Goal: Task Accomplishment & Management: Manage account settings

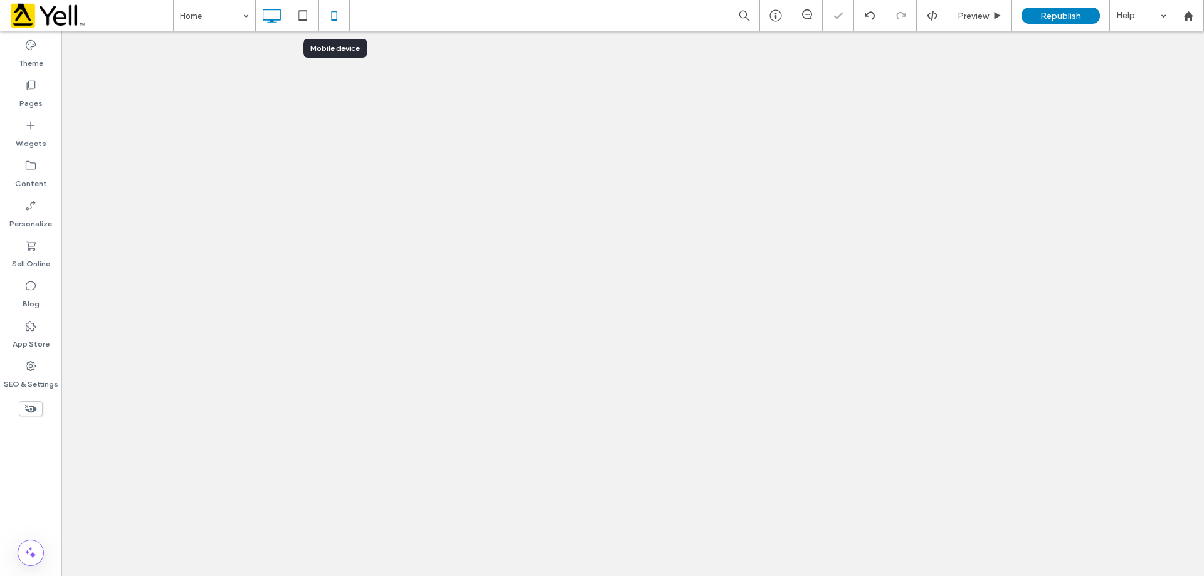
click at [334, 16] on icon at bounding box center [334, 15] width 25 height 25
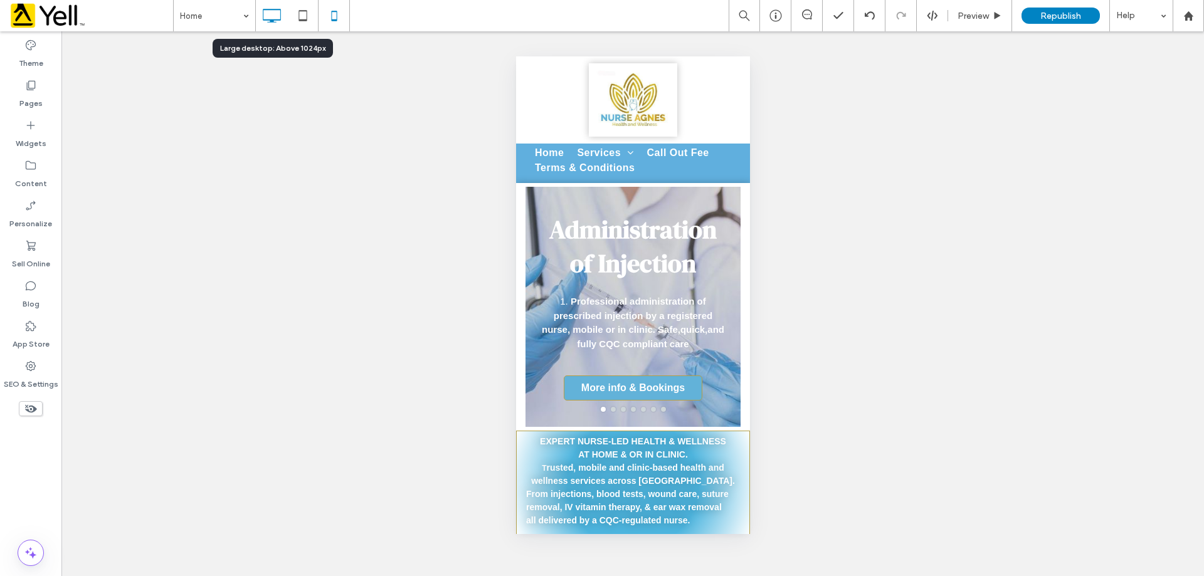
click at [285, 21] on div at bounding box center [271, 15] width 31 height 25
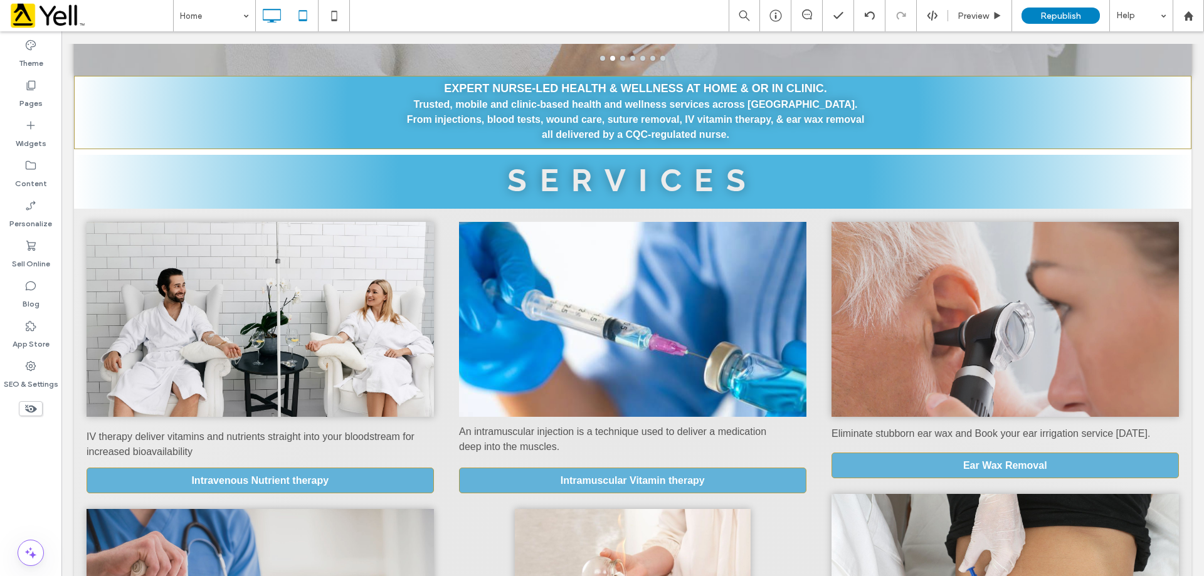
scroll to position [376, 0]
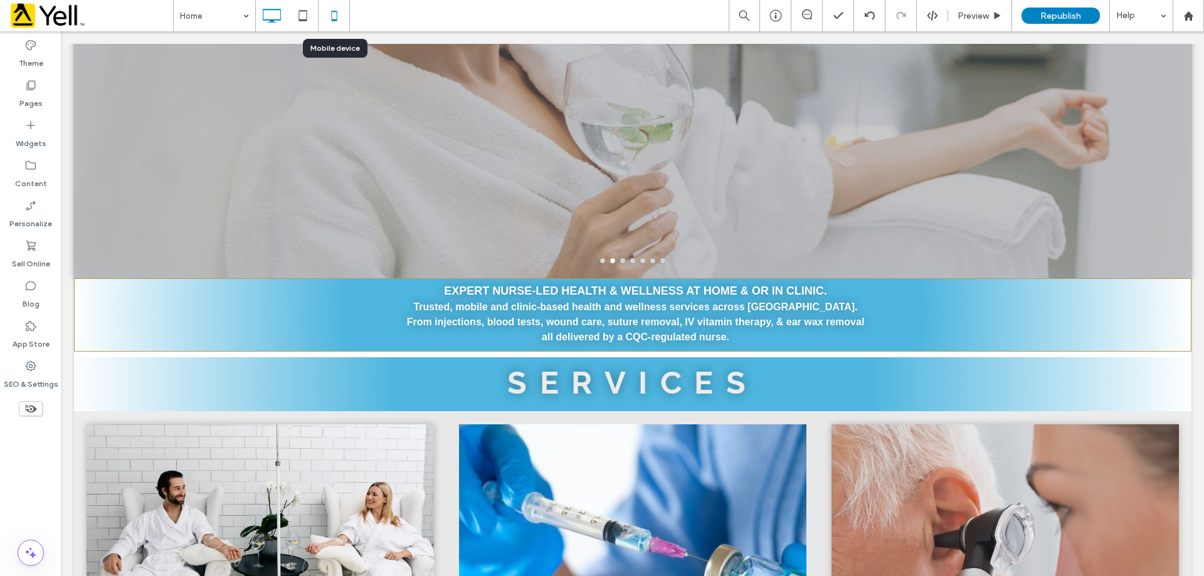
click at [333, 12] on use at bounding box center [334, 16] width 6 height 10
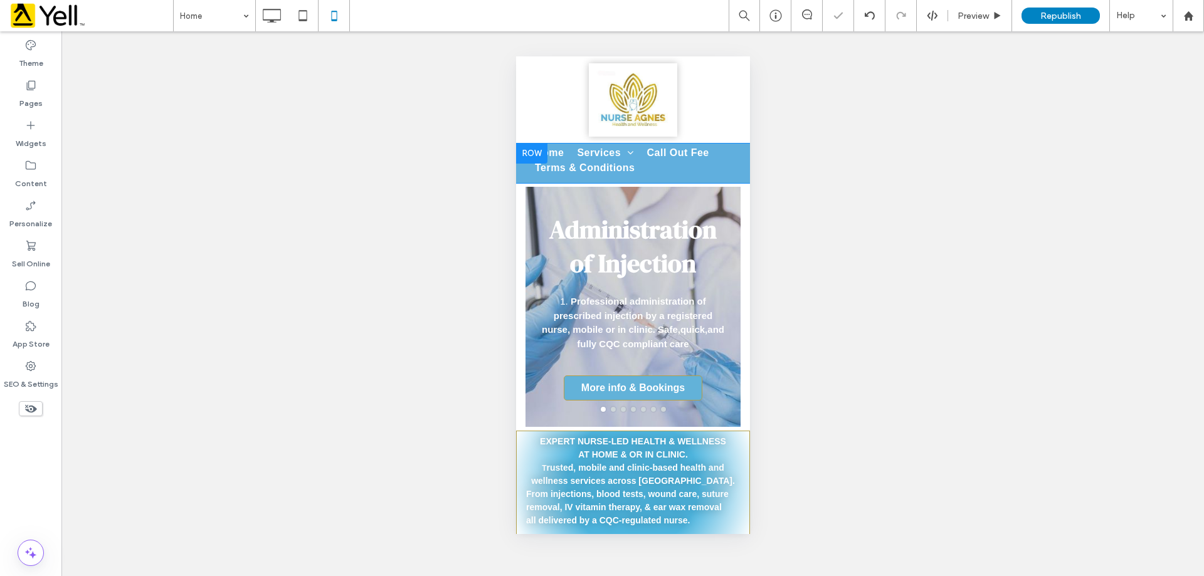
scroll to position [0, 0]
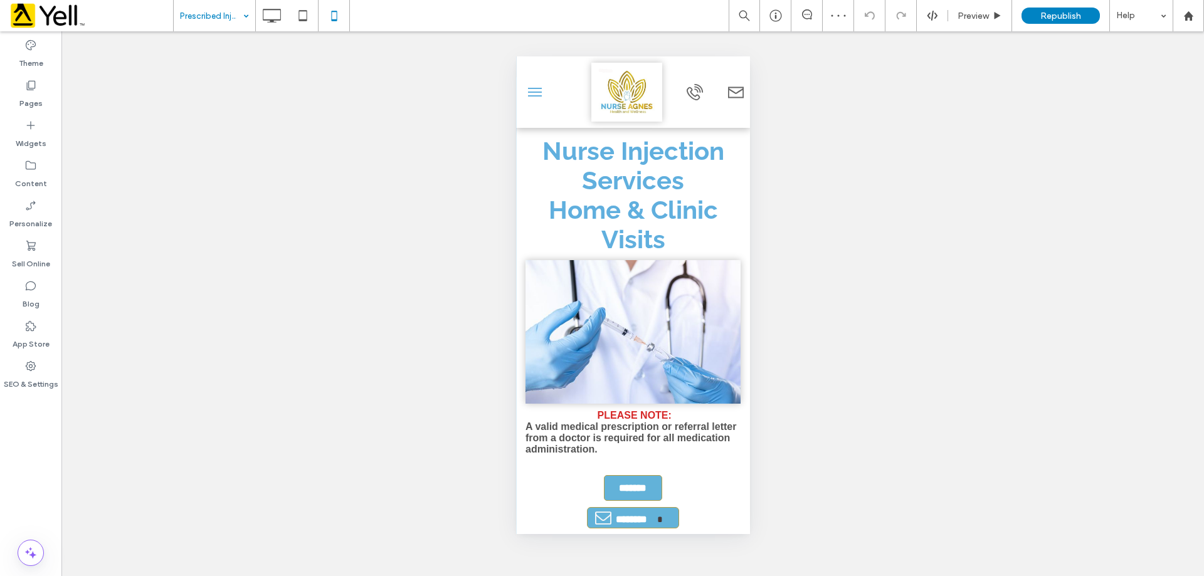
click at [234, 21] on input at bounding box center [211, 15] width 63 height 31
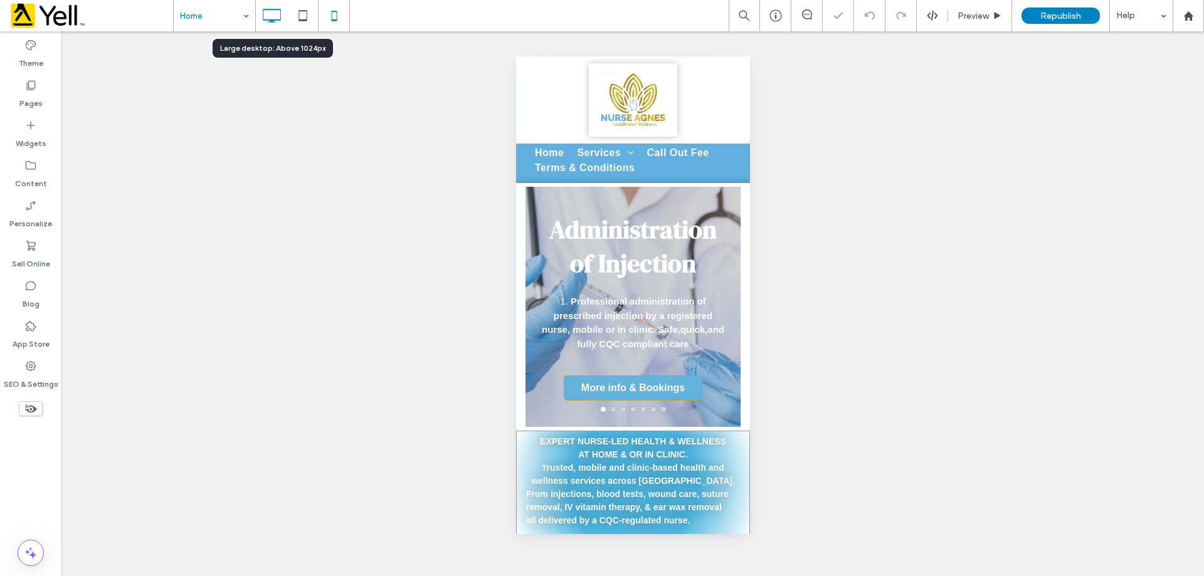
click at [263, 14] on use at bounding box center [272, 16] width 18 height 14
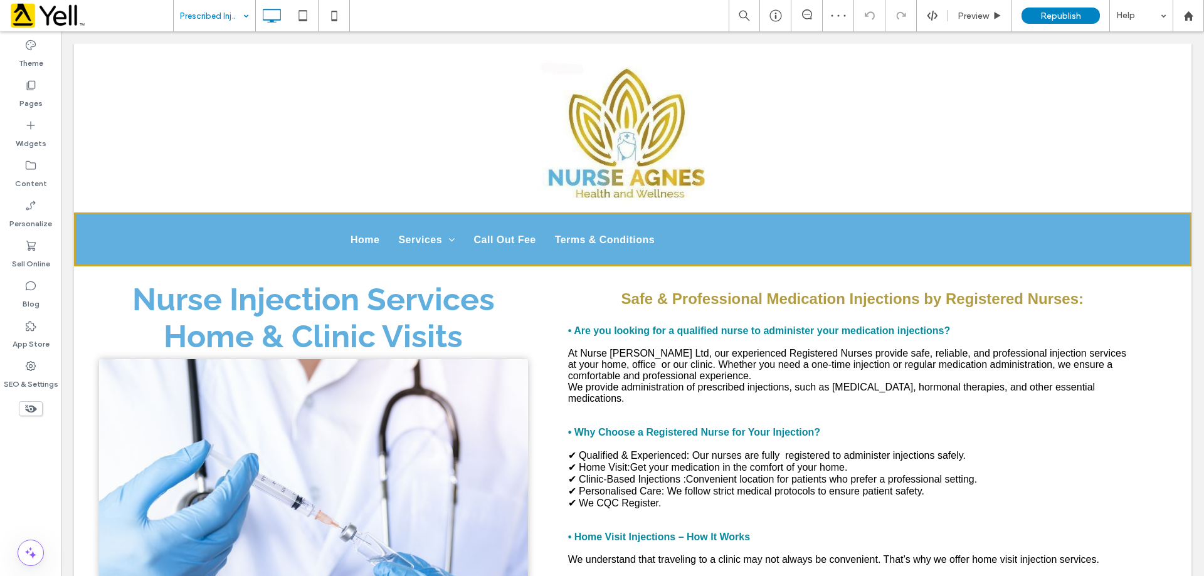
click at [196, 10] on input at bounding box center [211, 15] width 63 height 31
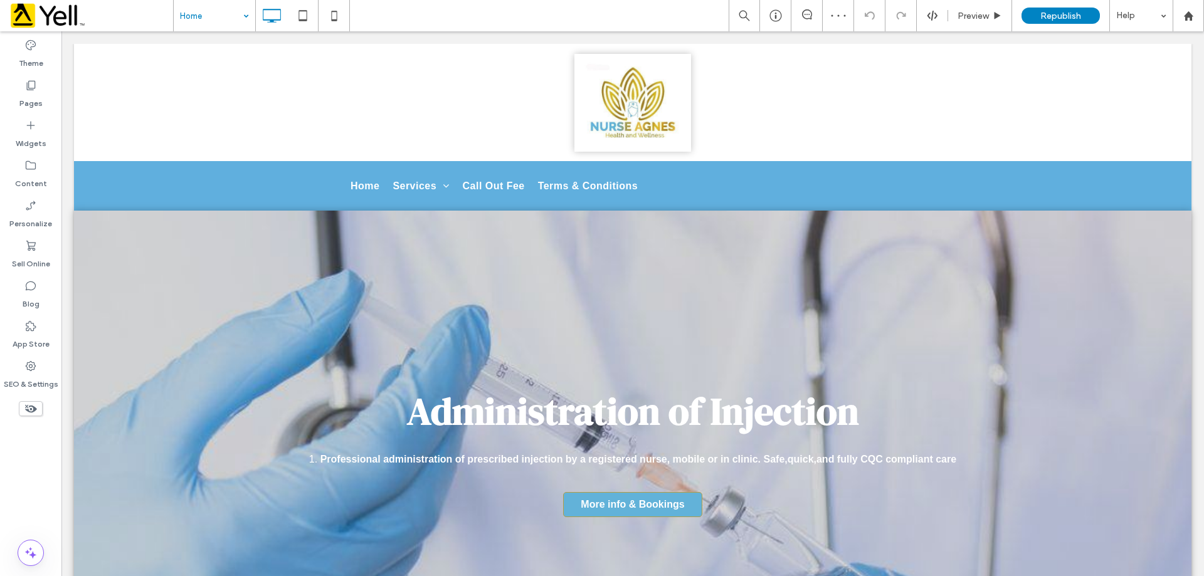
click at [224, 23] on input at bounding box center [211, 15] width 63 height 31
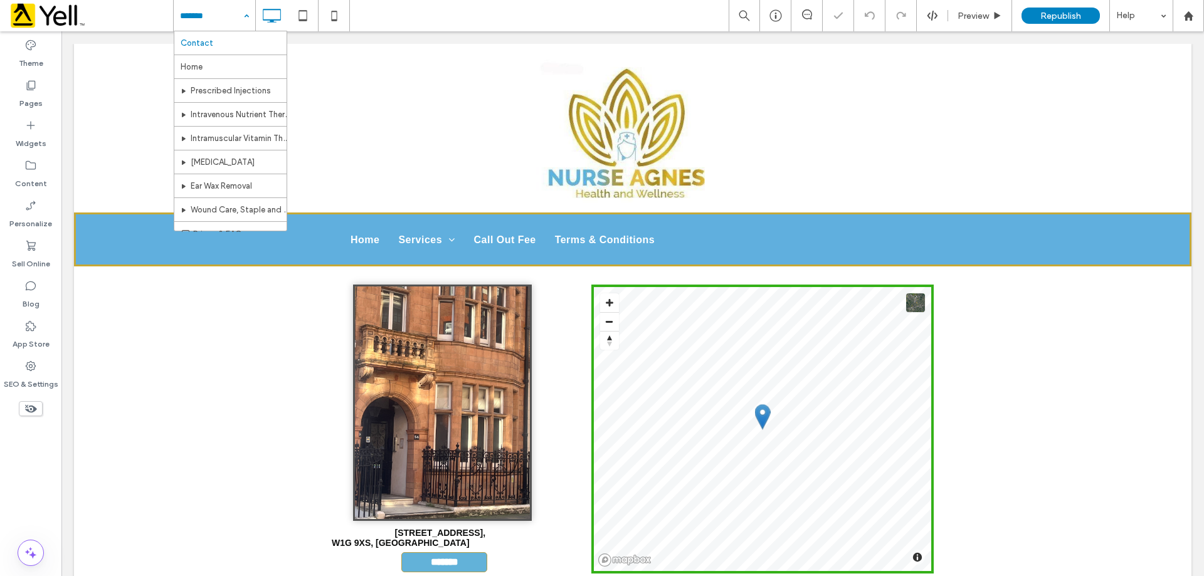
click at [221, 24] on input at bounding box center [211, 15] width 63 height 31
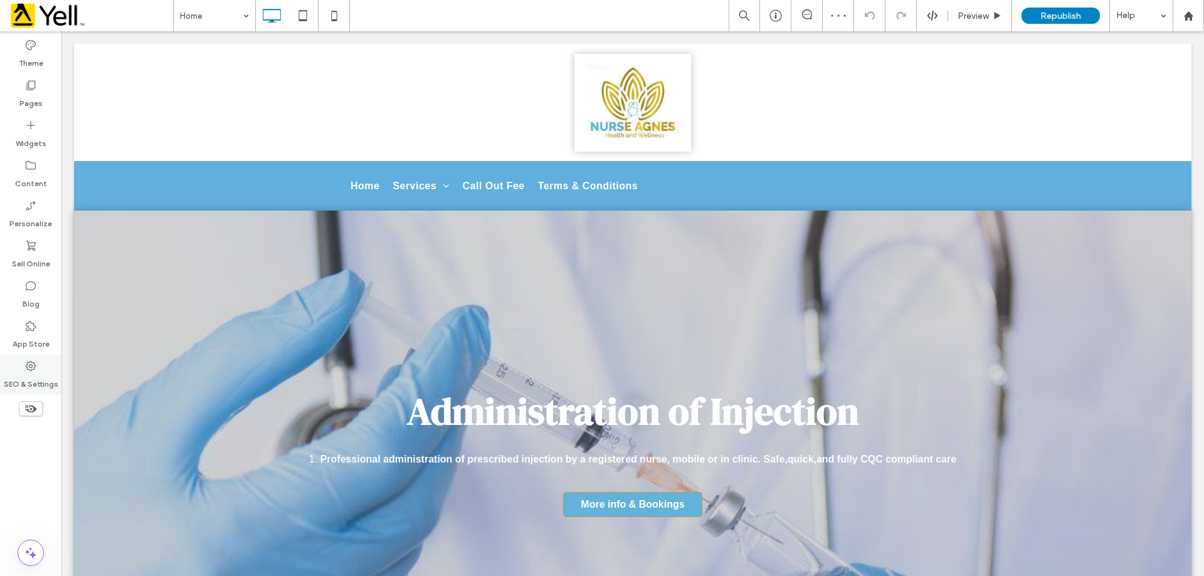
click at [31, 373] on label "SEO & Settings" at bounding box center [31, 382] width 55 height 18
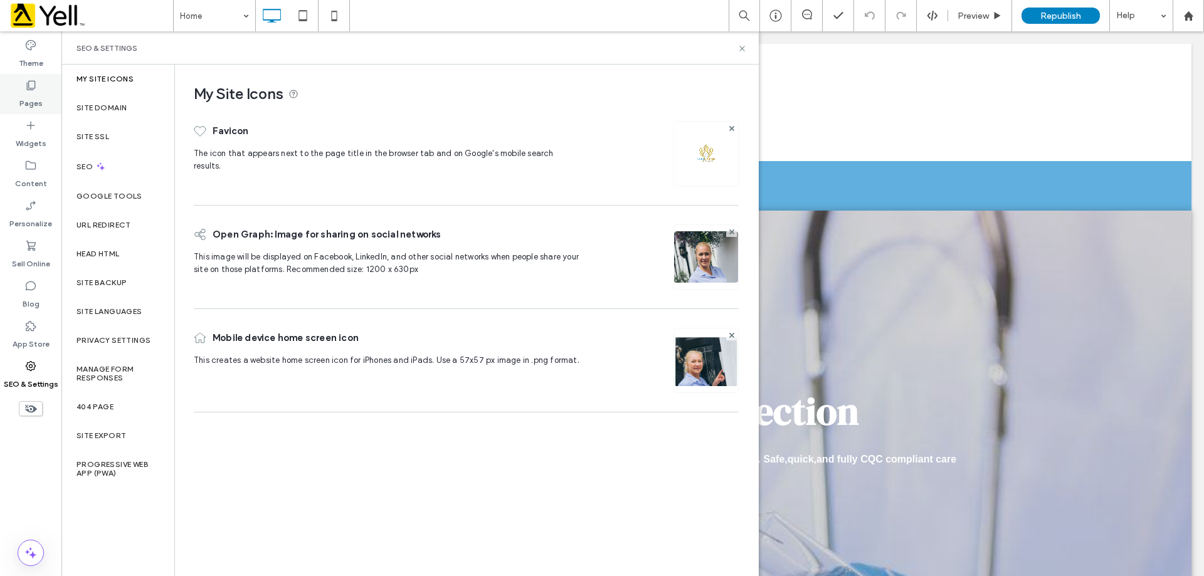
click at [47, 88] on div "Pages" at bounding box center [30, 94] width 61 height 40
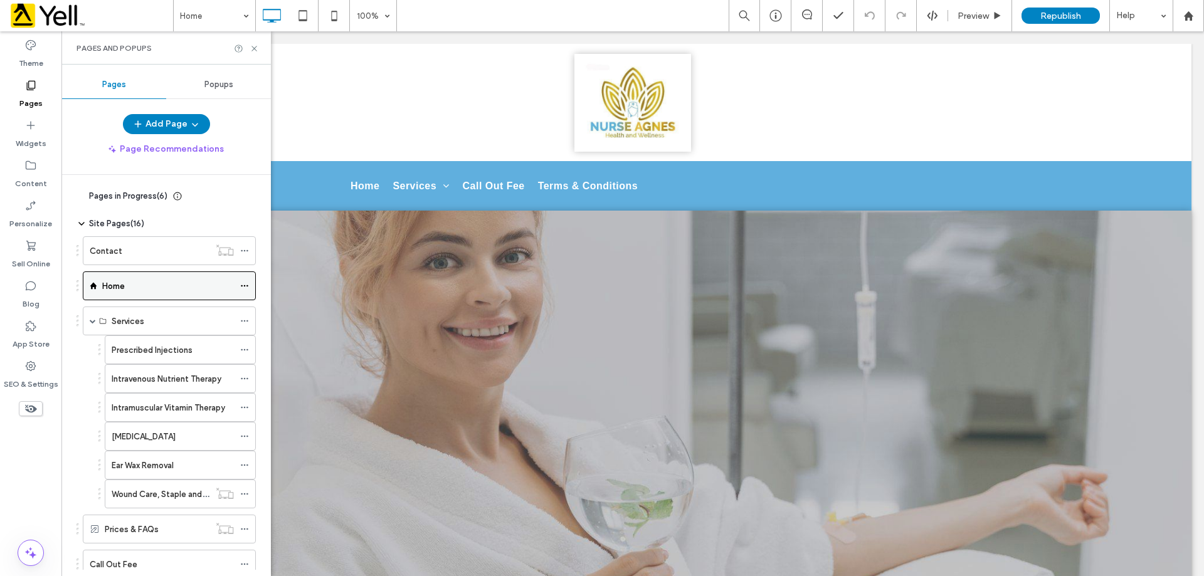
click at [242, 283] on icon at bounding box center [244, 286] width 9 height 9
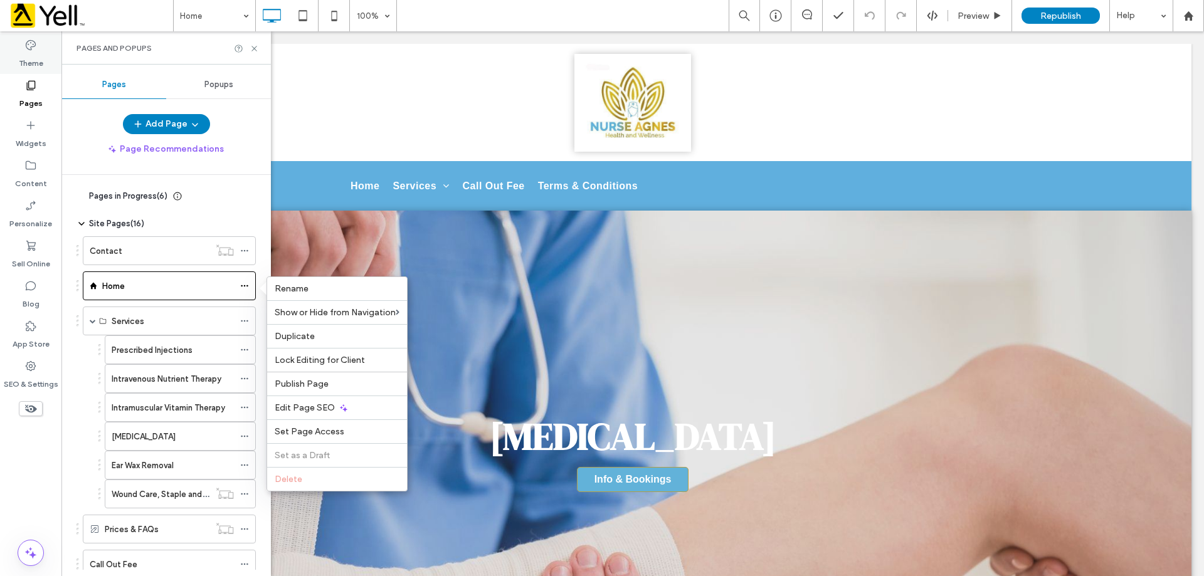
click at [30, 63] on label "Theme" at bounding box center [31, 60] width 24 height 18
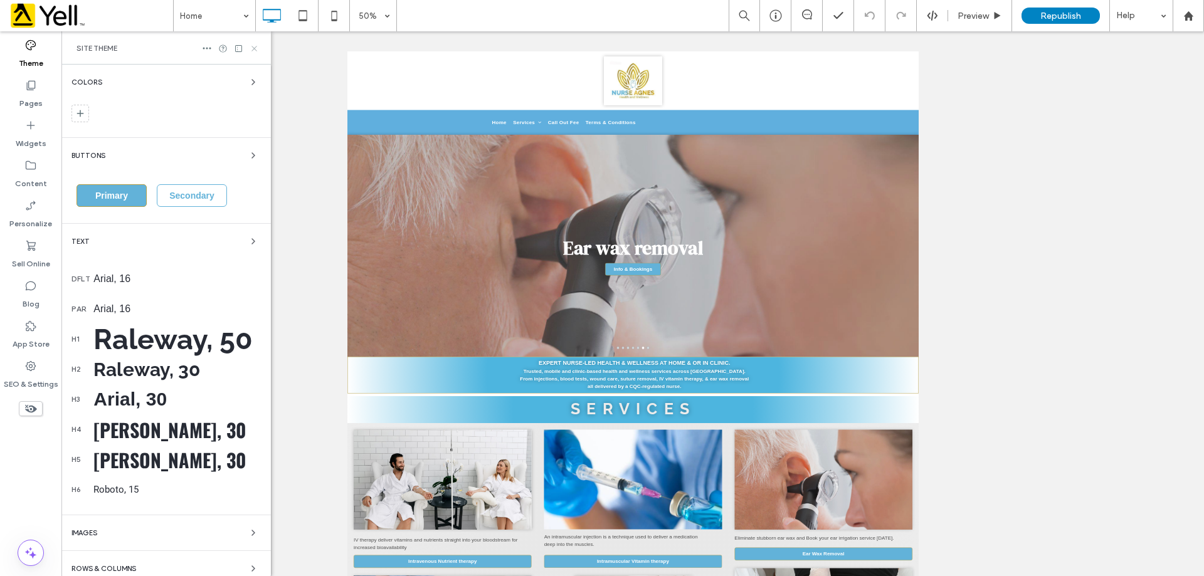
drag, startPoint x: 252, startPoint y: 48, endPoint x: 191, endPoint y: 17, distance: 68.2
click at [252, 48] on icon at bounding box center [254, 48] width 9 height 9
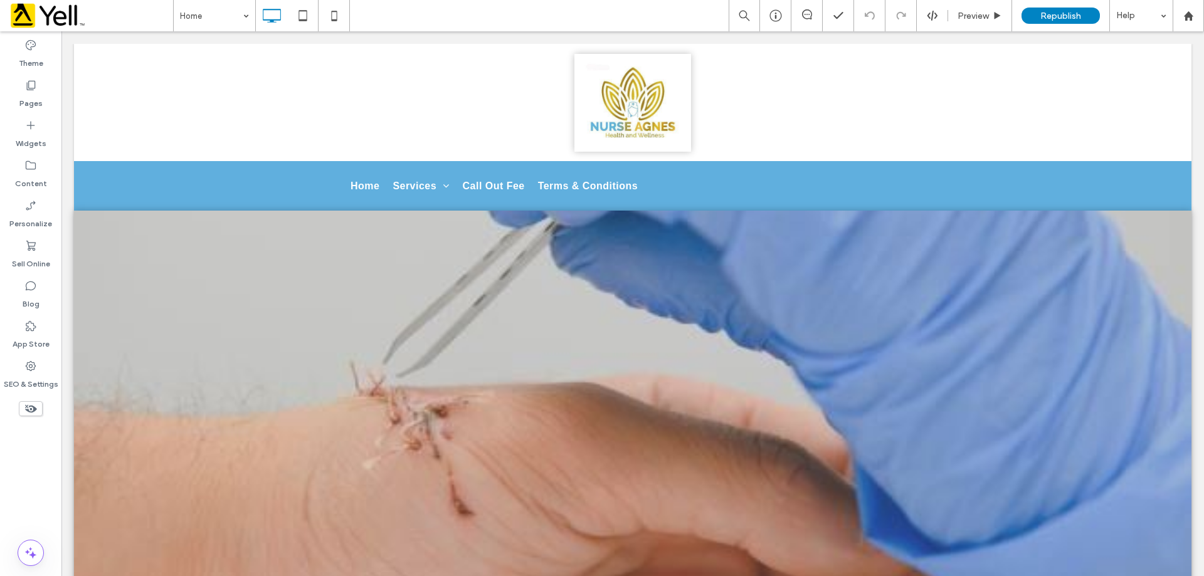
click at [26, 404] on icon at bounding box center [31, 409] width 14 height 14
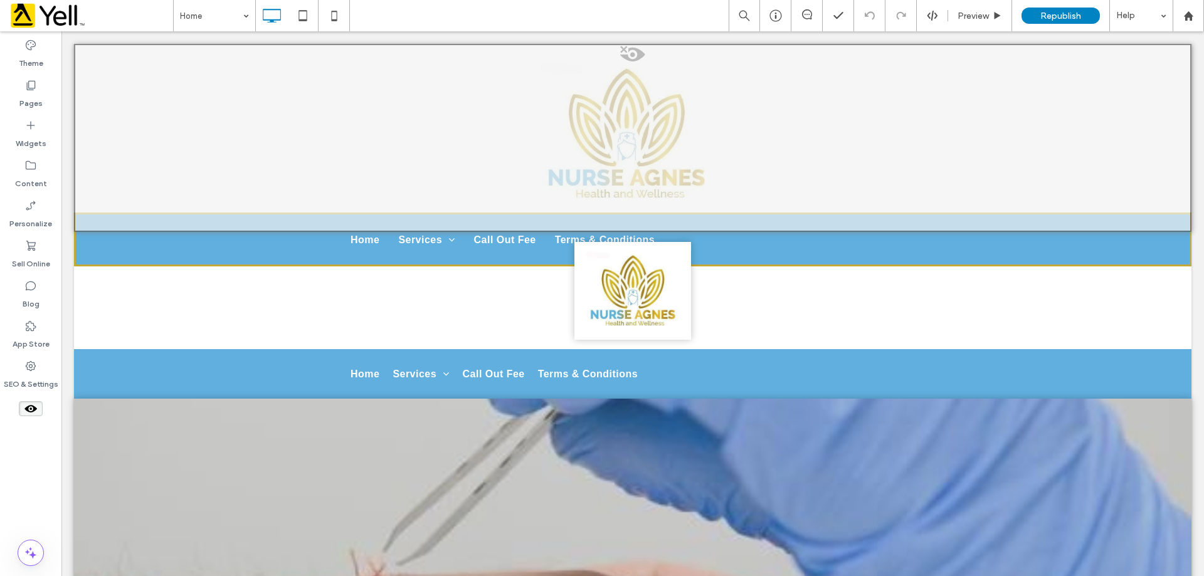
click at [628, 83] on div at bounding box center [633, 138] width 1118 height 188
click at [640, 103] on button "Yes" at bounding box center [646, 99] width 39 height 16
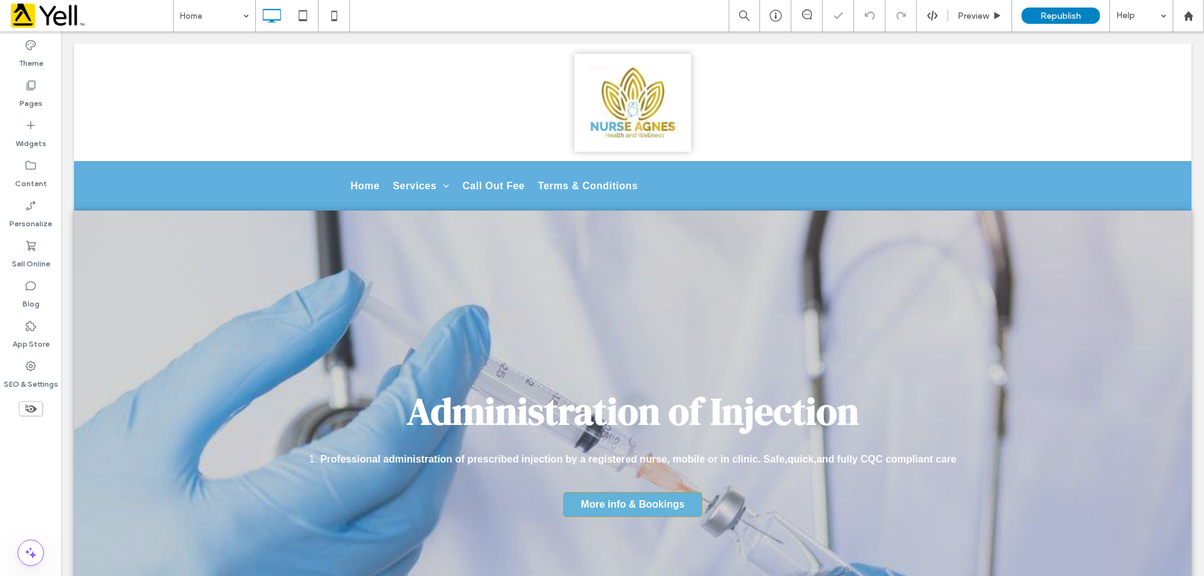
click at [27, 408] on icon at bounding box center [31, 409] width 14 height 14
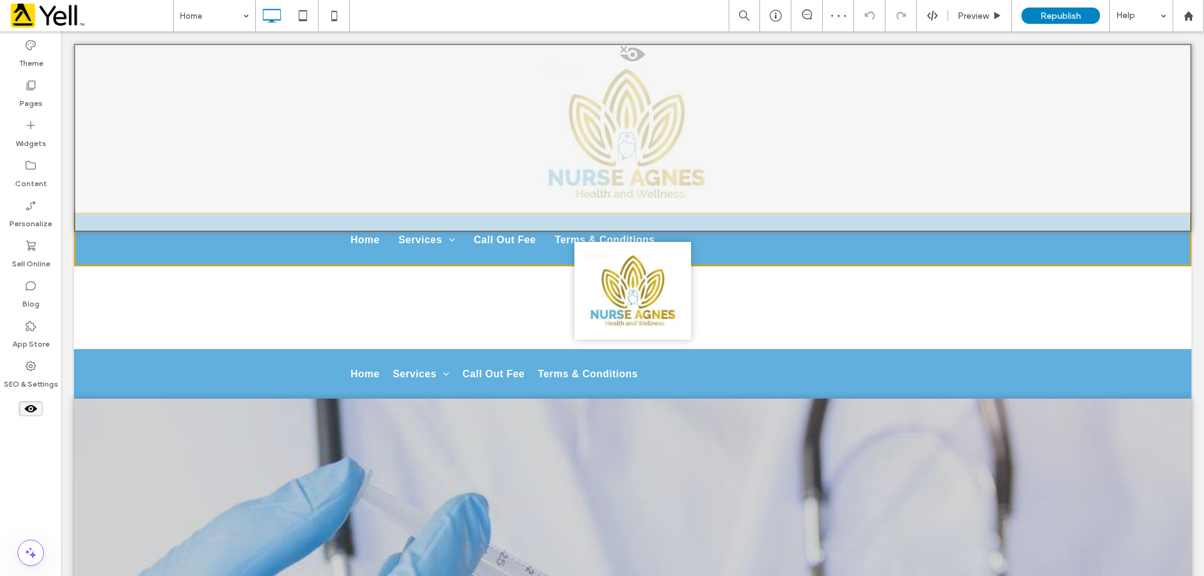
click at [622, 115] on div at bounding box center [633, 138] width 1118 height 188
click at [633, 131] on button "Yes" at bounding box center [639, 131] width 39 height 16
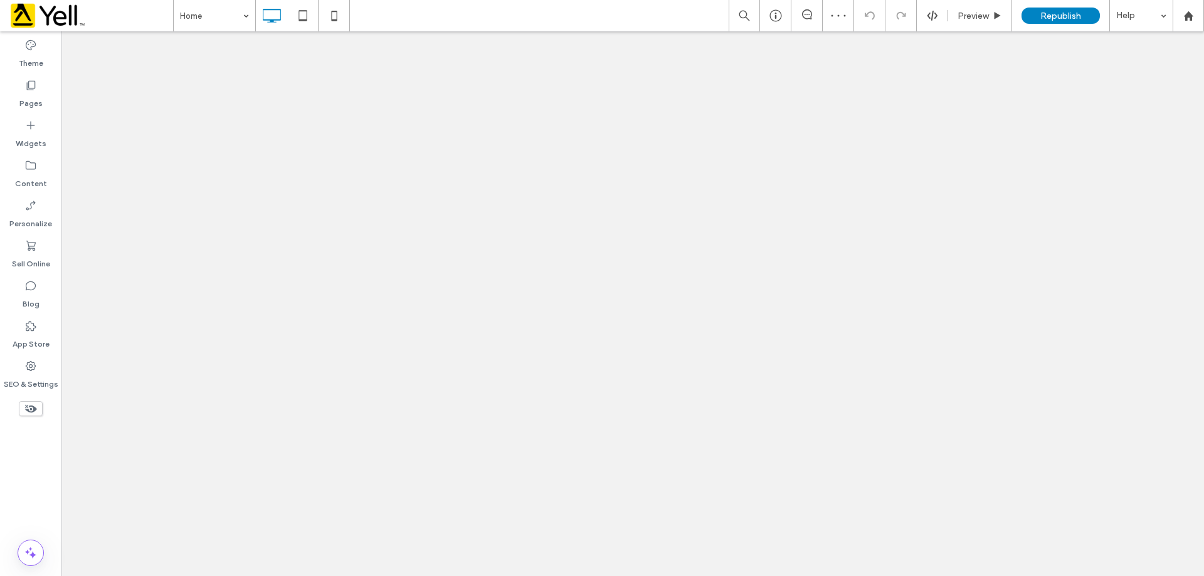
click at [36, 403] on icon at bounding box center [31, 409] width 14 height 14
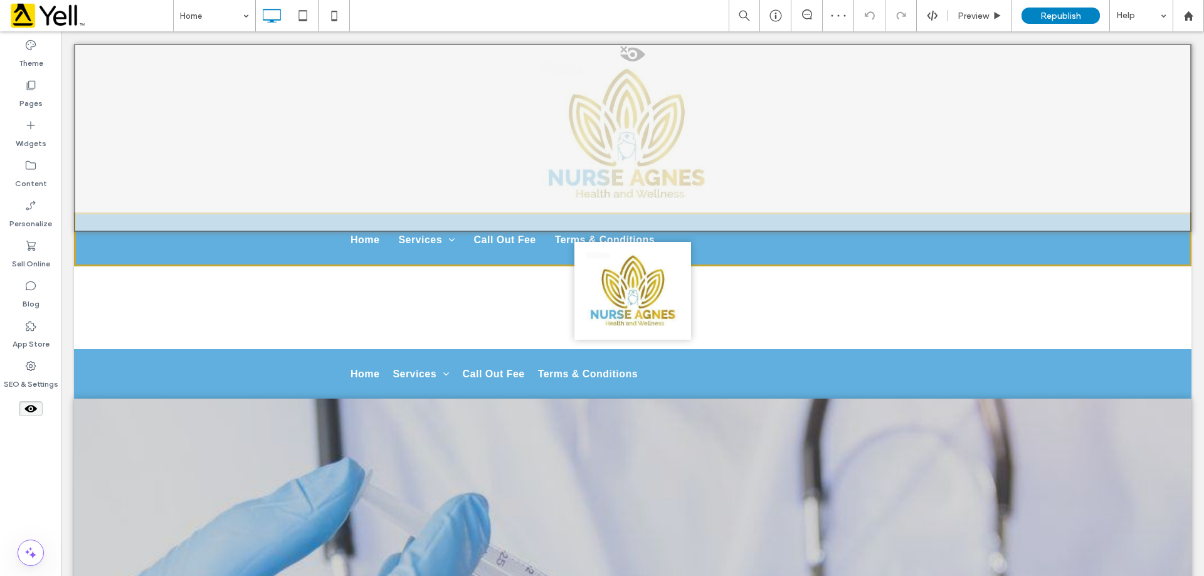
click at [627, 54] on span at bounding box center [632, 57] width 1115 height 25
click at [635, 74] on button "Yes" at bounding box center [644, 70] width 39 height 16
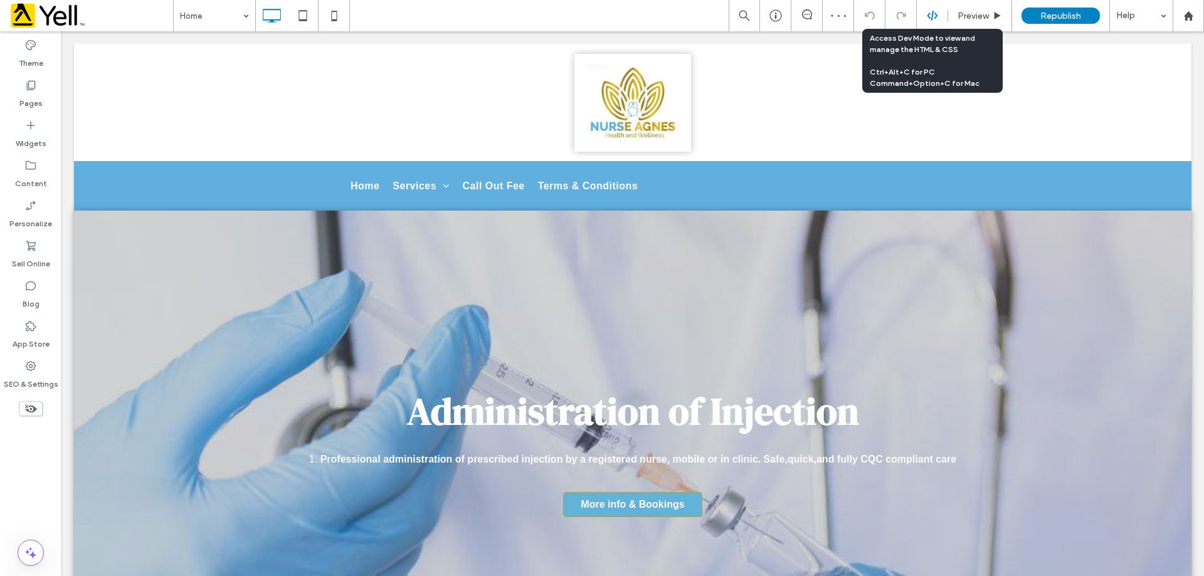
click at [931, 16] on icon at bounding box center [932, 15] width 11 height 11
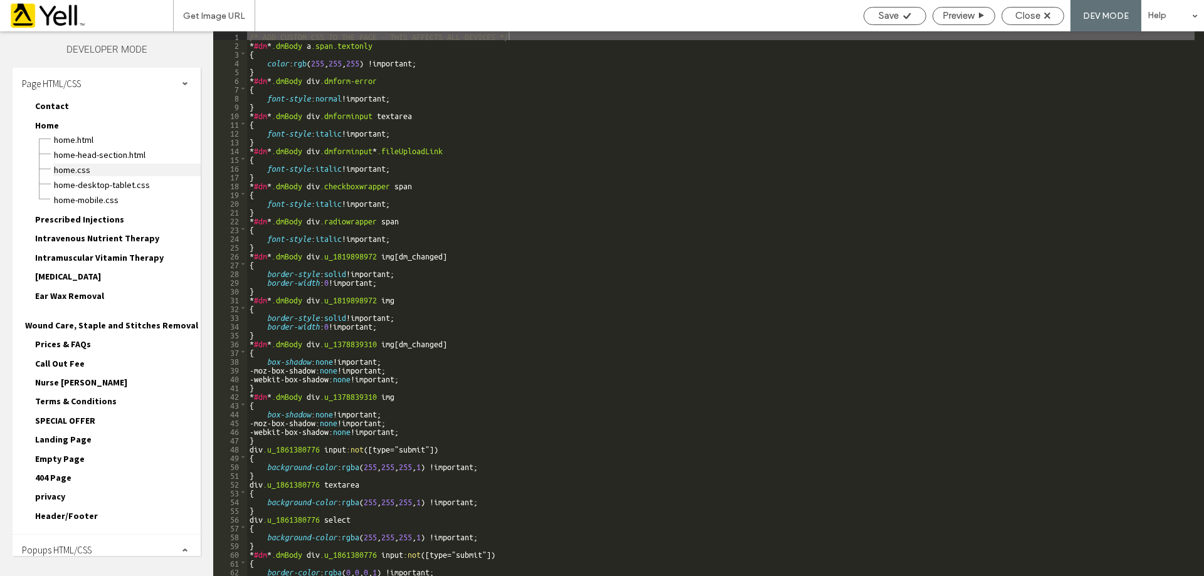
click at [83, 164] on span "Home.css" at bounding box center [126, 170] width 147 height 13
click at [82, 182] on span "Home-desktop-tablet.css" at bounding box center [126, 185] width 147 height 13
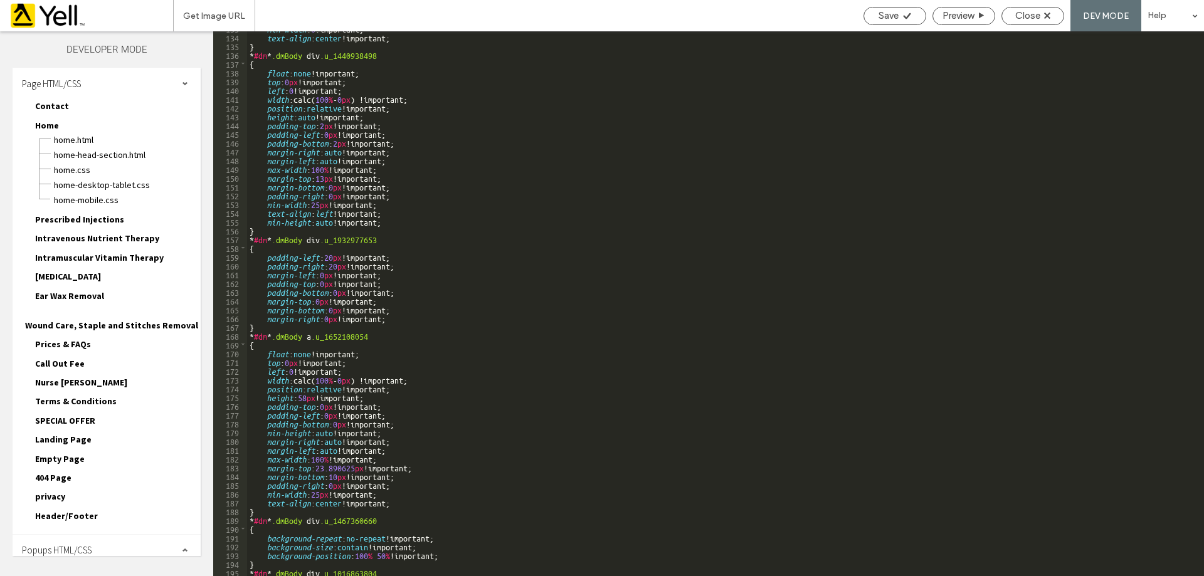
scroll to position [1167, 0]
click at [1032, 22] on div "Close" at bounding box center [1033, 16] width 63 height 18
click at [964, 15] on span "Preview" at bounding box center [958, 15] width 31 height 11
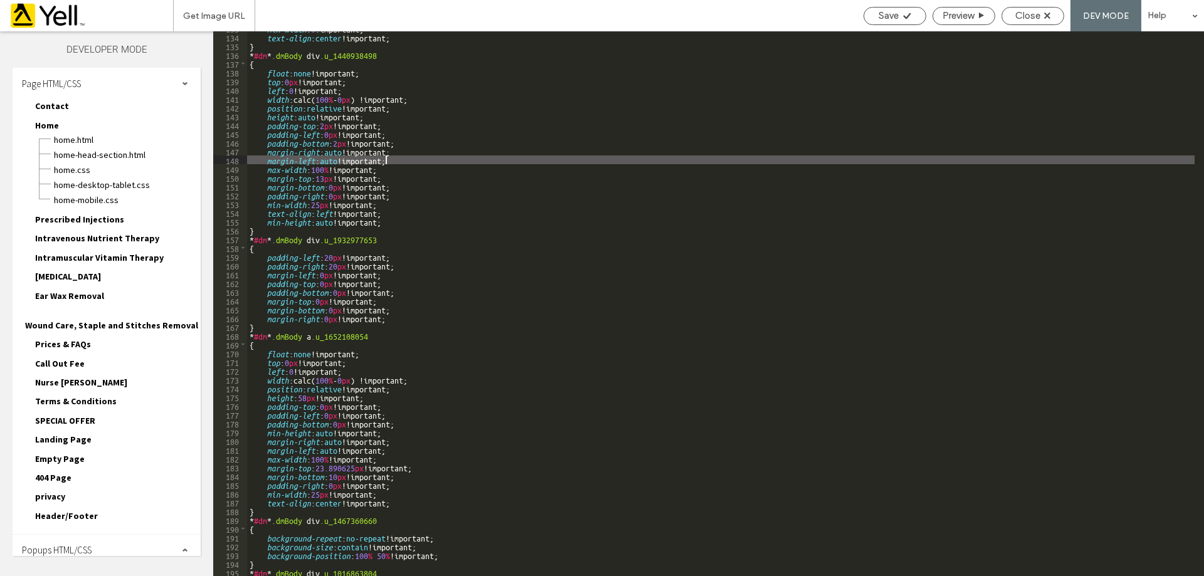
click at [386, 156] on div "min-width : 0 !important; text-align : center !important; } * #dm * .dmBody div…" at bounding box center [721, 305] width 948 height 563
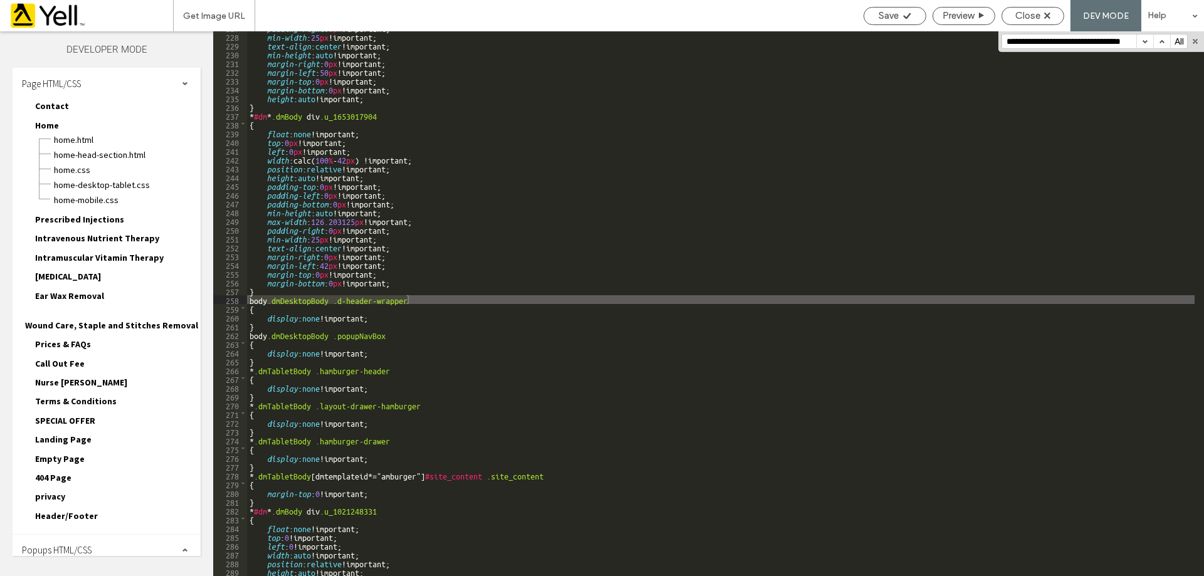
scroll to position [1993, 0]
type input "**********"
click at [265, 321] on div "padding-right : 0 px !important; min-width : 25 px !important; text-align : cen…" at bounding box center [721, 304] width 948 height 563
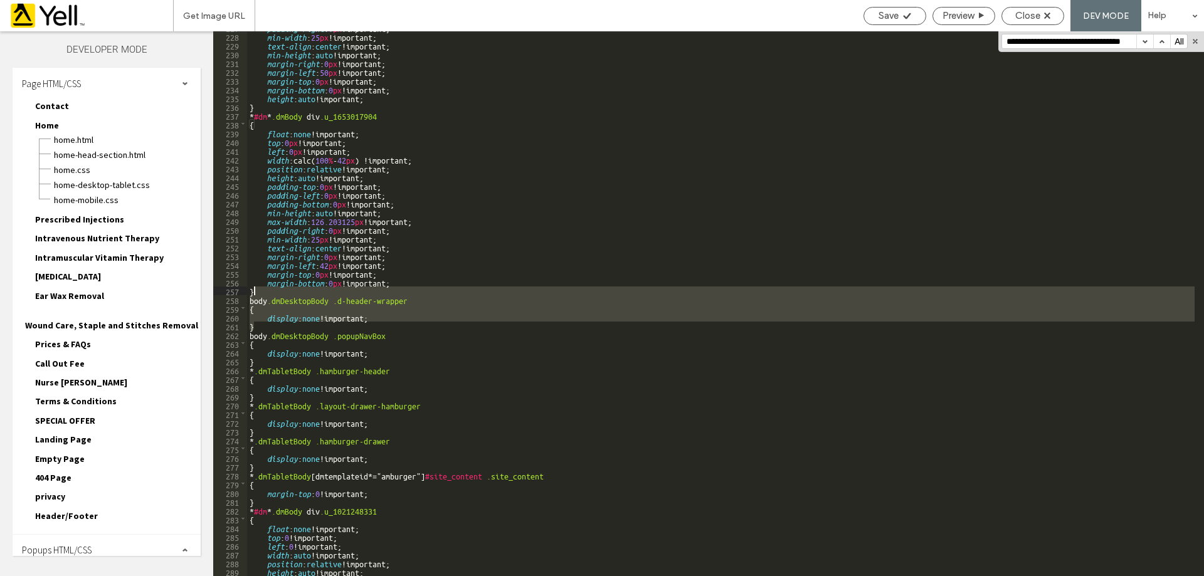
drag, startPoint x: 260, startPoint y: 324, endPoint x: 263, endPoint y: 290, distance: 34.0
click at [263, 290] on div "padding-right : 0 px !important; min-width : 25 px !important; text-align : cen…" at bounding box center [721, 304] width 948 height 563
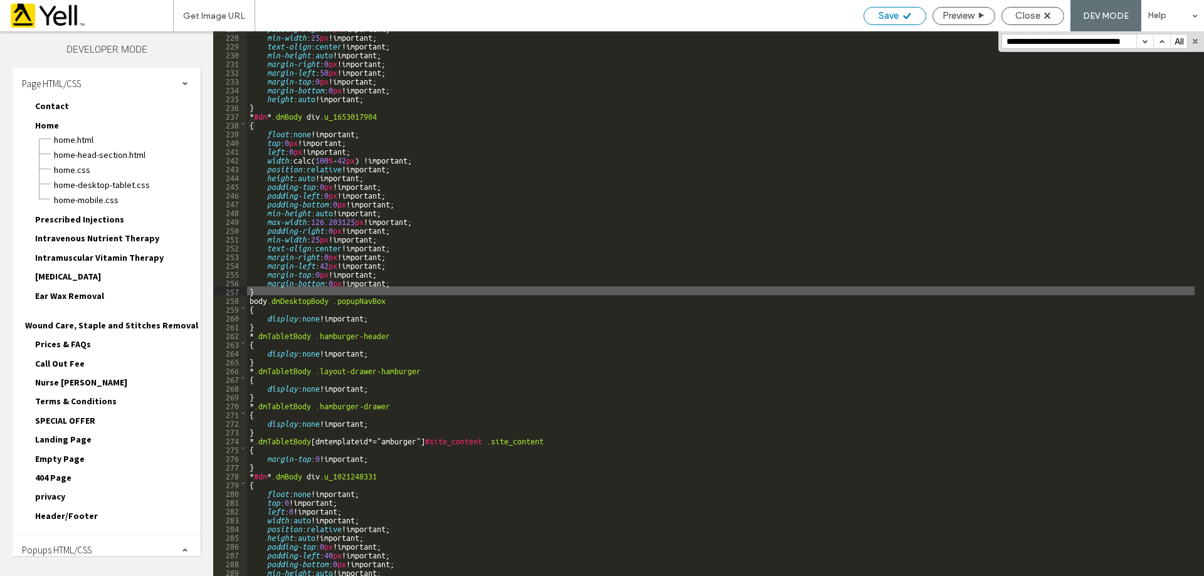
click at [903, 11] on icon at bounding box center [907, 15] width 9 height 9
click at [1040, 18] on span "Close" at bounding box center [1027, 15] width 25 height 11
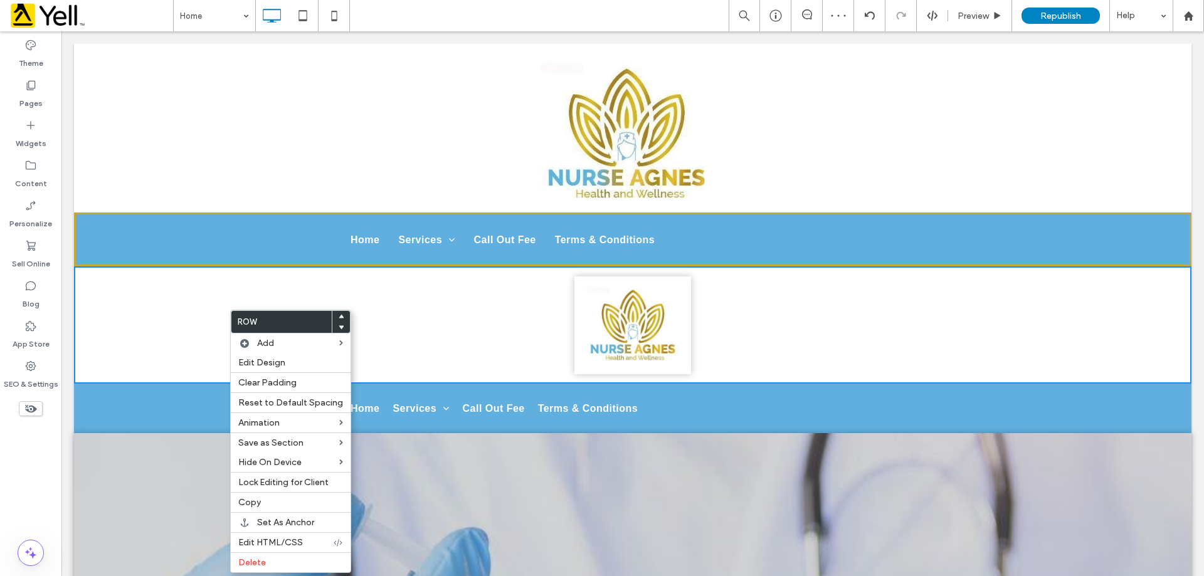
click at [339, 315] on icon at bounding box center [341, 316] width 5 height 5
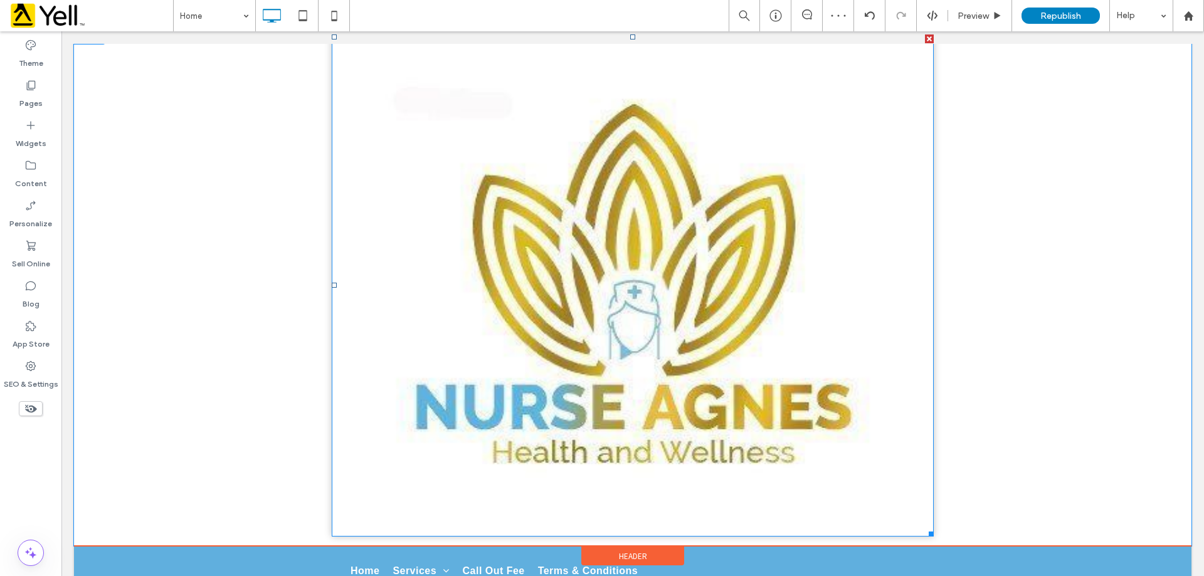
scroll to position [251, 0]
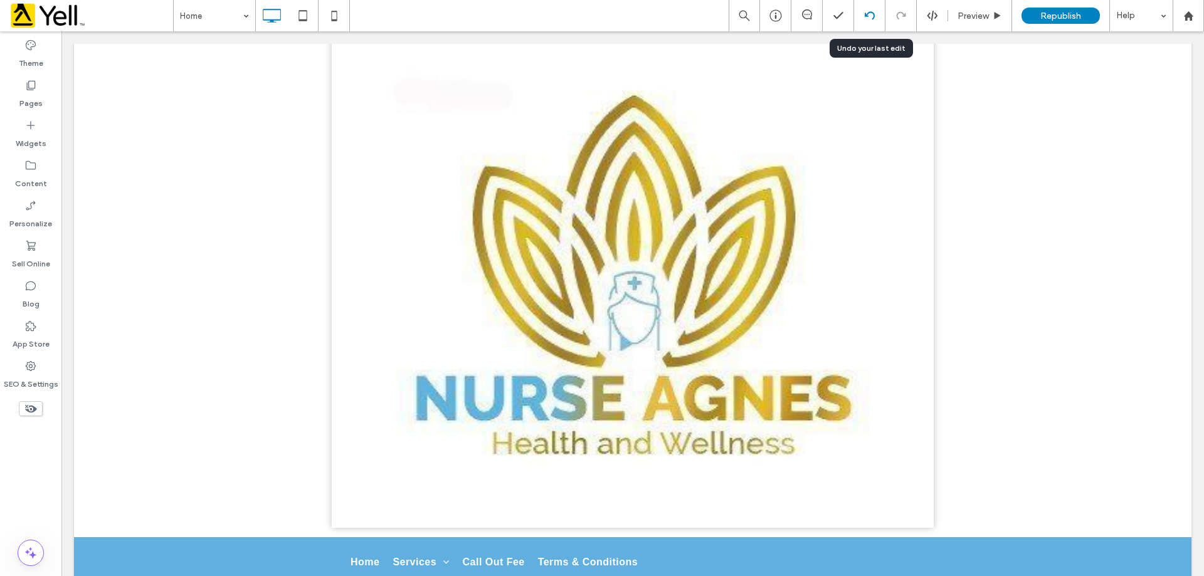
click at [869, 17] on icon at bounding box center [870, 16] width 10 height 10
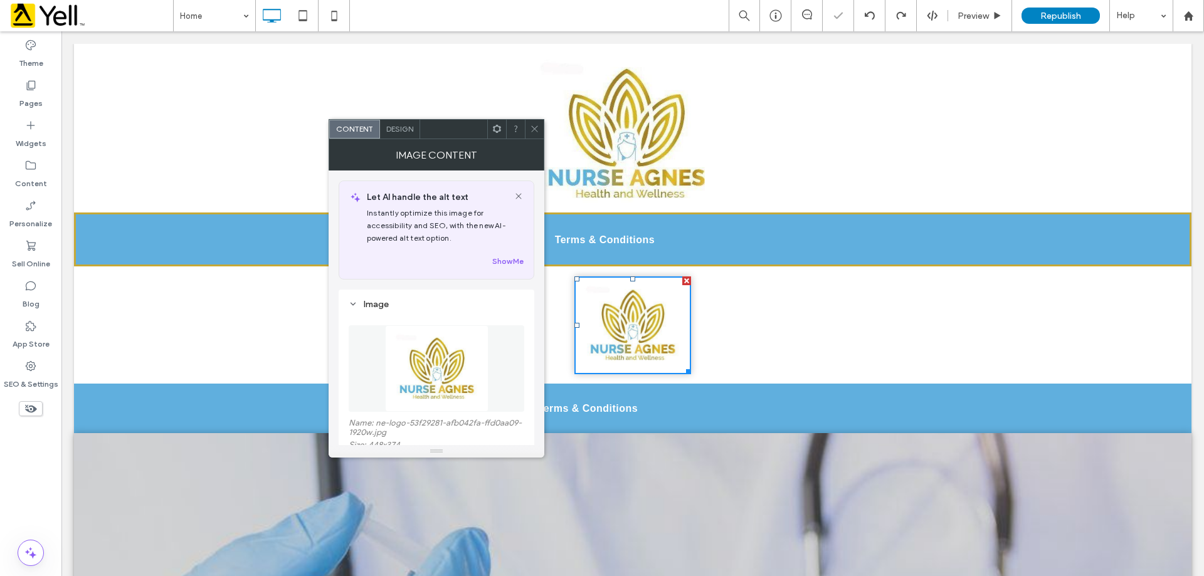
scroll to position [0, 0]
click at [401, 134] on div "Design" at bounding box center [400, 129] width 40 height 19
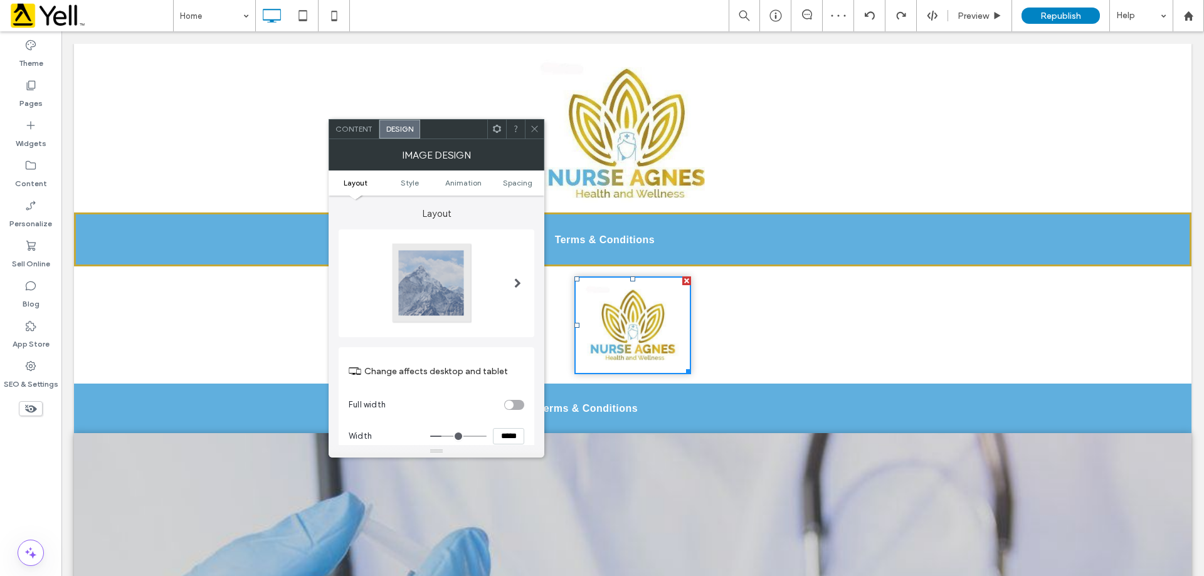
click at [537, 129] on icon at bounding box center [534, 128] width 9 height 9
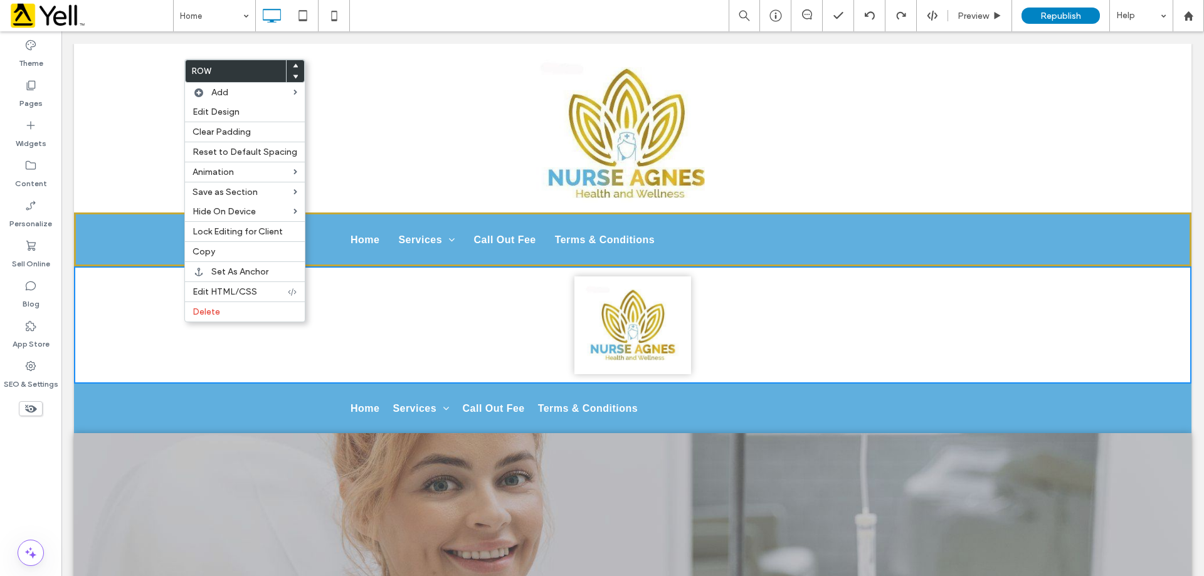
click at [293, 67] on use at bounding box center [296, 65] width 6 height 4
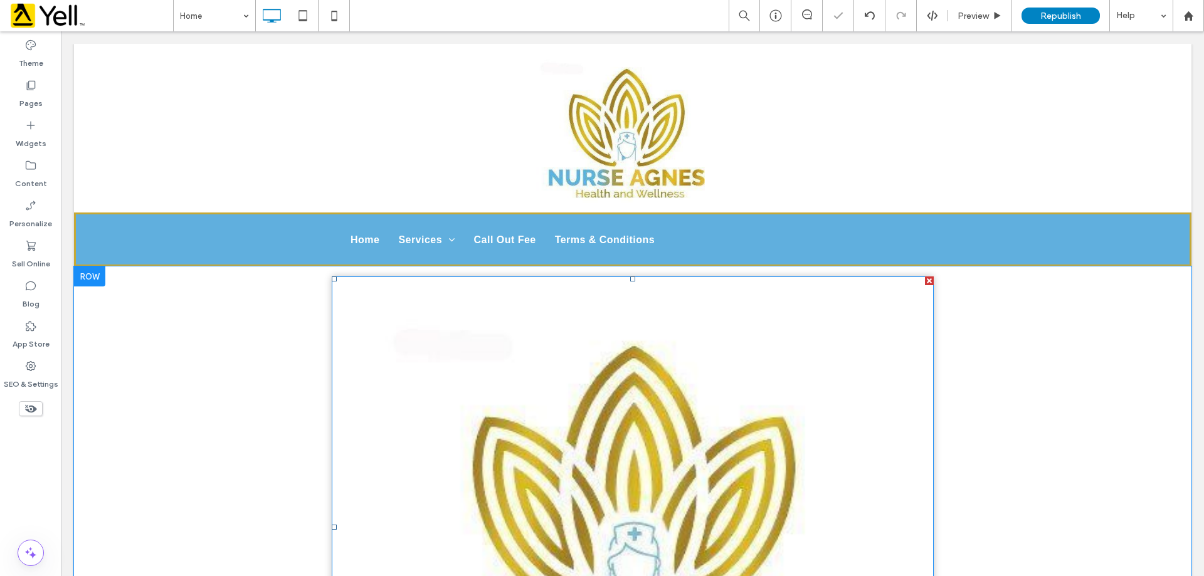
click at [534, 313] on img at bounding box center [633, 528] width 602 height 502
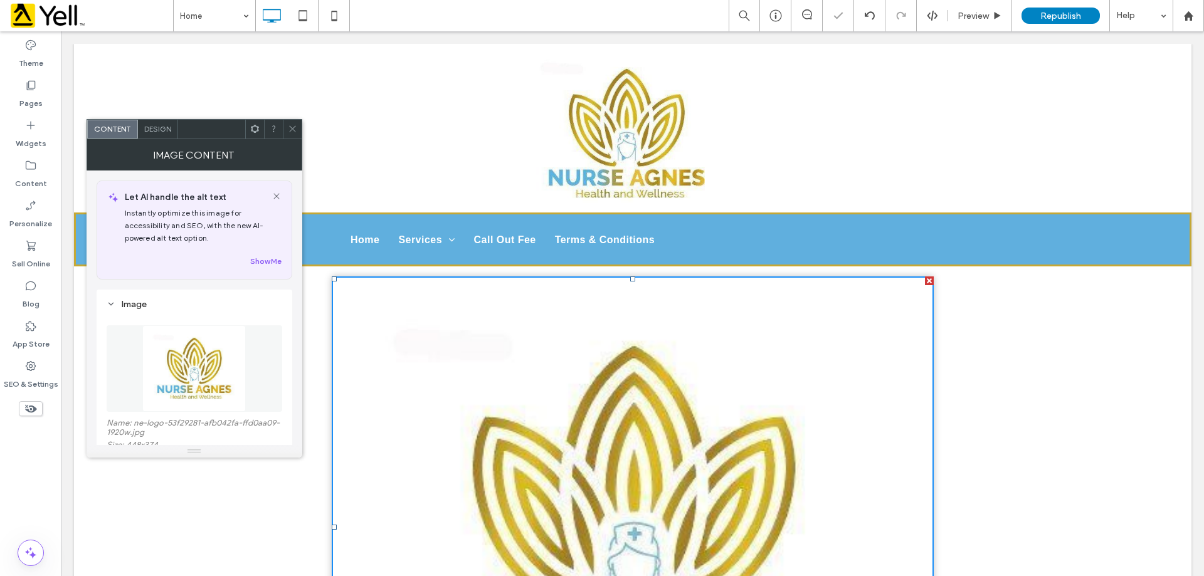
click at [173, 132] on div "Design" at bounding box center [158, 129] width 40 height 19
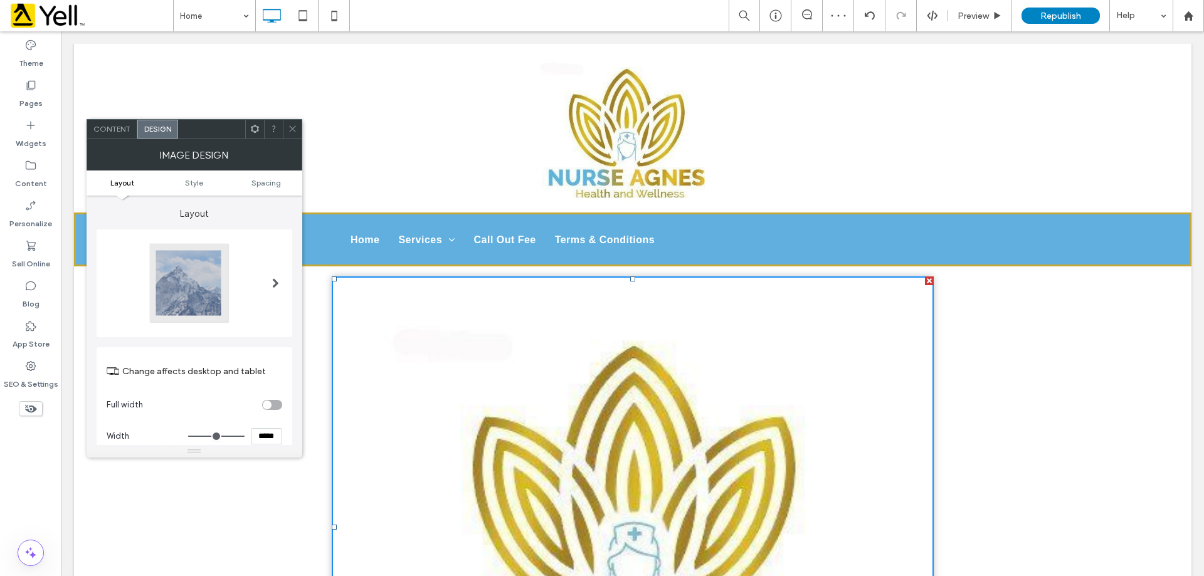
drag, startPoint x: 267, startPoint y: 435, endPoint x: 210, endPoint y: 438, distance: 57.2
click at [231, 438] on div "Change affects desktop and tablet Full width Width *****" at bounding box center [195, 402] width 196 height 111
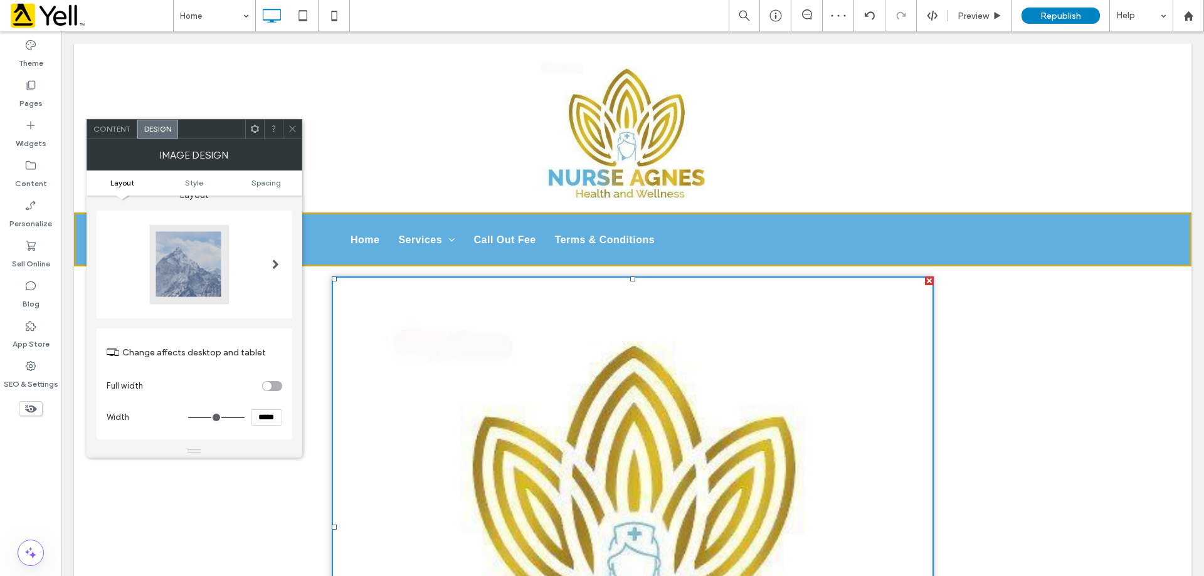
type input "*****"
type input "***"
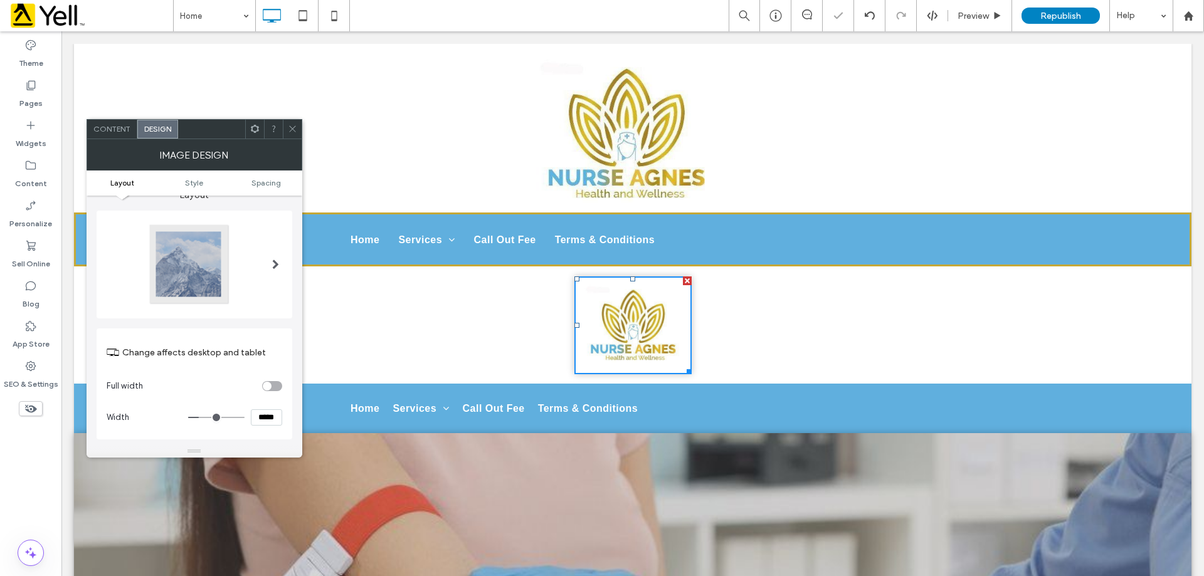
click at [294, 126] on icon at bounding box center [292, 128] width 9 height 9
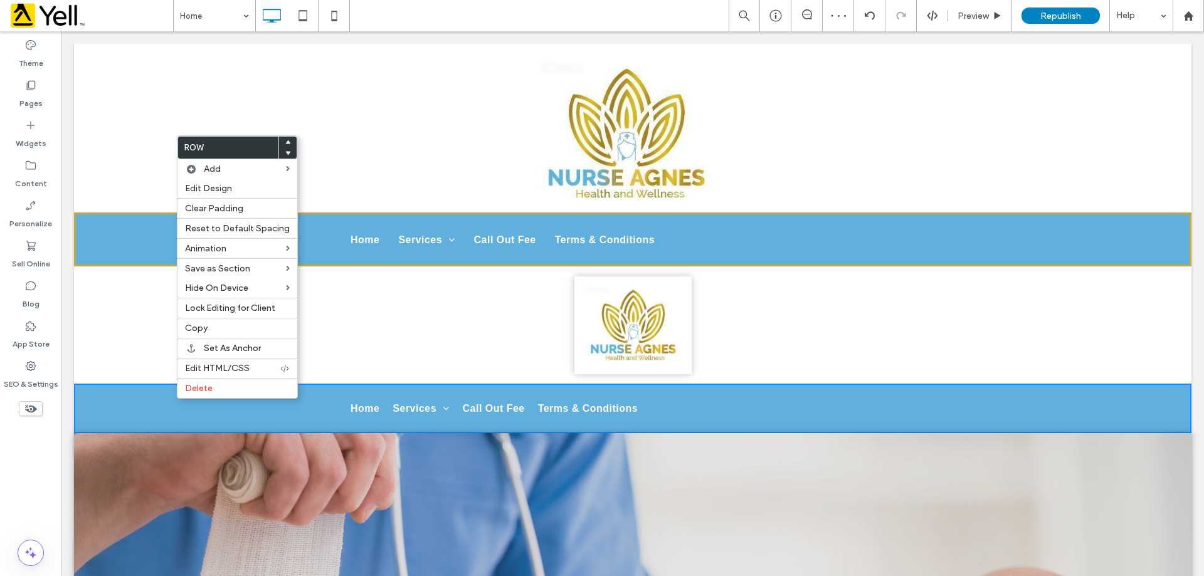
click at [285, 140] on icon at bounding box center [287, 142] width 5 height 5
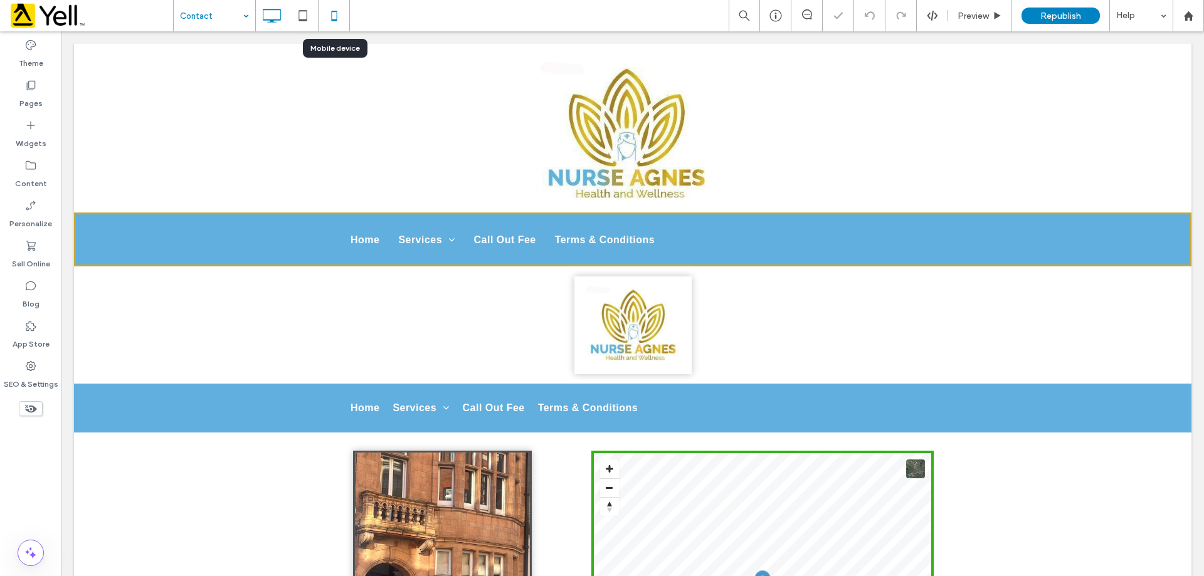
click at [324, 23] on icon at bounding box center [334, 15] width 25 height 25
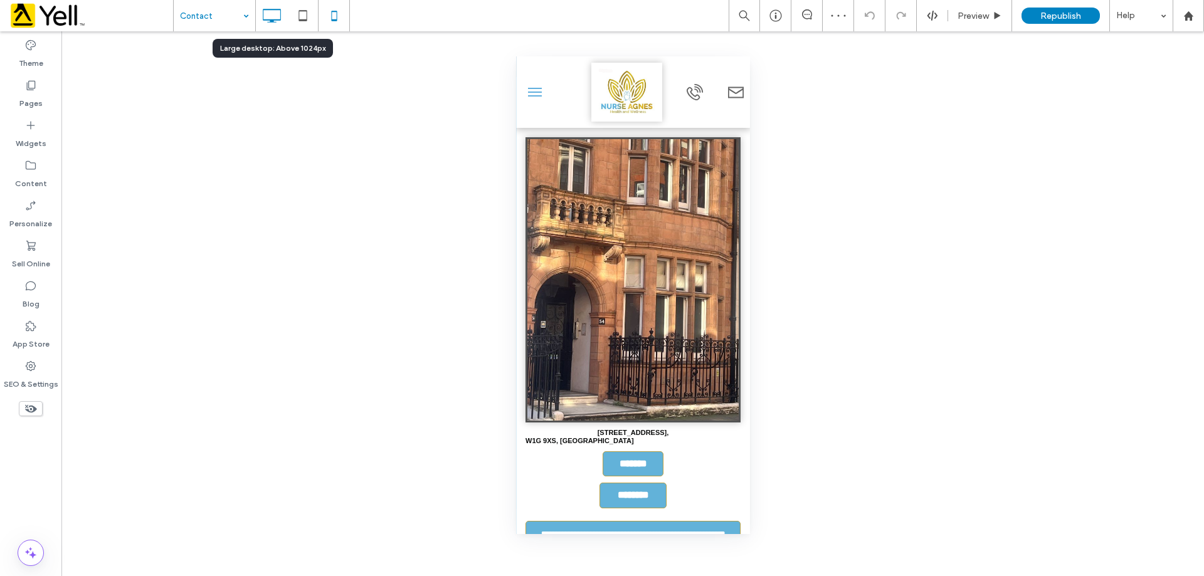
click at [278, 18] on icon at bounding box center [271, 15] width 25 height 25
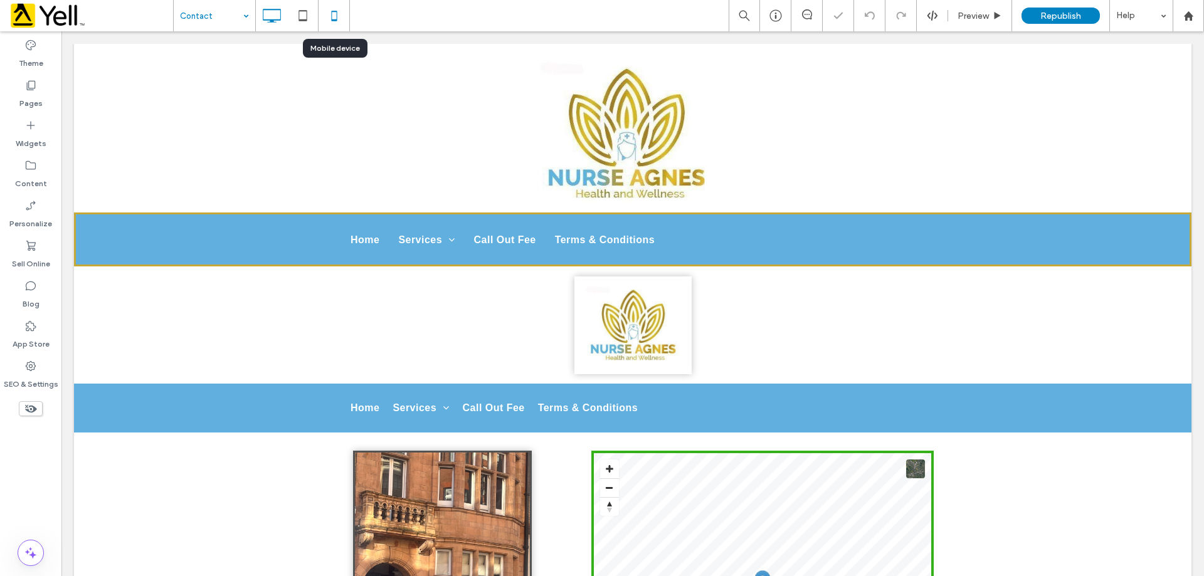
click at [327, 19] on icon at bounding box center [334, 15] width 25 height 25
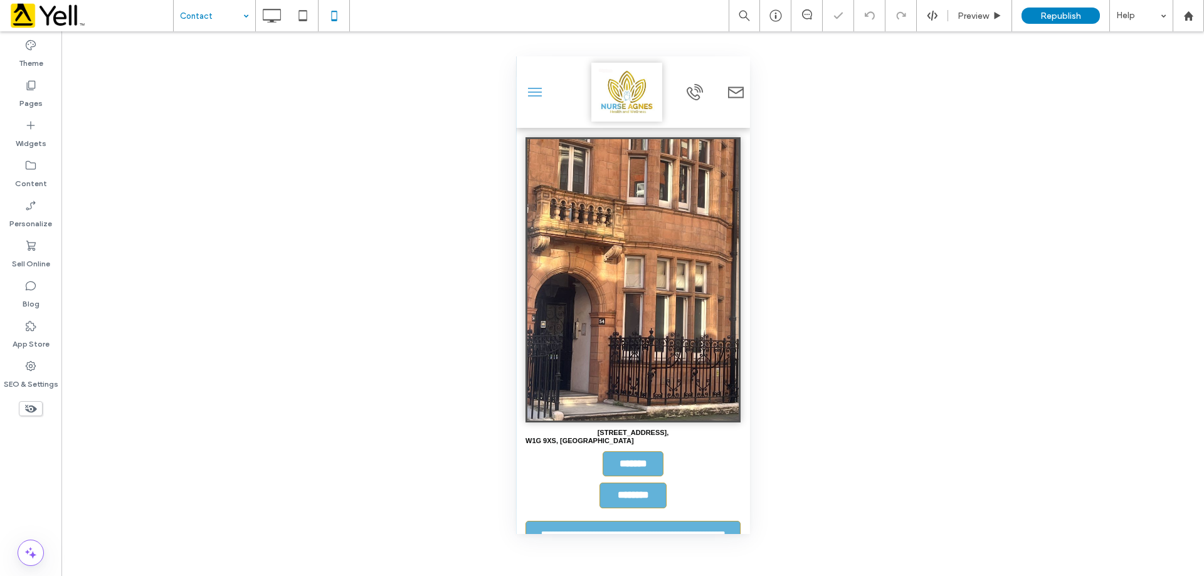
click at [29, 401] on span at bounding box center [31, 408] width 24 height 15
click at [28, 412] on icon at bounding box center [31, 409] width 14 height 14
click at [35, 407] on icon at bounding box center [31, 409] width 14 height 14
click at [32, 408] on icon at bounding box center [31, 409] width 14 height 14
click at [283, 13] on icon at bounding box center [271, 15] width 25 height 25
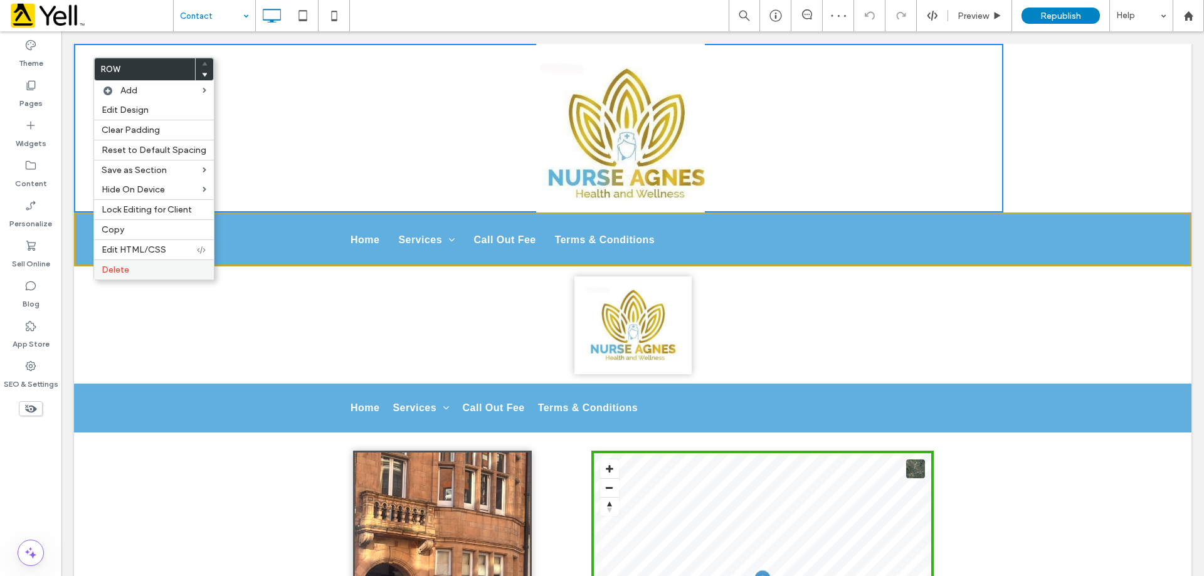
click at [131, 271] on label "Delete" at bounding box center [154, 270] width 105 height 11
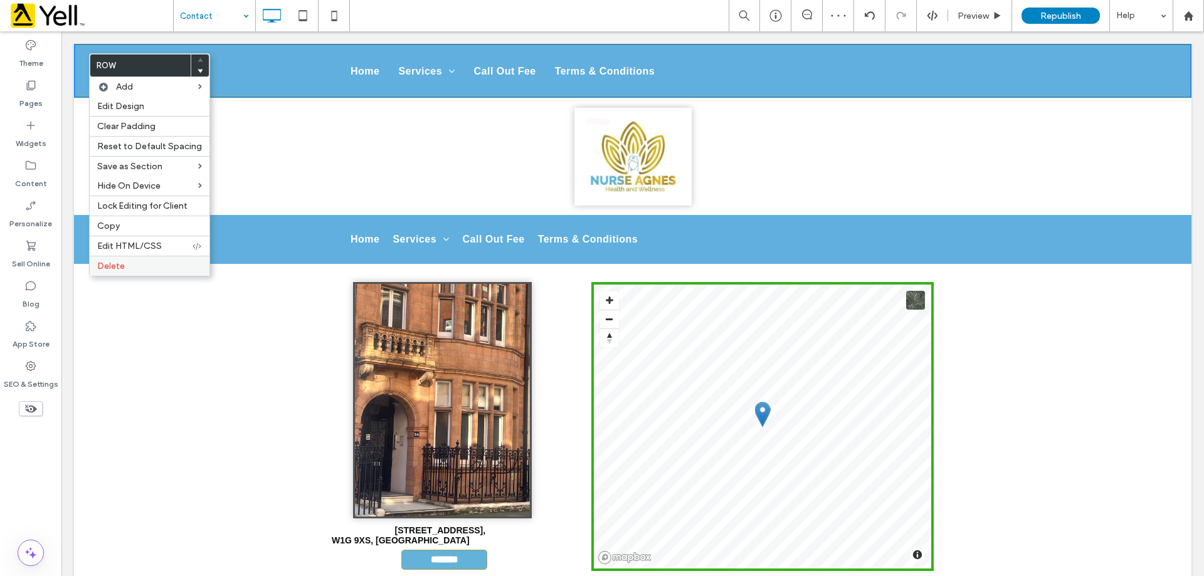
click at [121, 265] on span "Delete" at bounding box center [111, 266] width 28 height 11
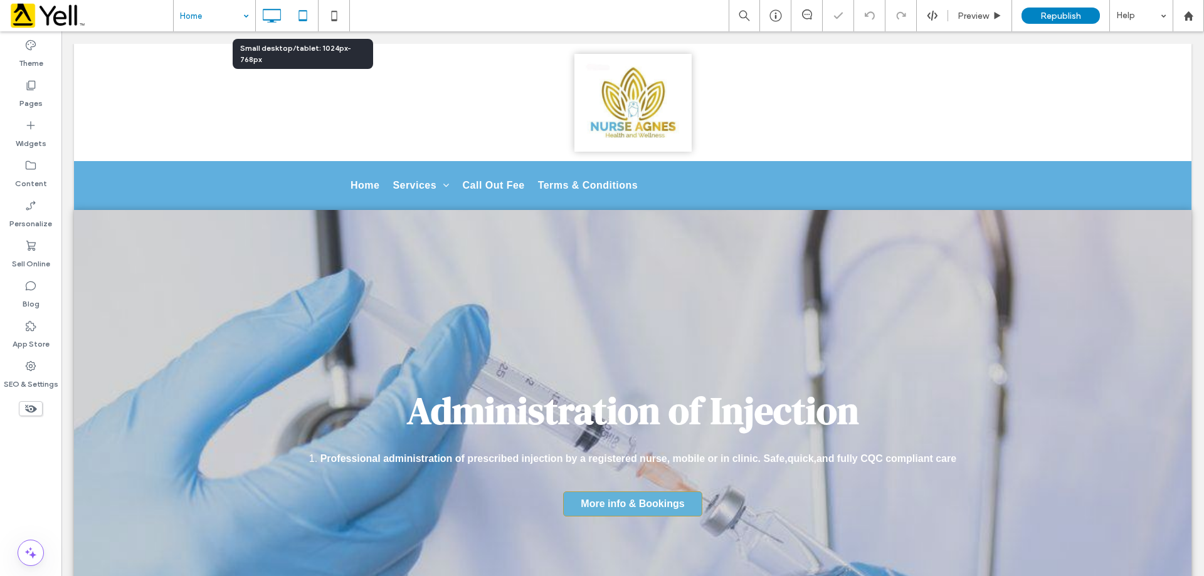
click at [315, 14] on div at bounding box center [302, 15] width 31 height 25
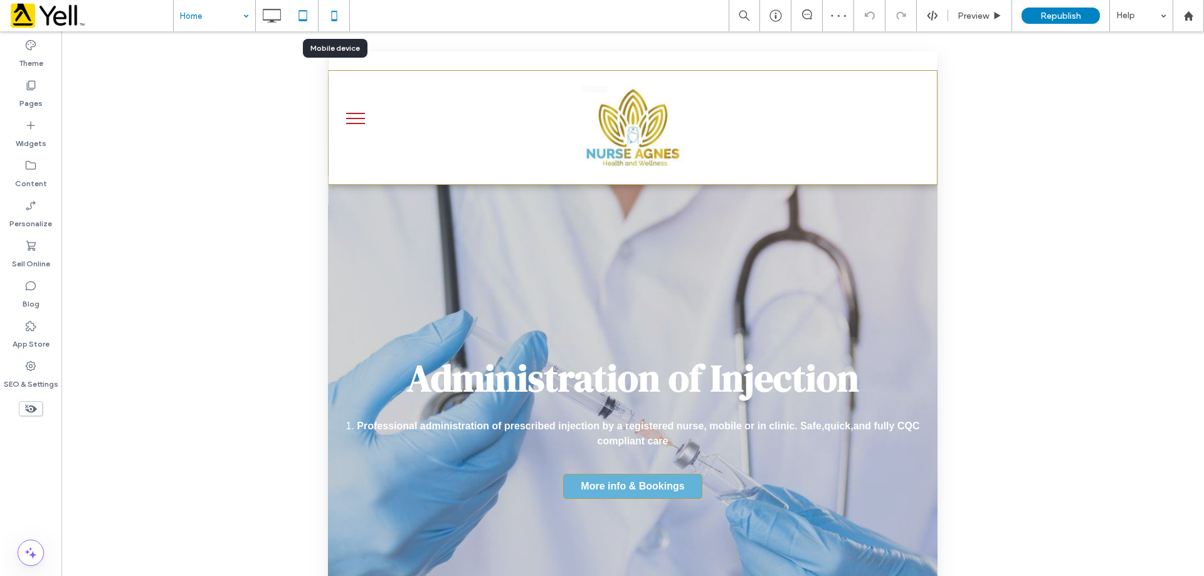
click at [334, 26] on icon at bounding box center [334, 15] width 25 height 25
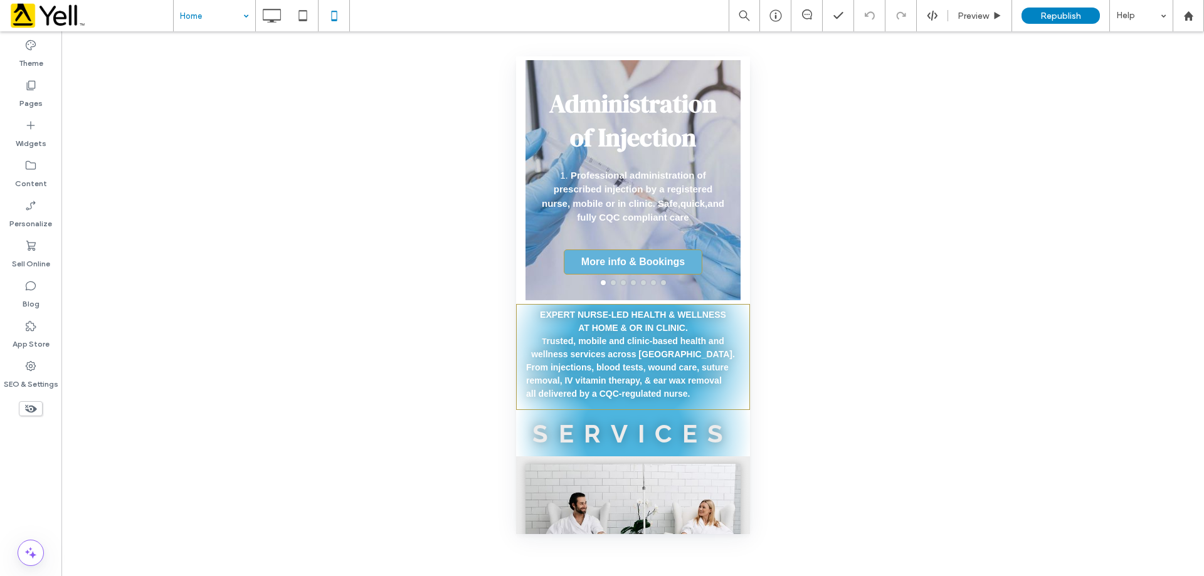
click at [34, 400] on div at bounding box center [30, 409] width 61 height 28
click at [30, 406] on use at bounding box center [31, 409] width 12 height 8
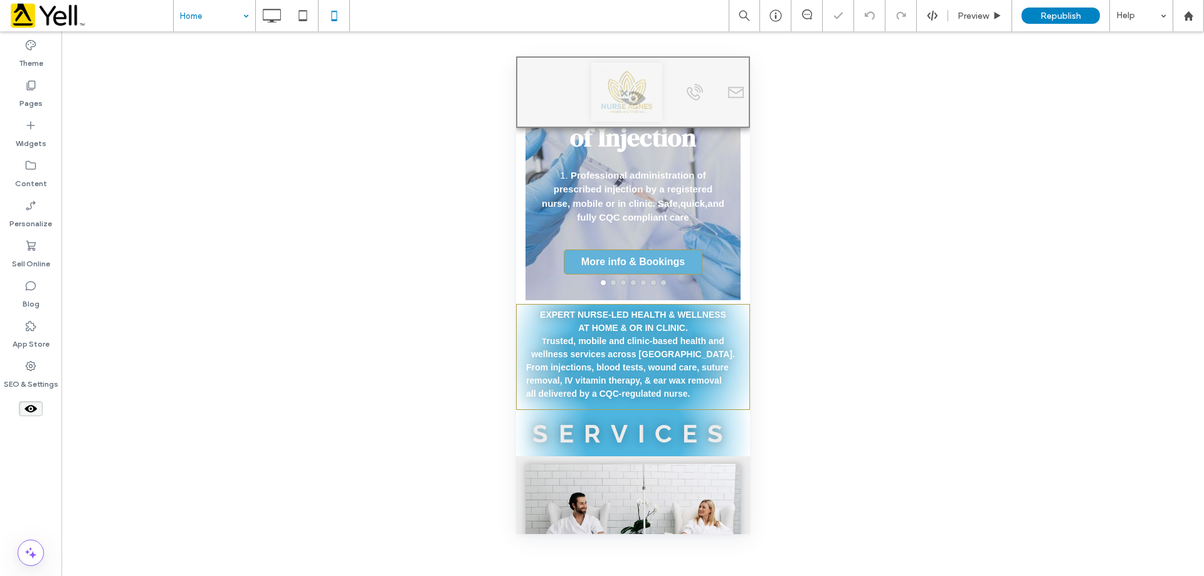
click at [619, 97] on span at bounding box center [632, 101] width 231 height 25
click at [628, 109] on button "Yes" at bounding box center [637, 113] width 39 height 16
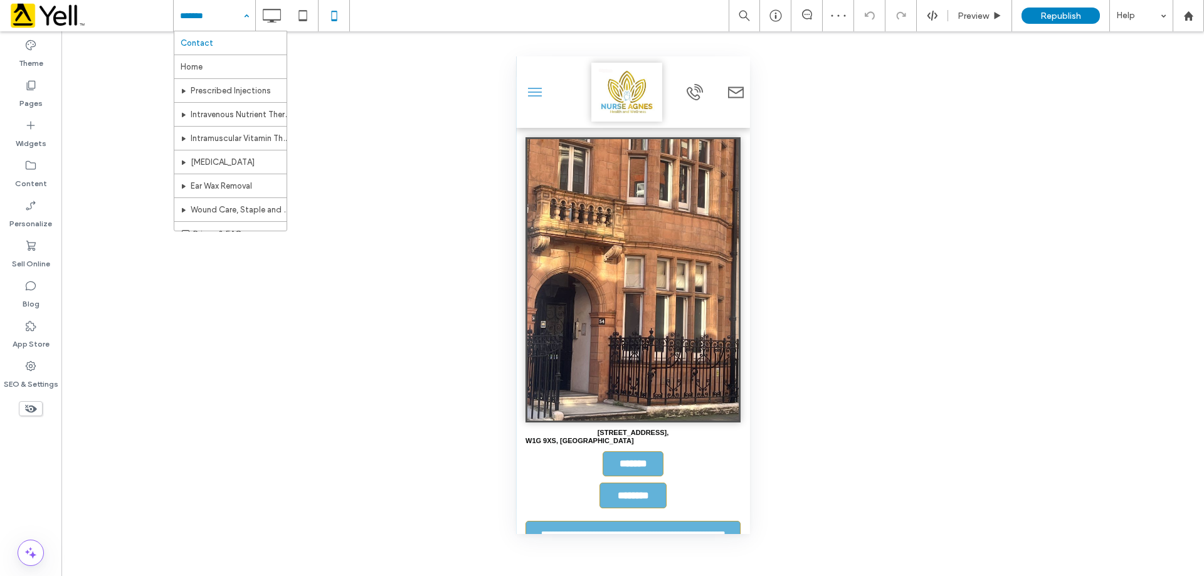
click at [230, 9] on input at bounding box center [211, 15] width 63 height 31
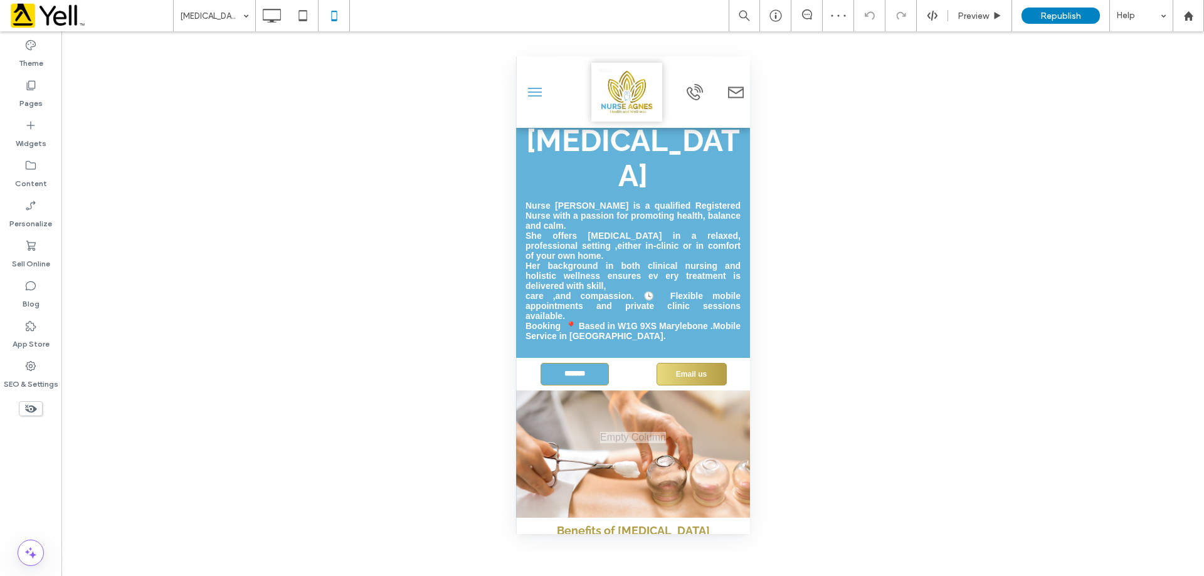
click at [534, 90] on button "menu" at bounding box center [534, 92] width 25 height 25
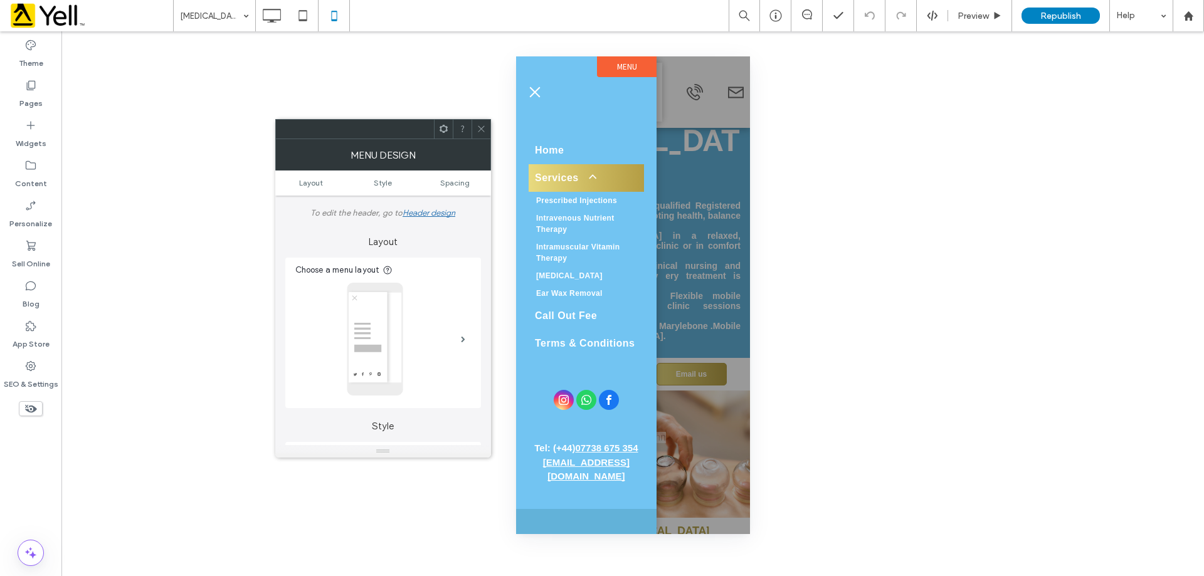
click at [421, 144] on div "Menu Design" at bounding box center [383, 154] width 216 height 31
click at [468, 105] on div "Unhide? Yes Unhide? Yes Unhide? Yes Unhide? Yes Unhide? Yes Unhide? Yes Unhide?…" at bounding box center [632, 303] width 1143 height 545
click at [485, 125] on icon at bounding box center [481, 128] width 9 height 9
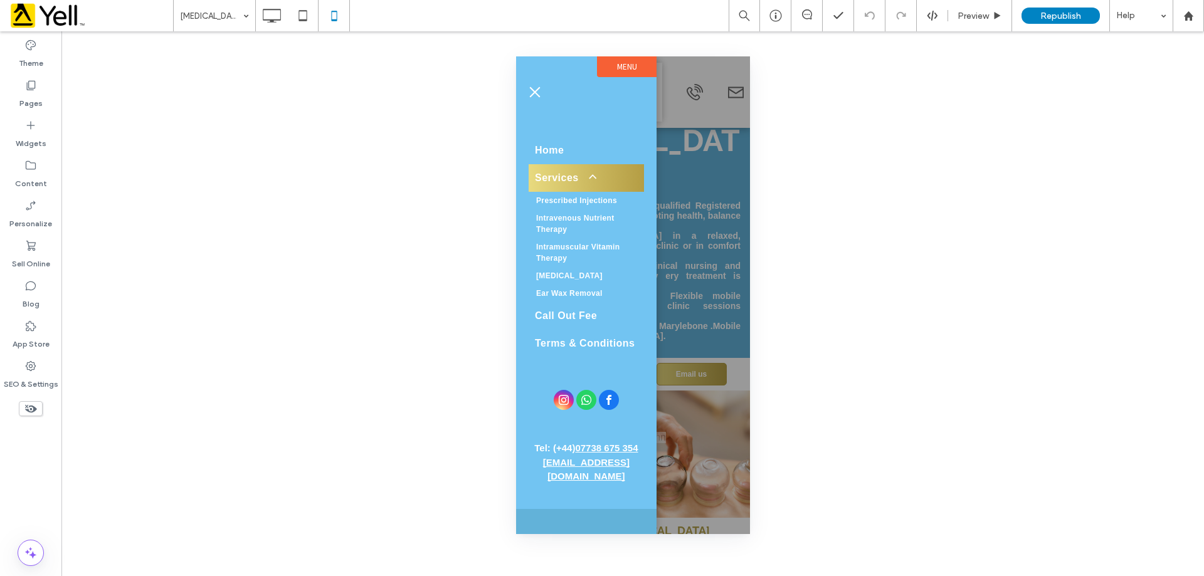
click at [530, 86] on button "menu" at bounding box center [534, 92] width 25 height 25
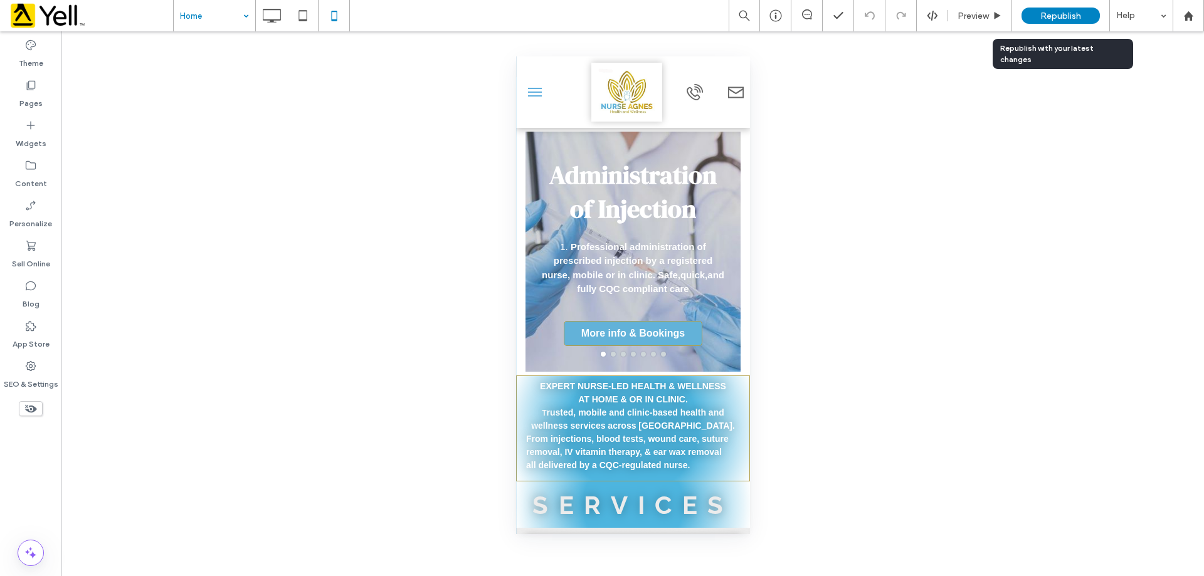
click at [1042, 18] on span "Republish" at bounding box center [1061, 16] width 41 height 11
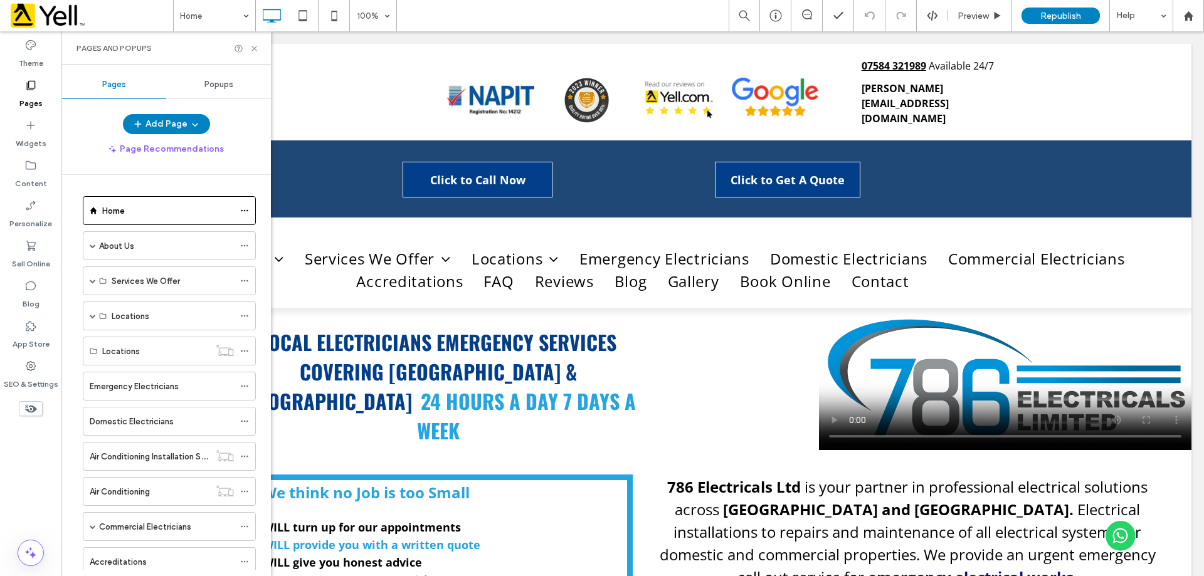
scroll to position [635, 0]
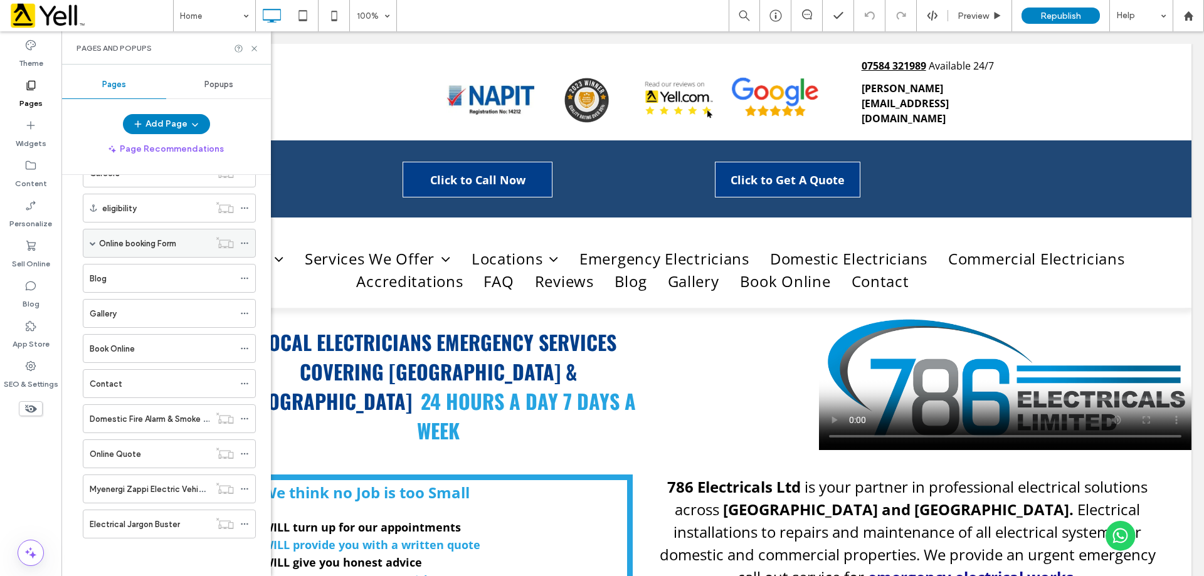
click at [93, 243] on span at bounding box center [93, 243] width 6 height 6
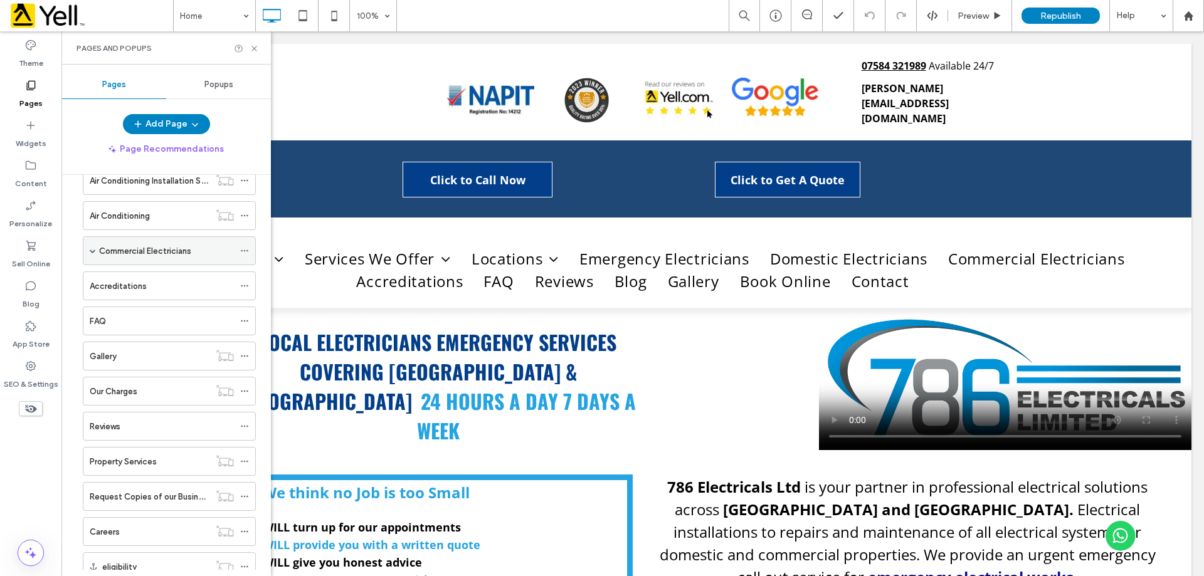
scroll to position [258, 0]
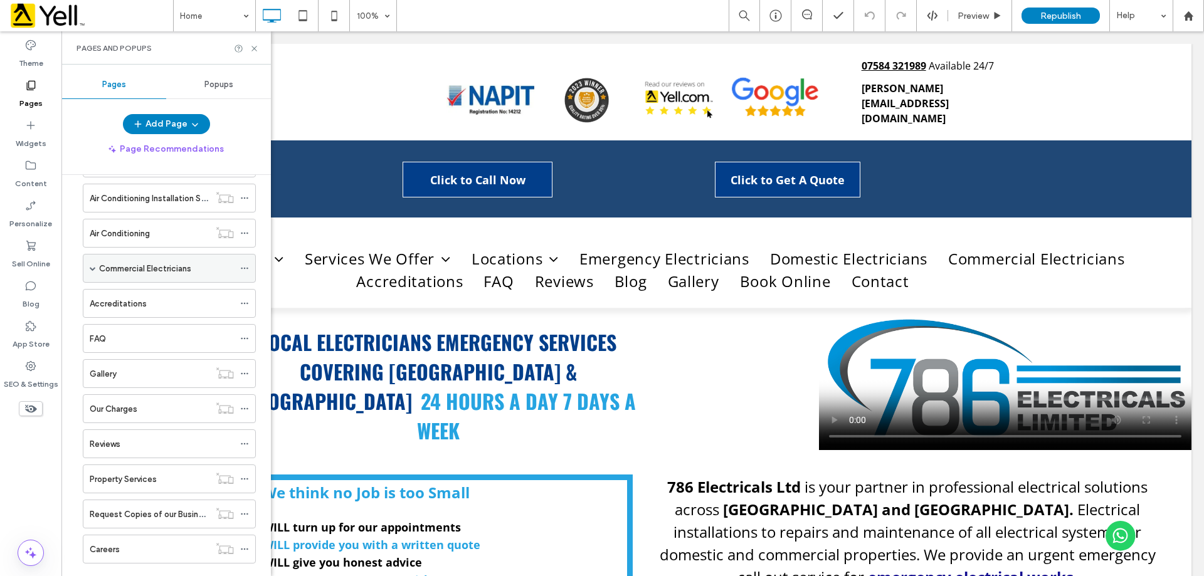
click at [91, 267] on span at bounding box center [93, 268] width 6 height 6
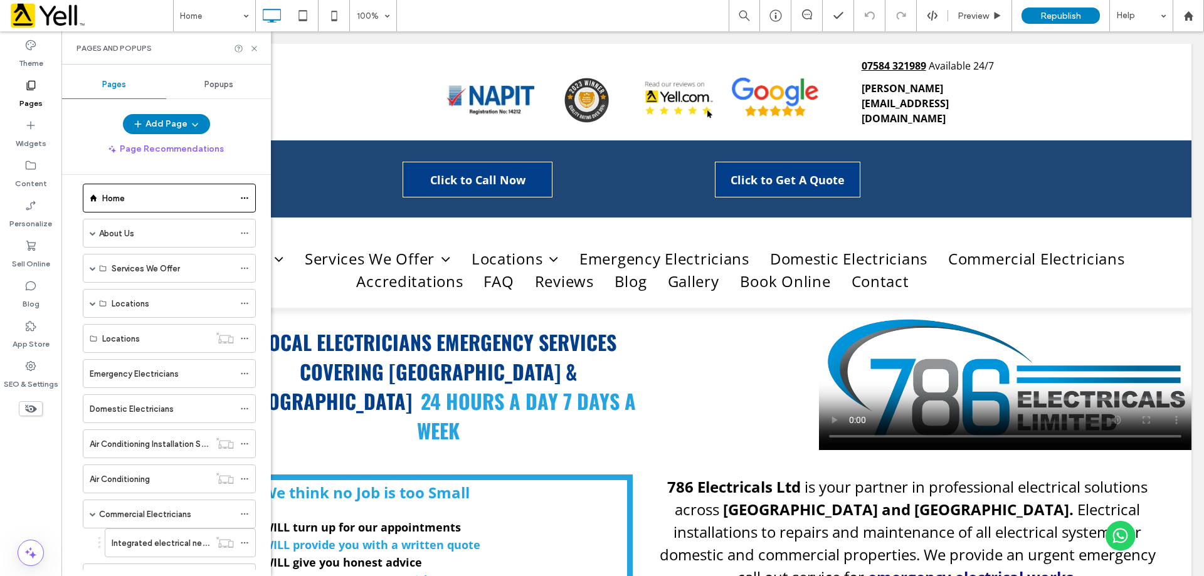
scroll to position [8, 0]
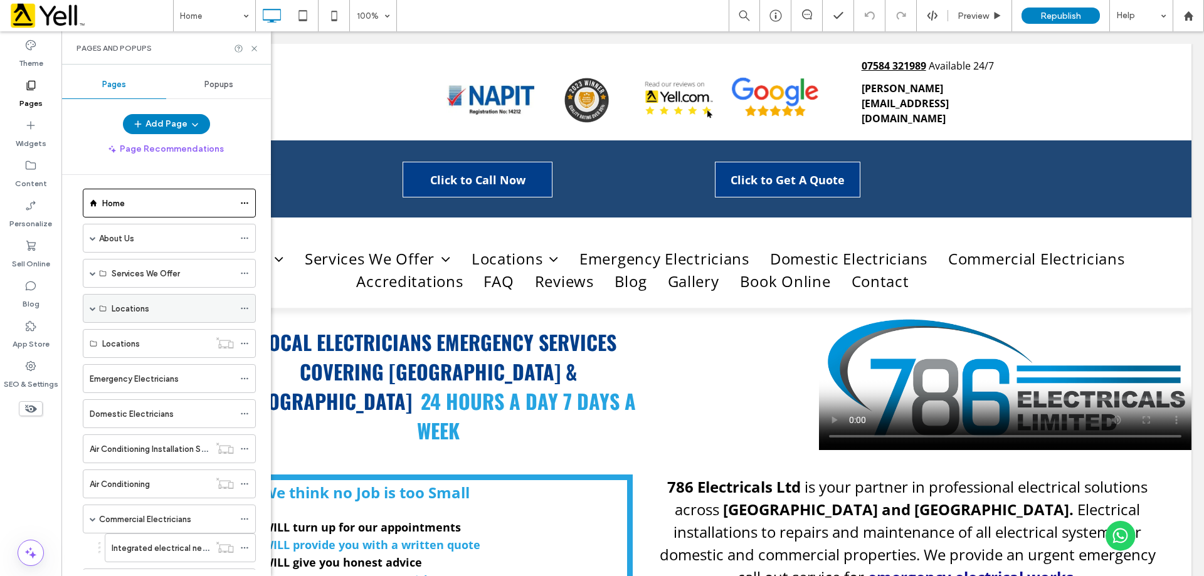
click at [93, 308] on span at bounding box center [93, 308] width 6 height 6
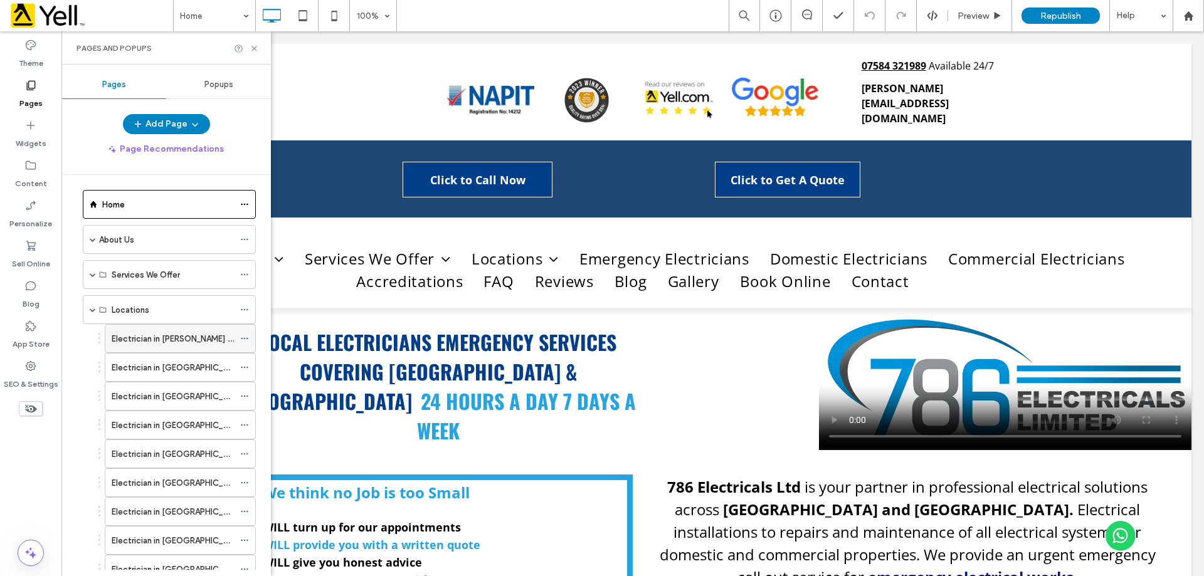
scroll to position [0, 0]
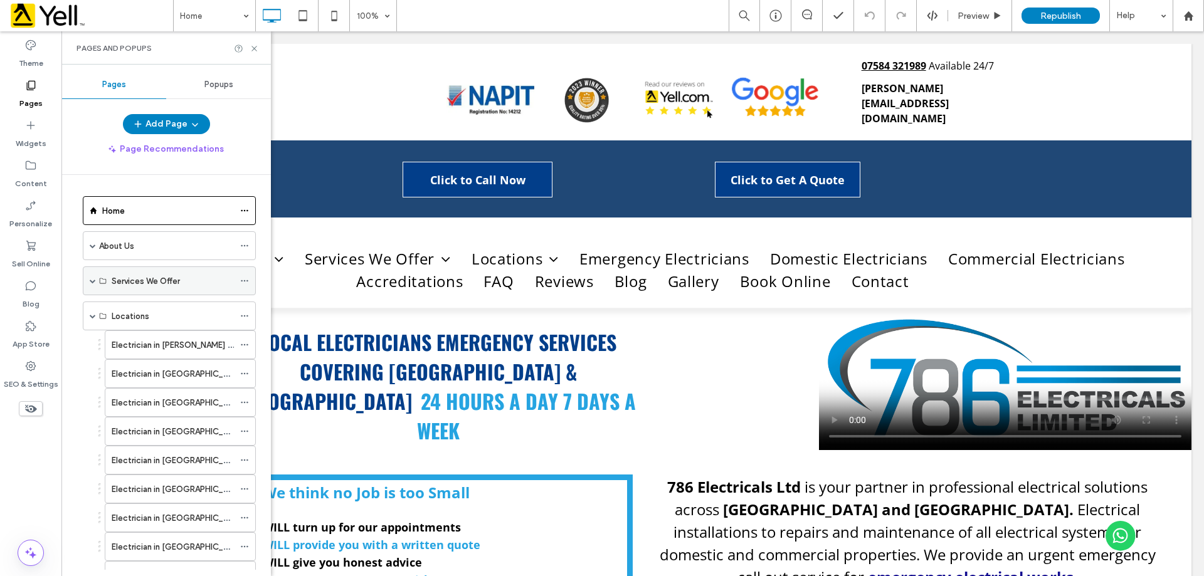
click at [94, 278] on span at bounding box center [93, 281] width 6 height 6
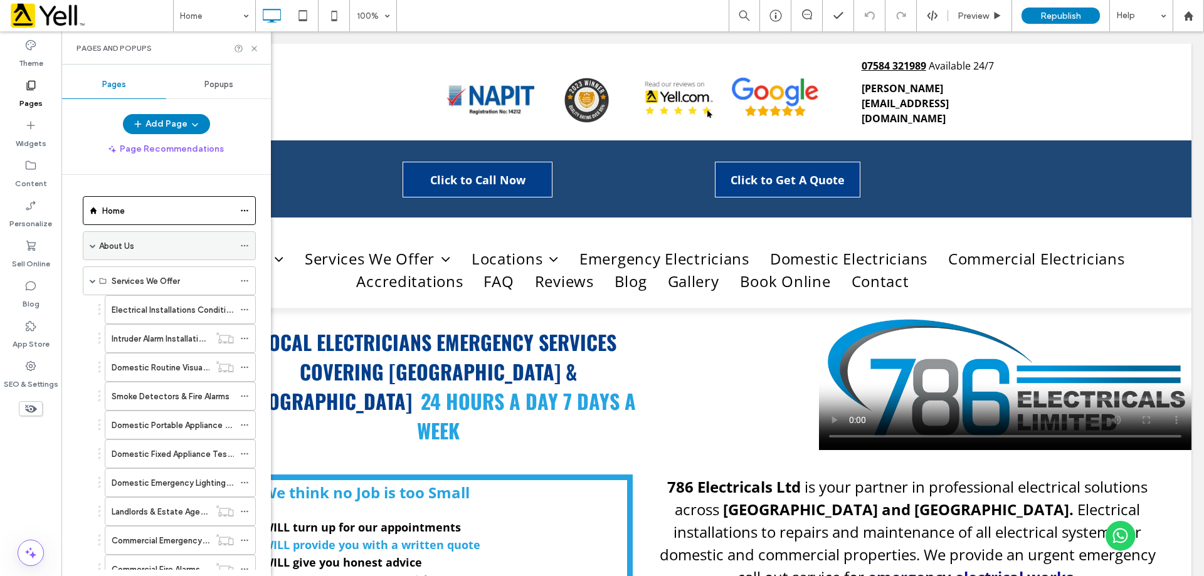
click at [93, 245] on span at bounding box center [93, 246] width 6 height 6
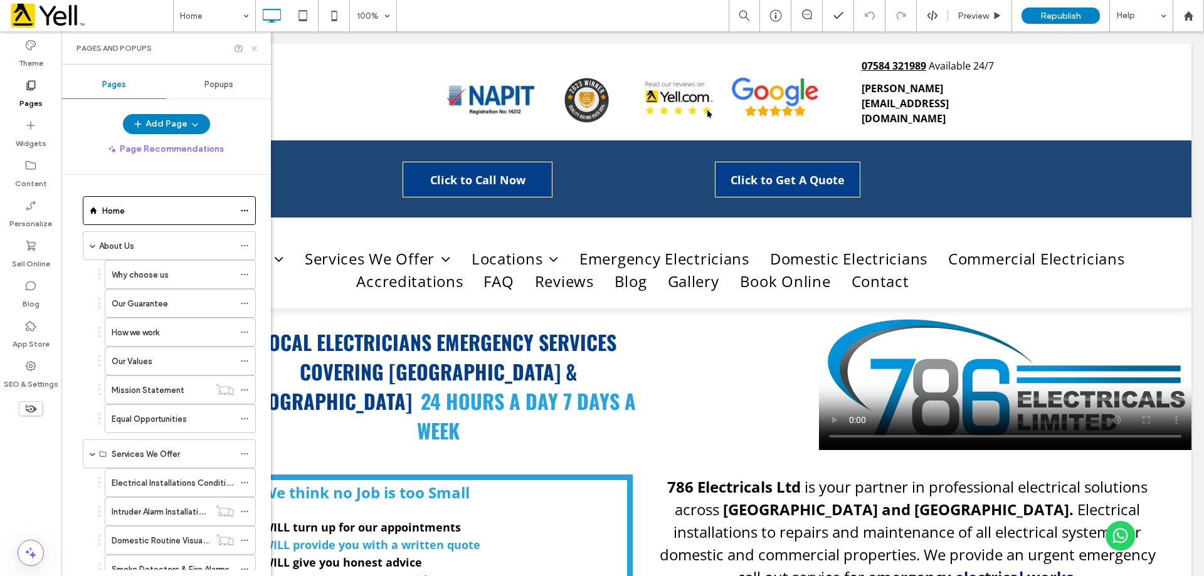
click at [253, 48] on icon at bounding box center [254, 48] width 9 height 9
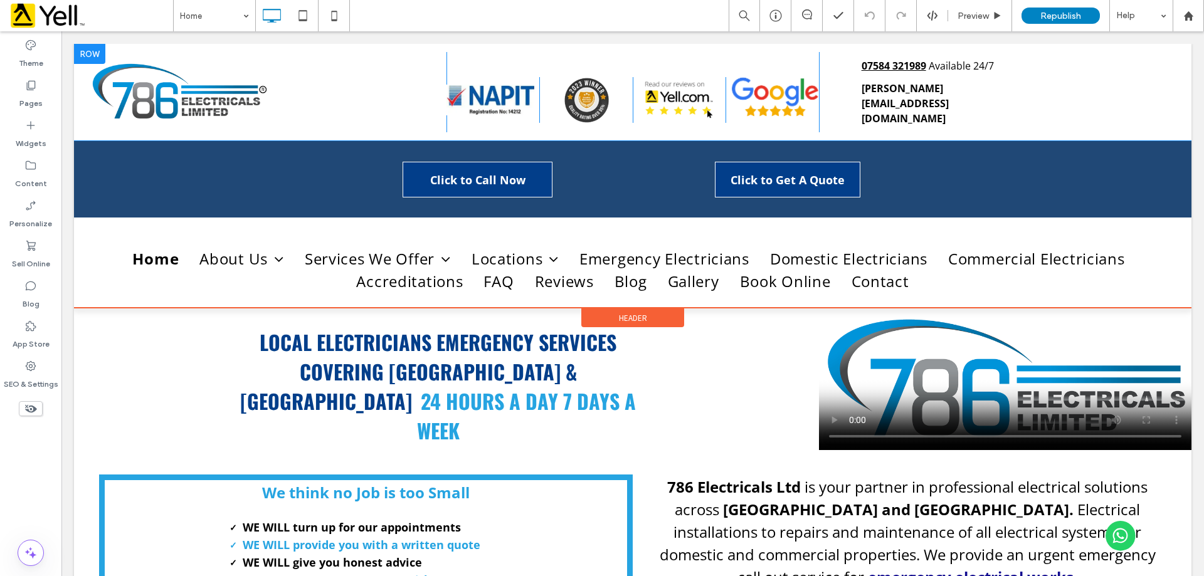
click at [491, 60] on div "Click To Paste Click To Paste Click To Paste Click To Paste Click To Paste" at bounding box center [633, 92] width 373 height 80
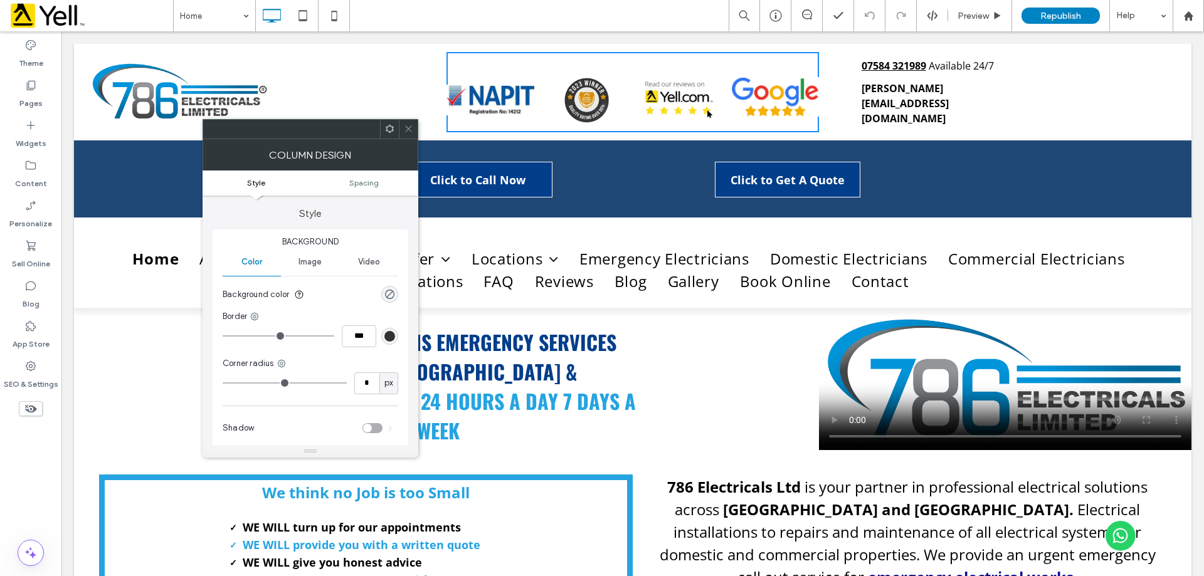
click at [369, 177] on ul "Style Spacing" at bounding box center [311, 183] width 216 height 25
click at [371, 183] on span "Spacing" at bounding box center [363, 182] width 29 height 9
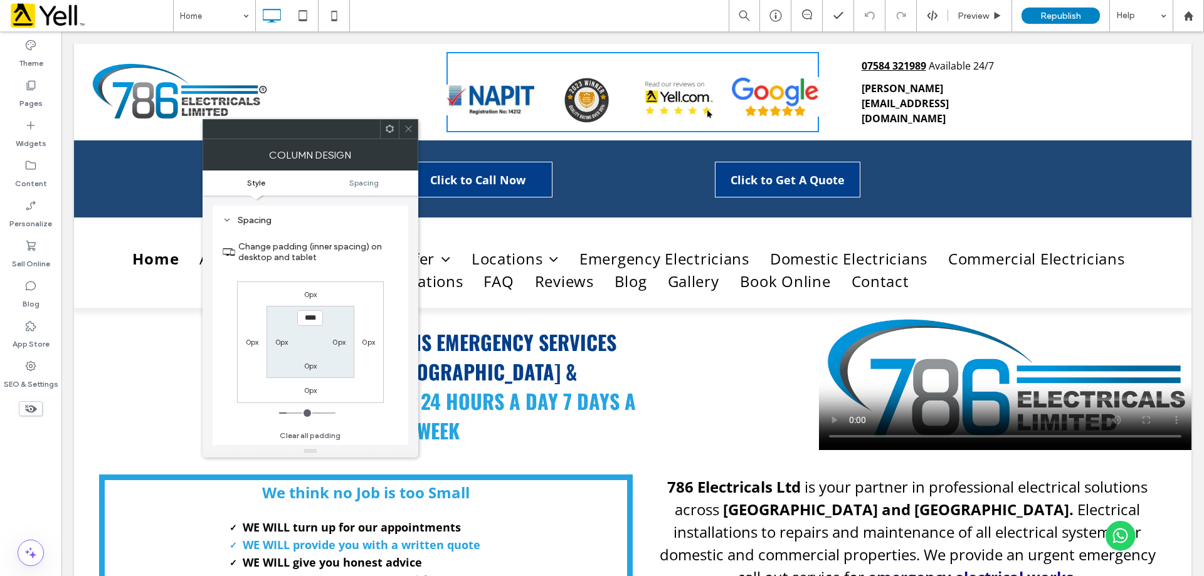
scroll to position [255, 0]
type input "****"
type input "**"
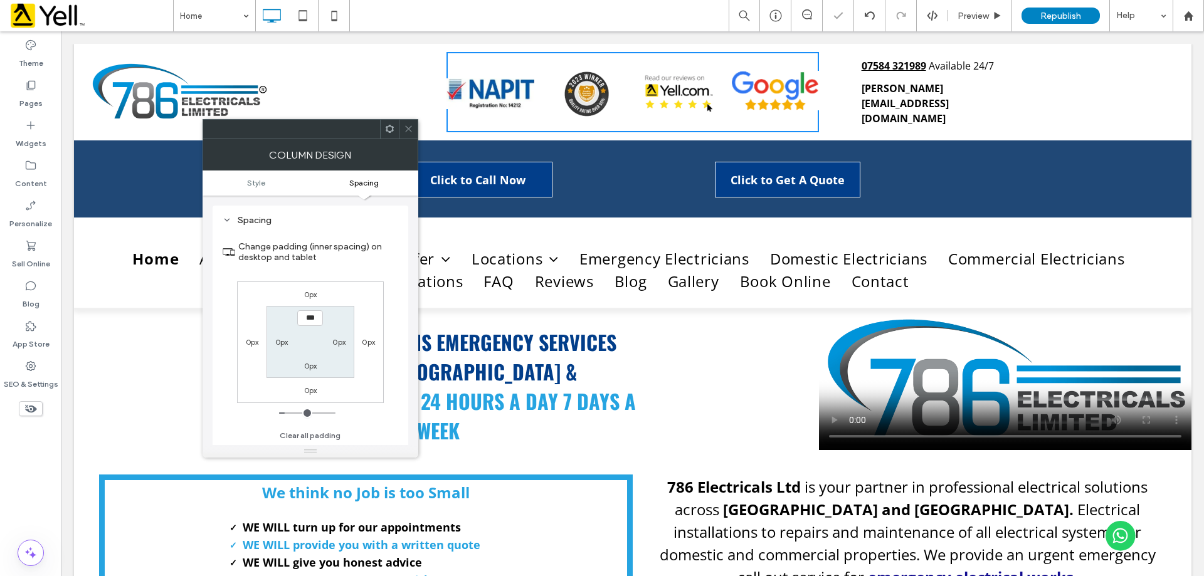
type input "***"
type input "*"
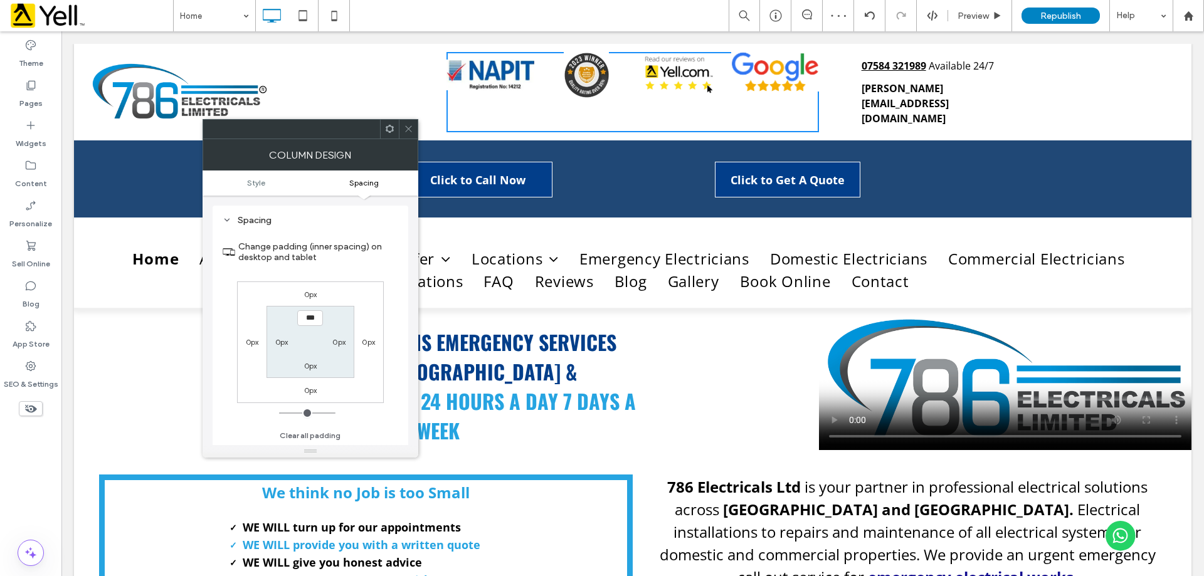
type input "****"
type input "**"
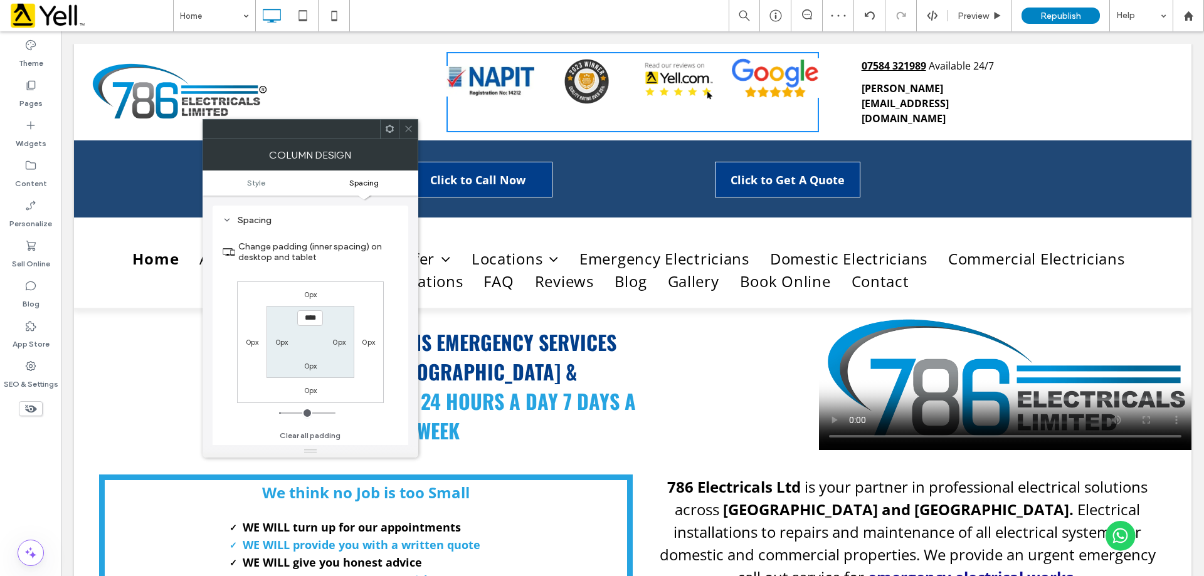
click at [410, 126] on icon at bounding box center [408, 128] width 9 height 9
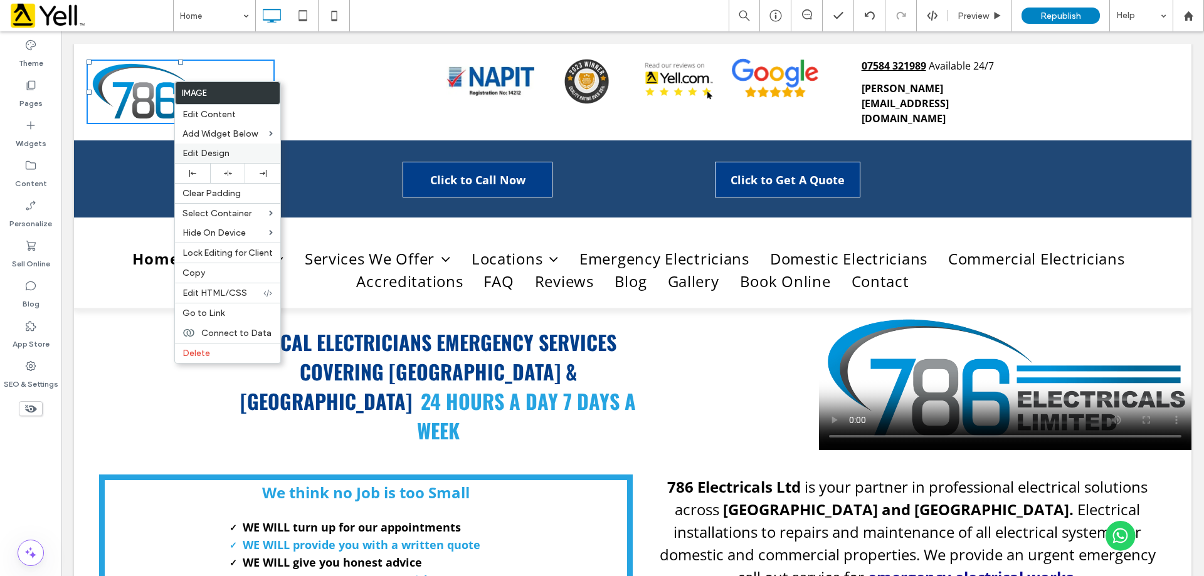
click at [226, 152] on span "Edit Design" at bounding box center [206, 153] width 47 height 11
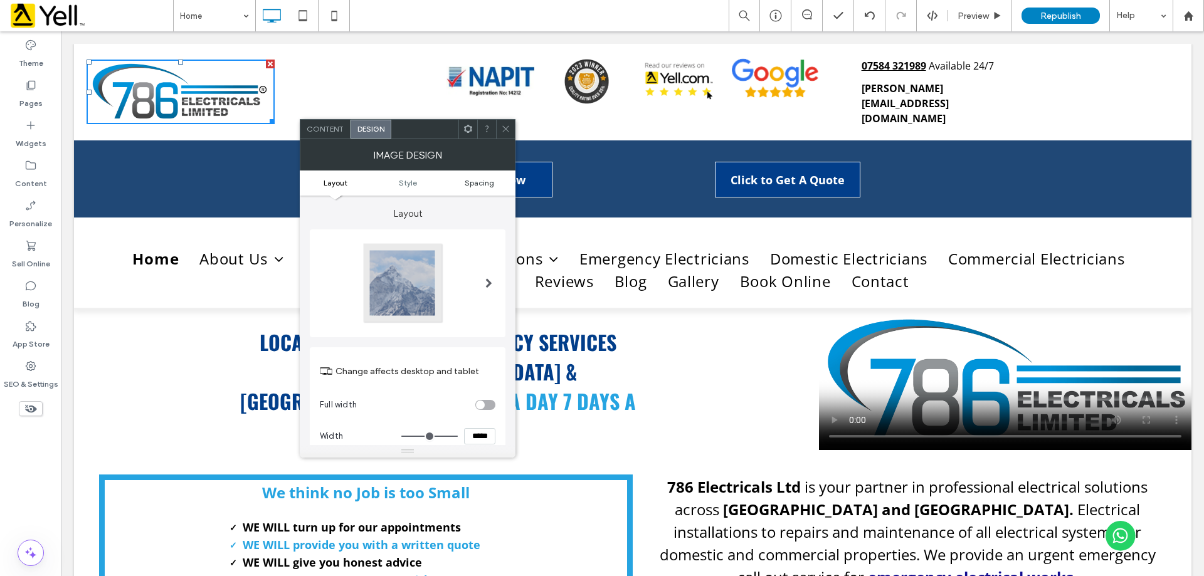
click at [494, 178] on span "Spacing" at bounding box center [479, 182] width 29 height 9
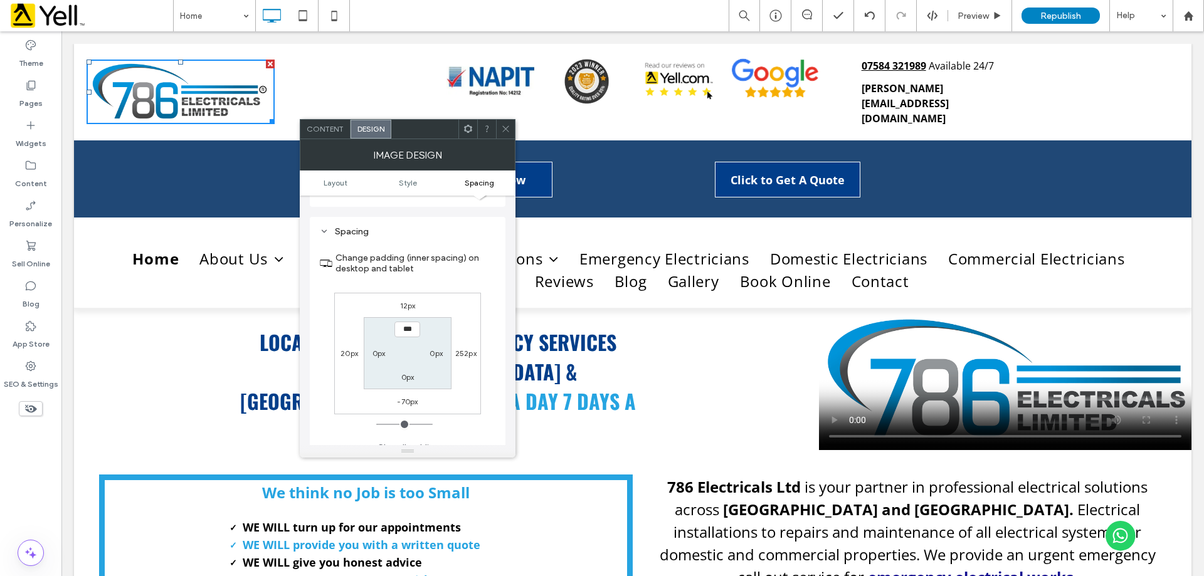
scroll to position [591, 0]
click at [401, 389] on label "-70px" at bounding box center [407, 390] width 21 height 9
type input "*"
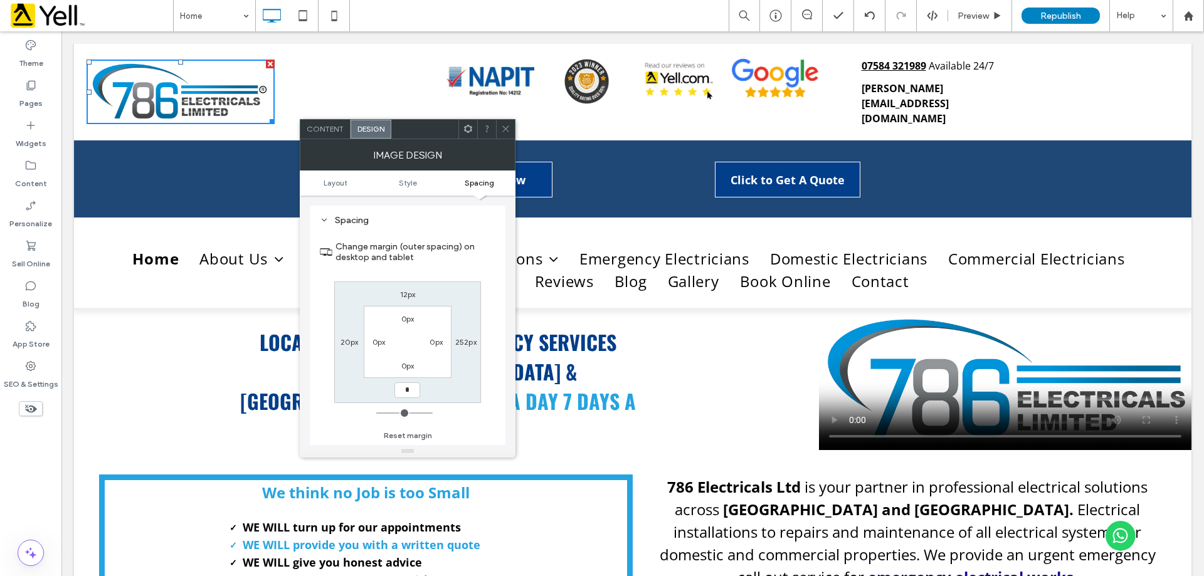
type input "*"
type input "***"
click at [409, 291] on label "12px" at bounding box center [408, 294] width 16 height 9
type input "**"
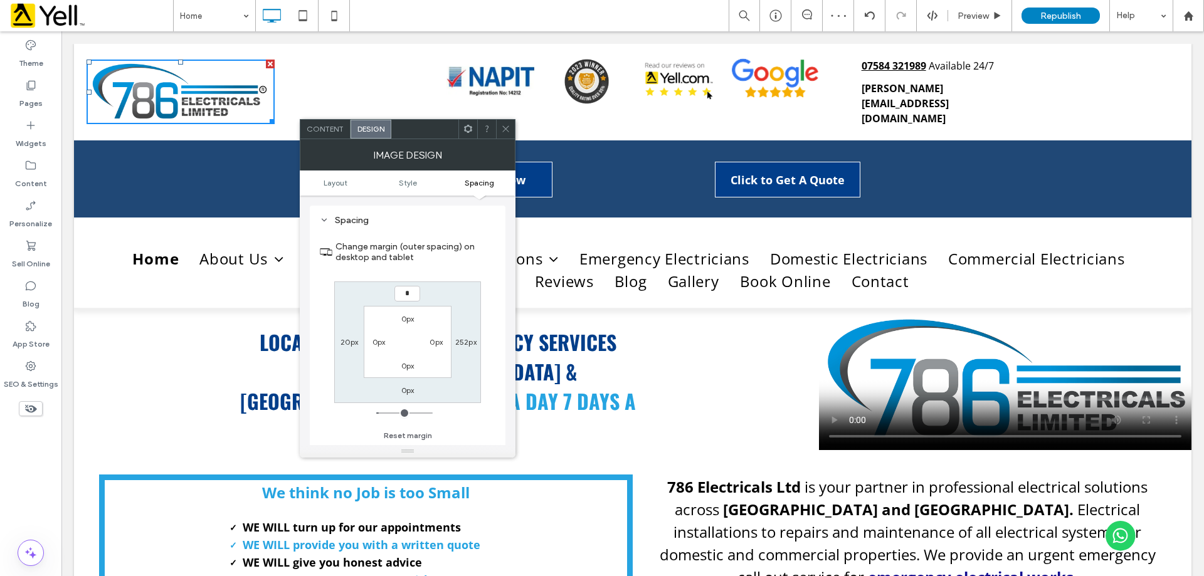
type input "*"
type input "***"
click at [501, 125] on icon at bounding box center [505, 128] width 9 height 9
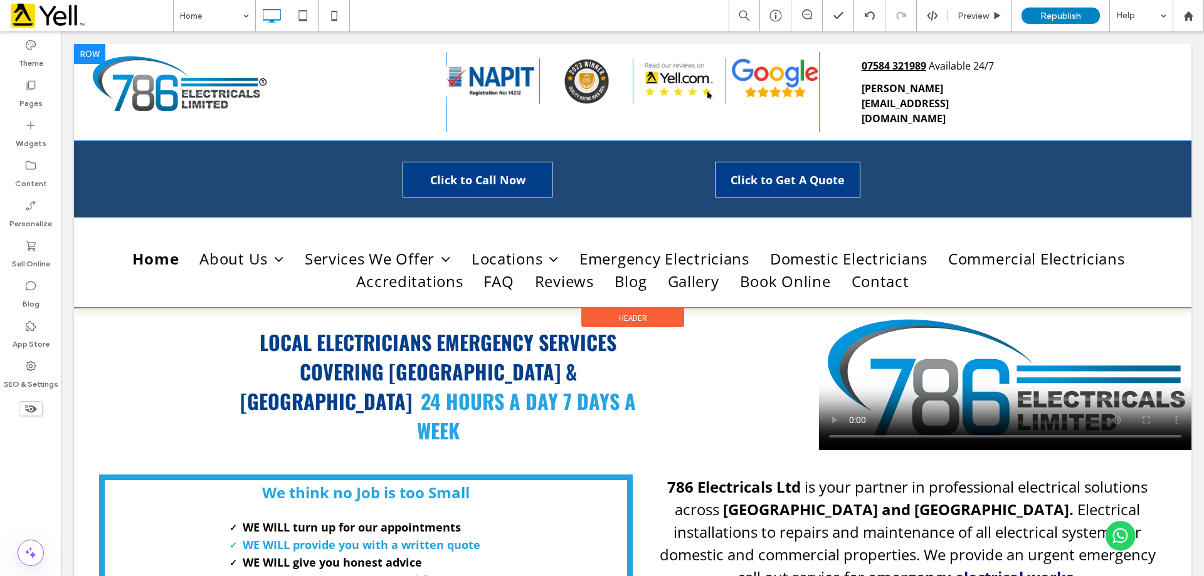
click at [475, 58] on div "Click To Paste Click To Paste Click To Paste Click To Paste Click To Paste" at bounding box center [633, 92] width 373 height 80
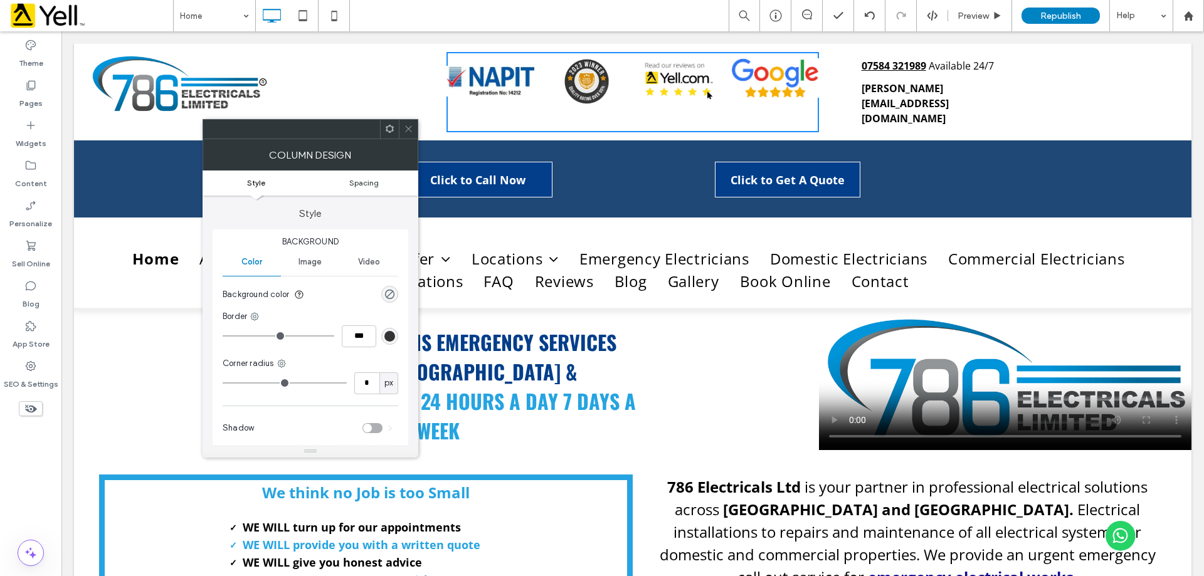
click at [380, 181] on link "Spacing" at bounding box center [364, 182] width 108 height 9
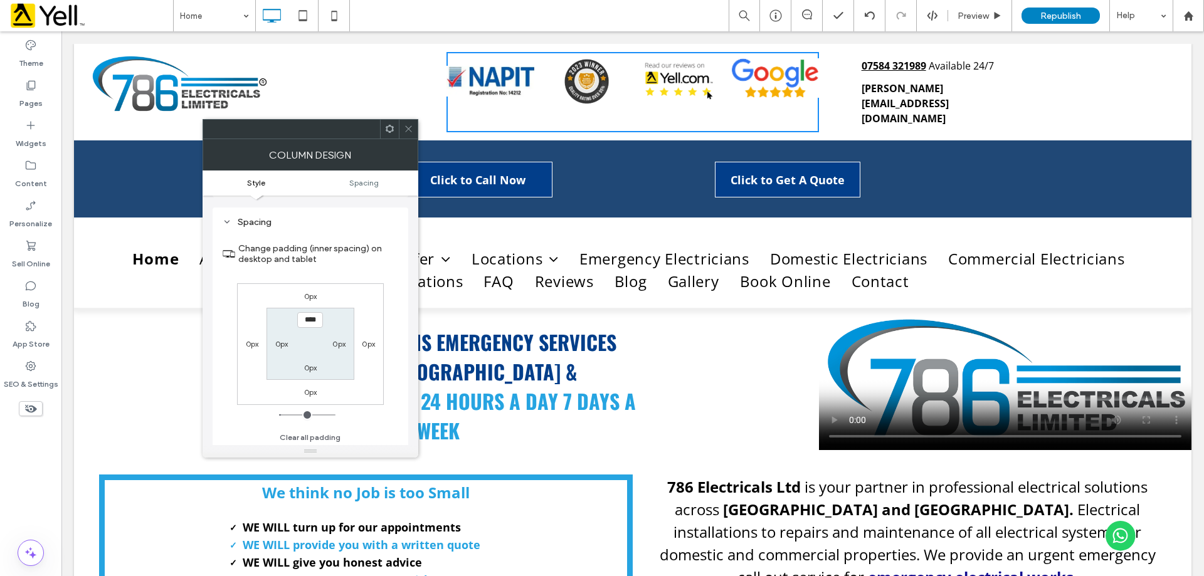
scroll to position [255, 0]
type input "****"
type input "**"
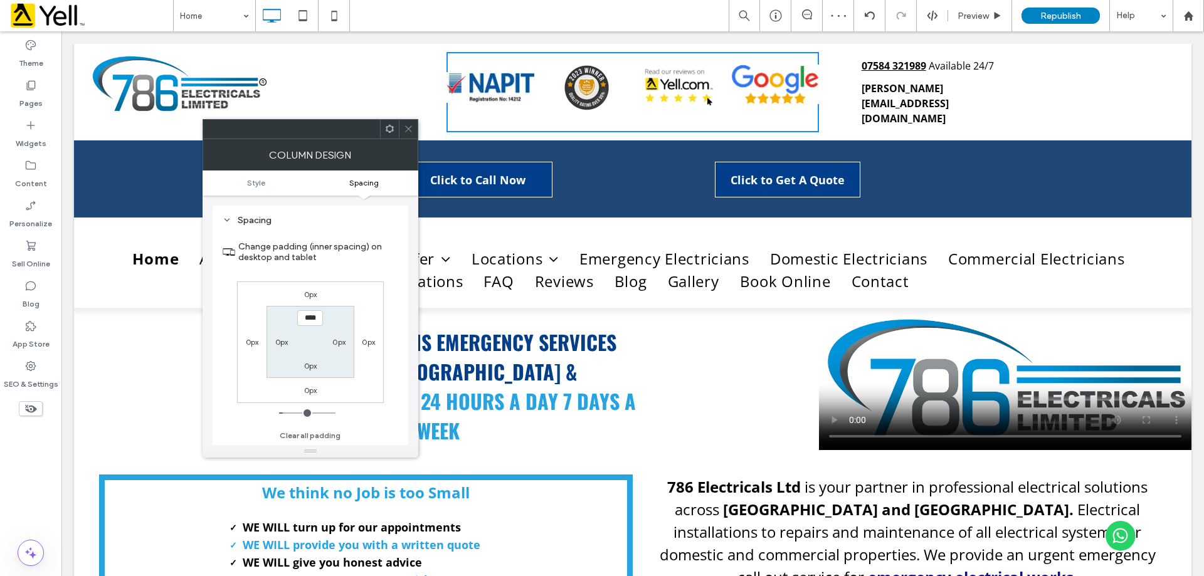
type input "****"
type input "**"
type input "****"
type input "**"
click at [405, 132] on icon at bounding box center [408, 128] width 9 height 9
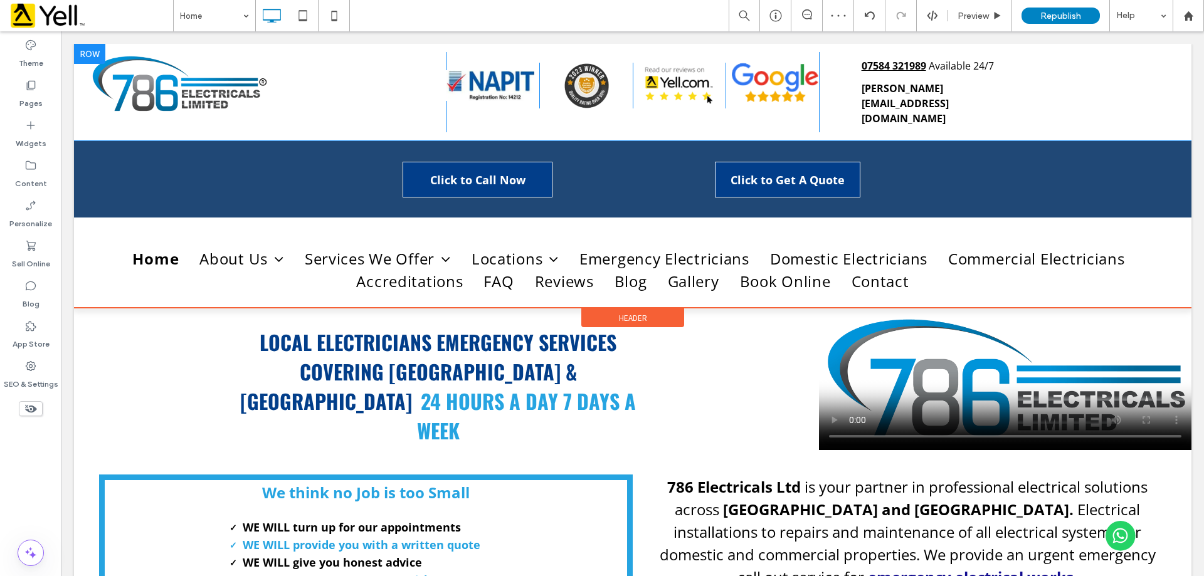
click at [876, 100] on div "07584 321989 Available 24/7 adam@786electricals.co.uk Click To Paste" at bounding box center [1005, 92] width 373 height 80
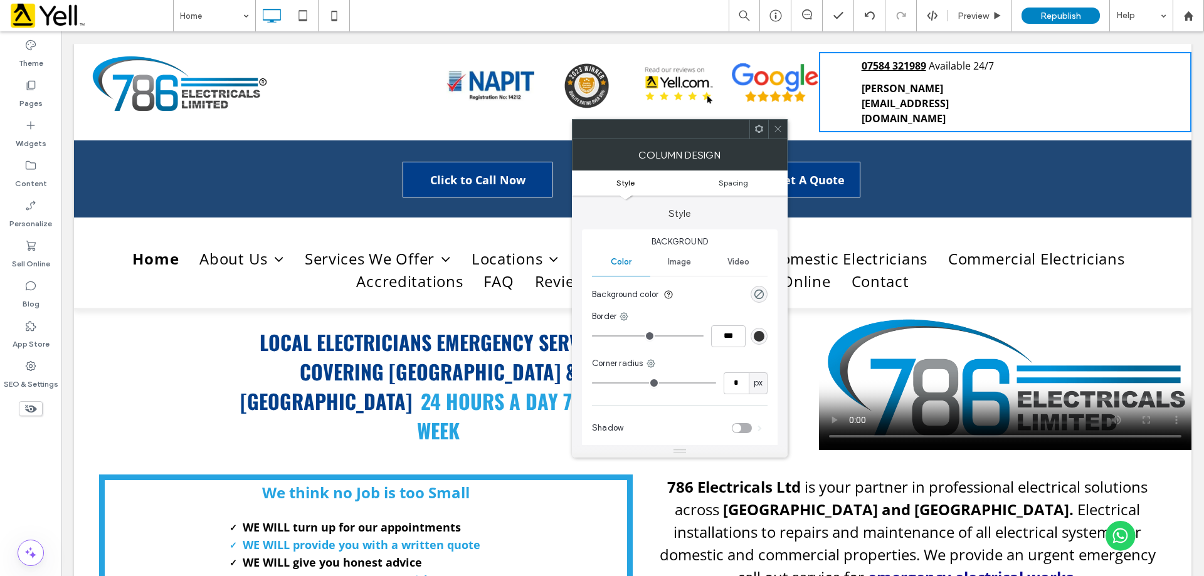
click at [742, 187] on span "Spacing" at bounding box center [733, 182] width 29 height 9
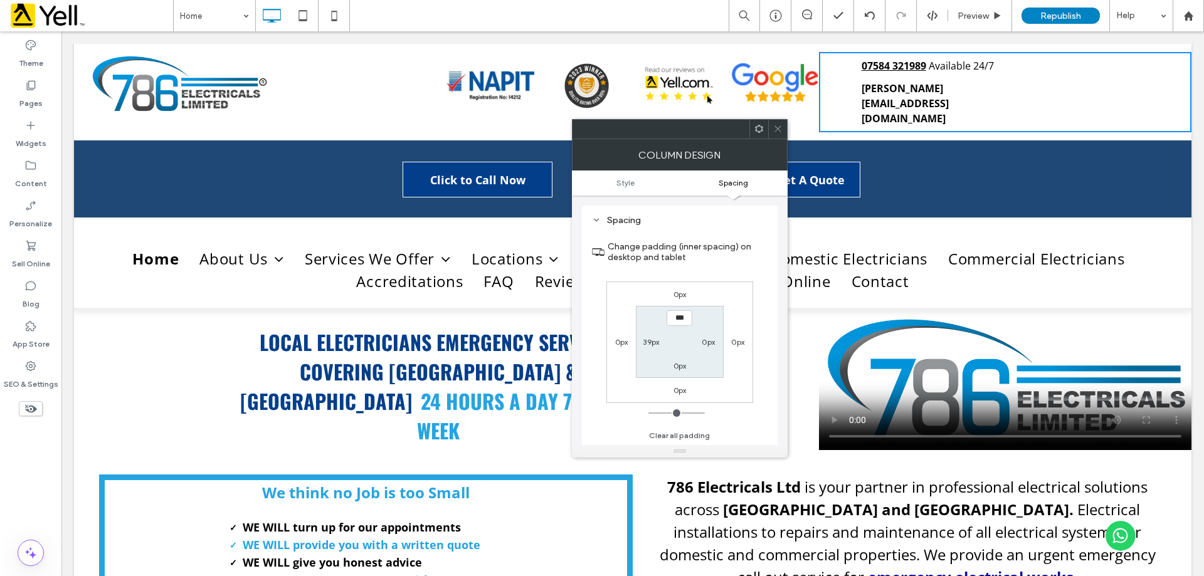
type input "****"
type input "**"
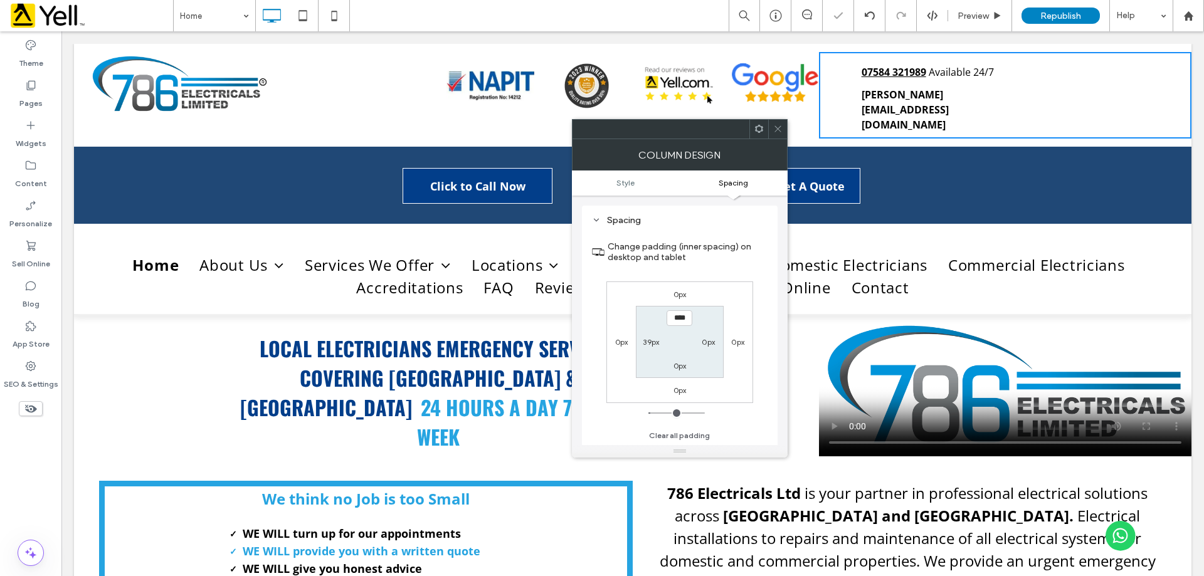
click at [775, 125] on icon at bounding box center [777, 128] width 9 height 9
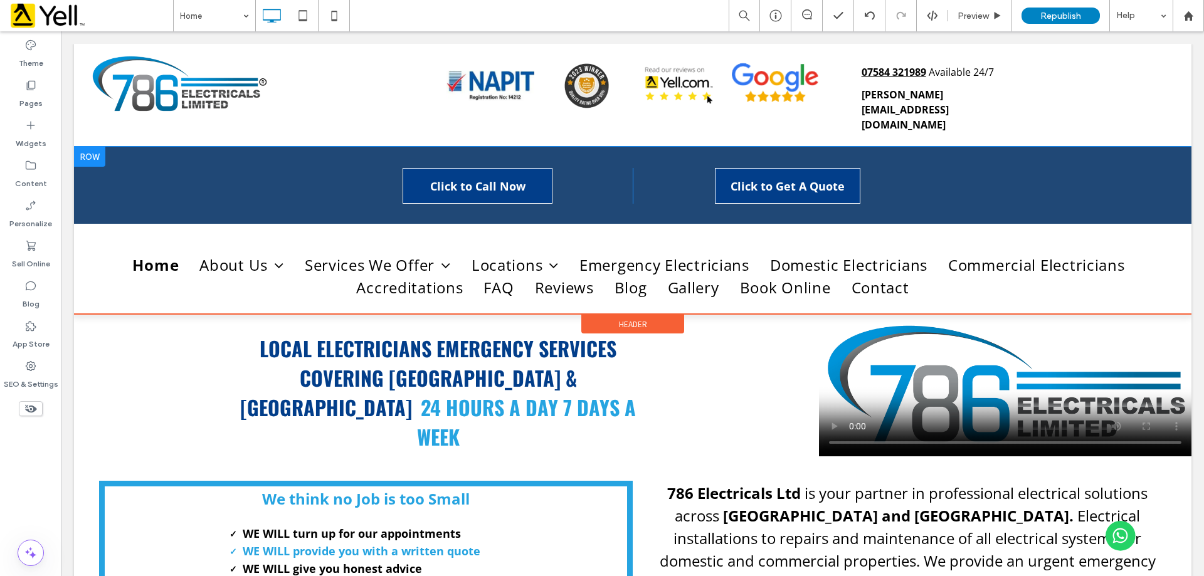
click at [188, 147] on div "Click to Call Now Click To Paste Click to Get A Quote Click To Paste" at bounding box center [633, 185] width 1118 height 77
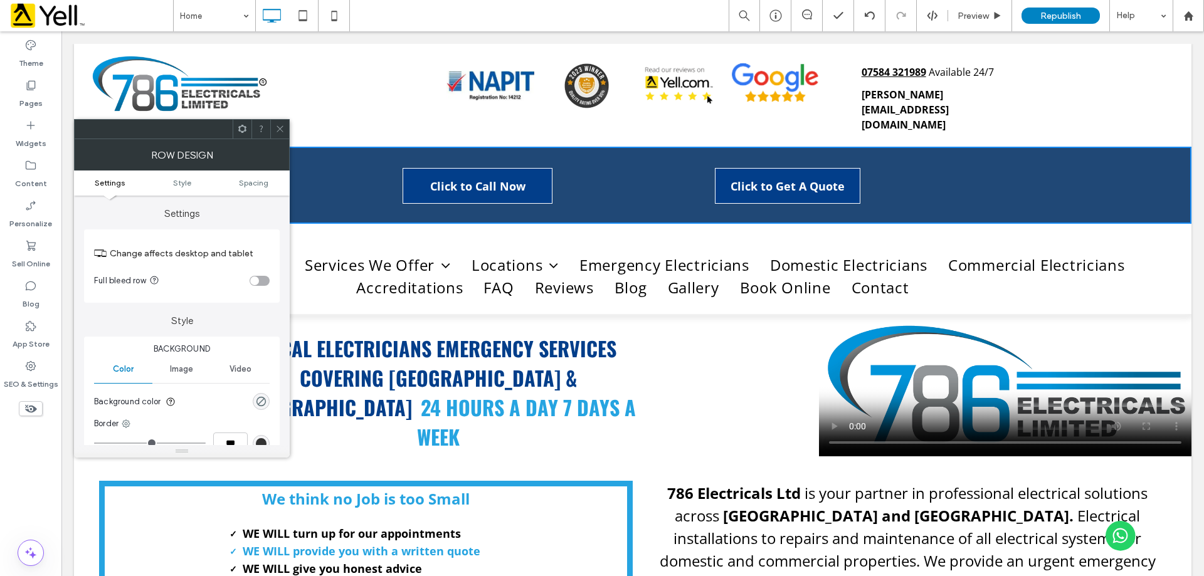
click at [268, 188] on ul "Settings Style Spacing" at bounding box center [182, 183] width 216 height 25
click at [268, 184] on span "Spacing" at bounding box center [253, 182] width 29 height 9
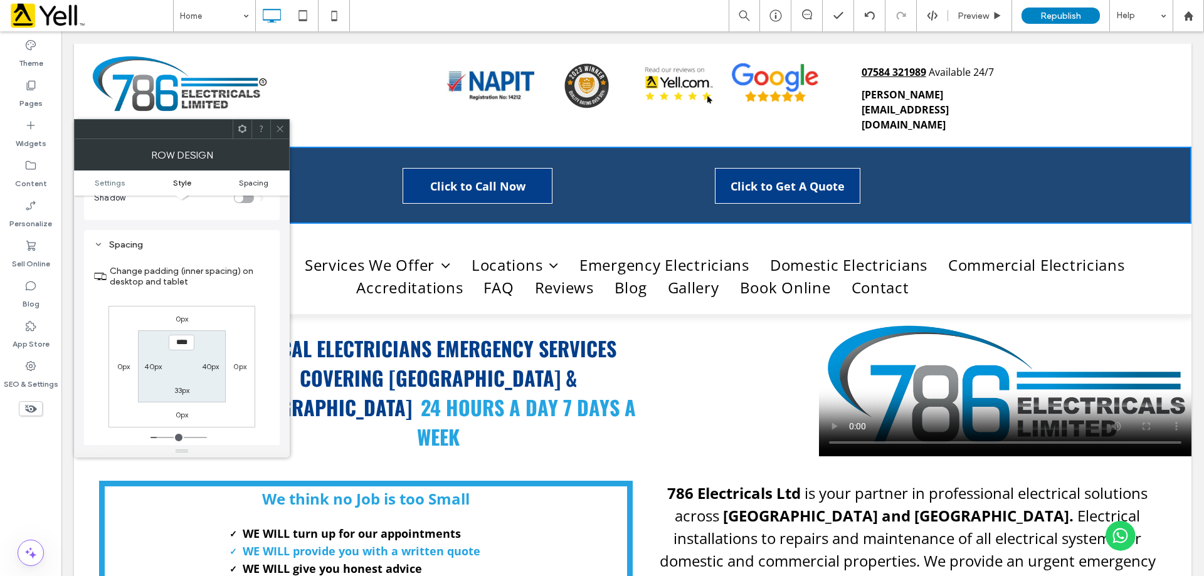
scroll to position [315, 0]
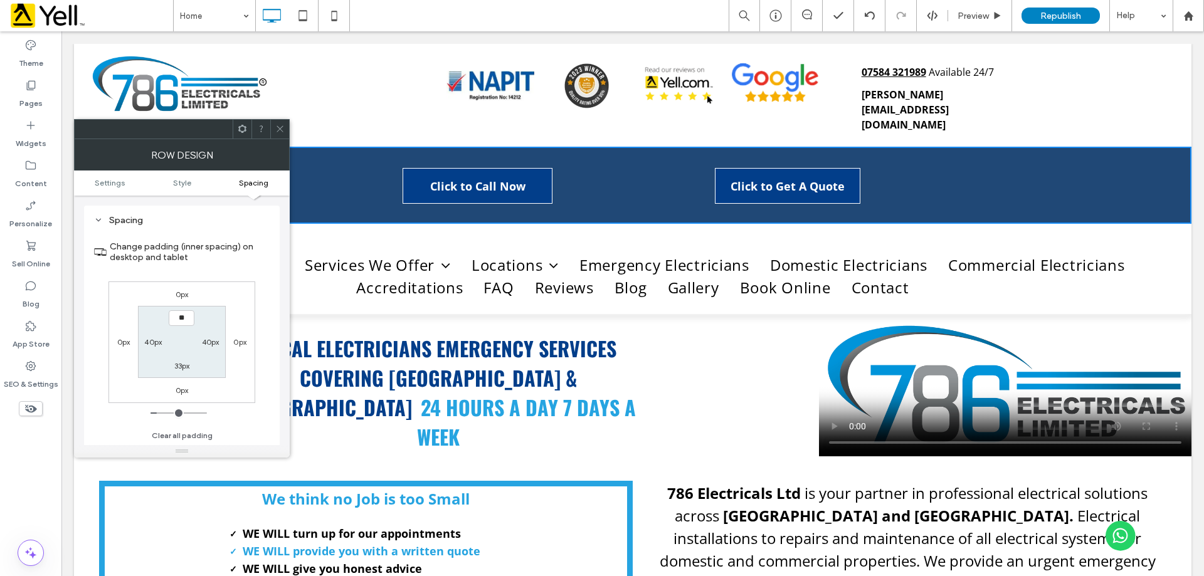
type input "****"
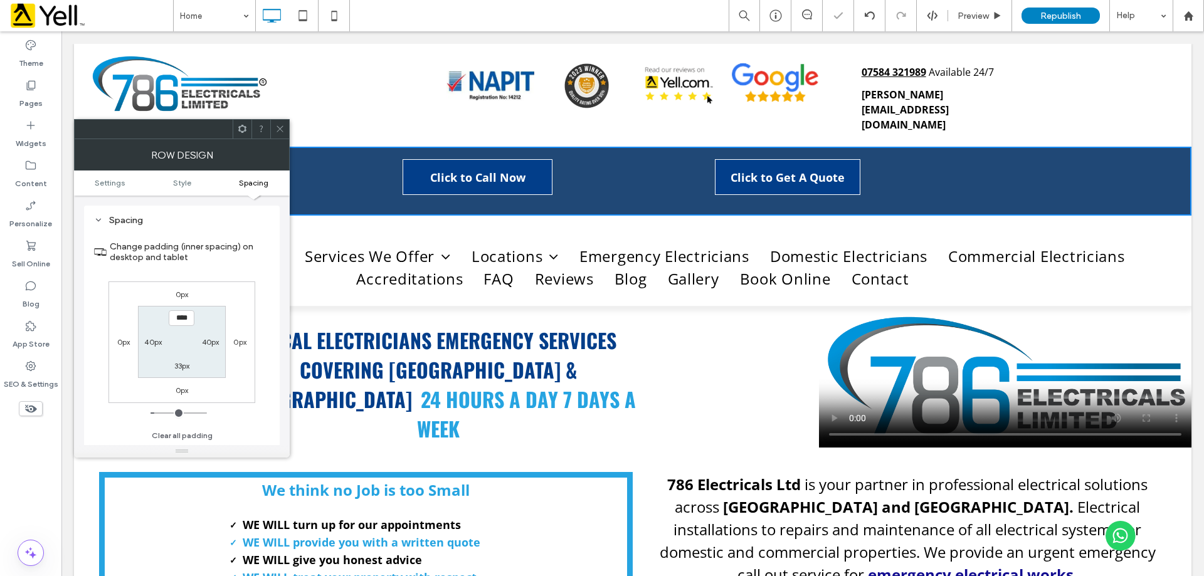
click at [181, 362] on label "33px" at bounding box center [182, 365] width 16 height 9
type input "**"
type input "****"
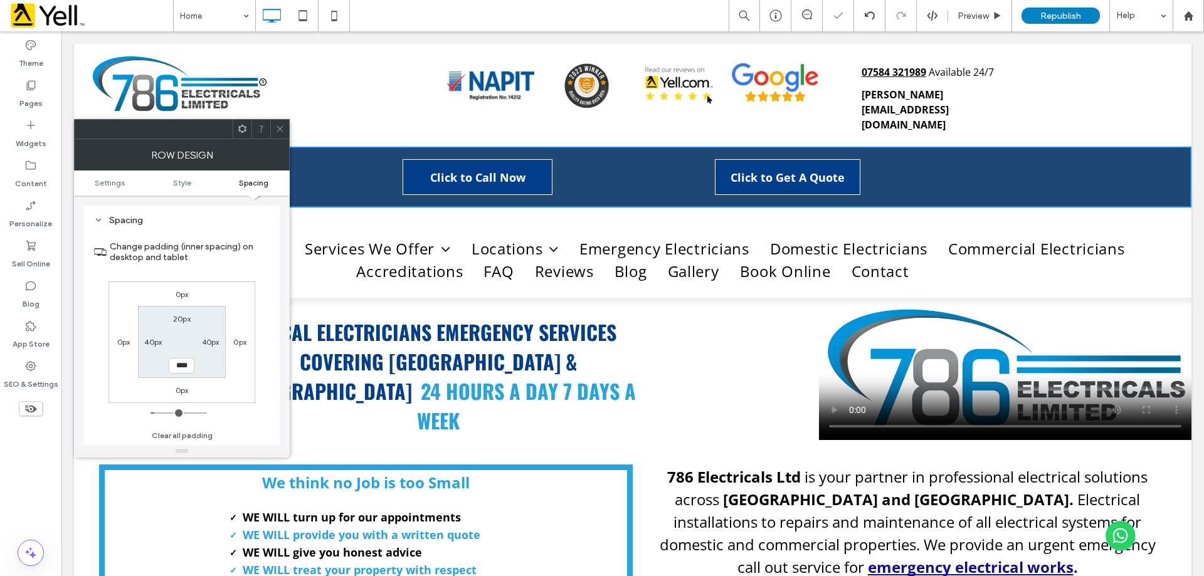
click at [283, 127] on icon at bounding box center [279, 128] width 9 height 9
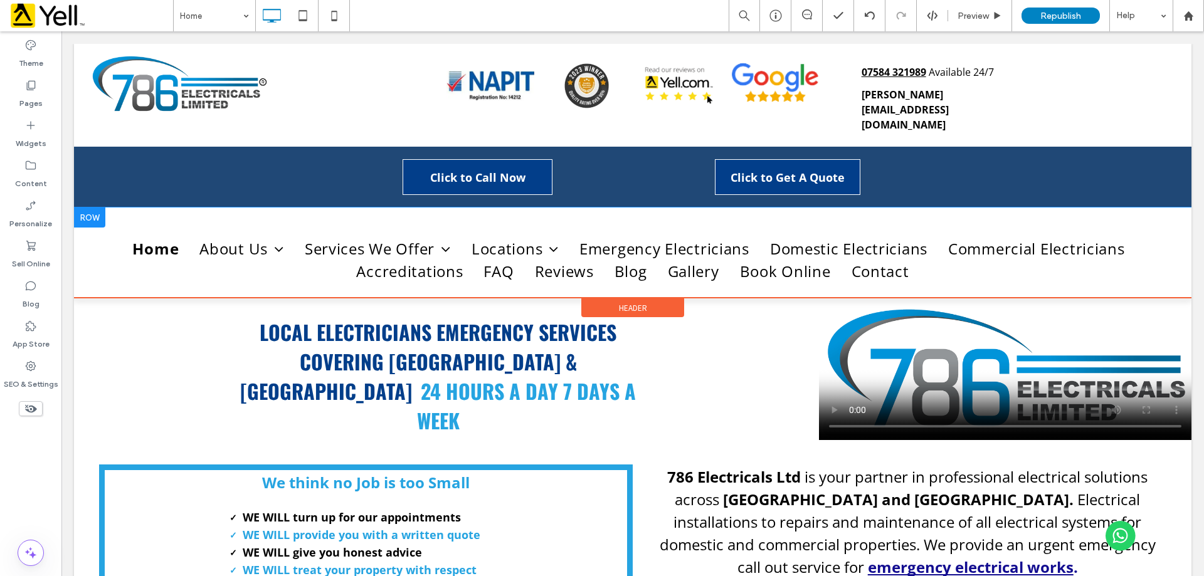
click at [225, 208] on div "Click To Paste" at bounding box center [633, 218] width 1118 height 20
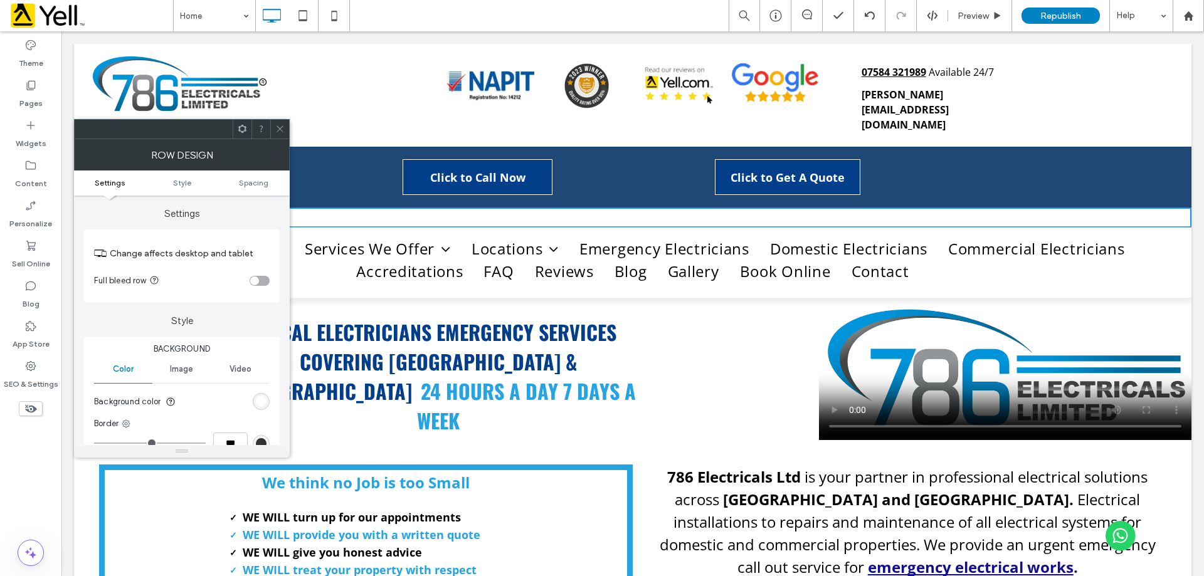
click at [283, 129] on icon at bounding box center [279, 128] width 9 height 9
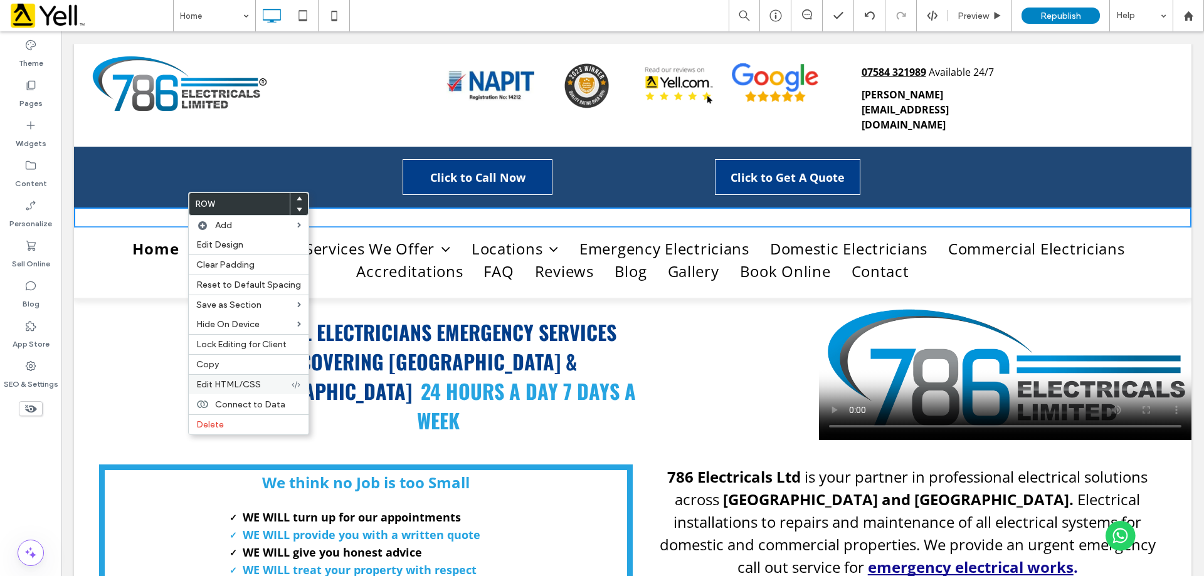
click at [236, 386] on span "Edit HTML/CSS" at bounding box center [228, 384] width 65 height 11
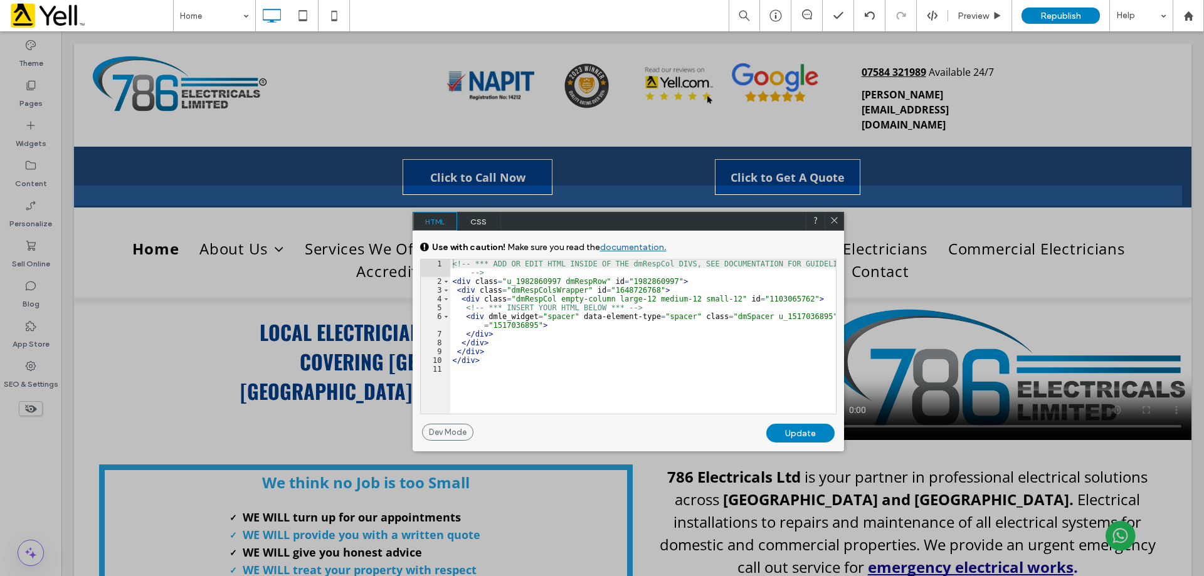
click at [837, 213] on div at bounding box center [834, 221] width 19 height 19
click at [834, 220] on icon at bounding box center [834, 220] width 9 height 9
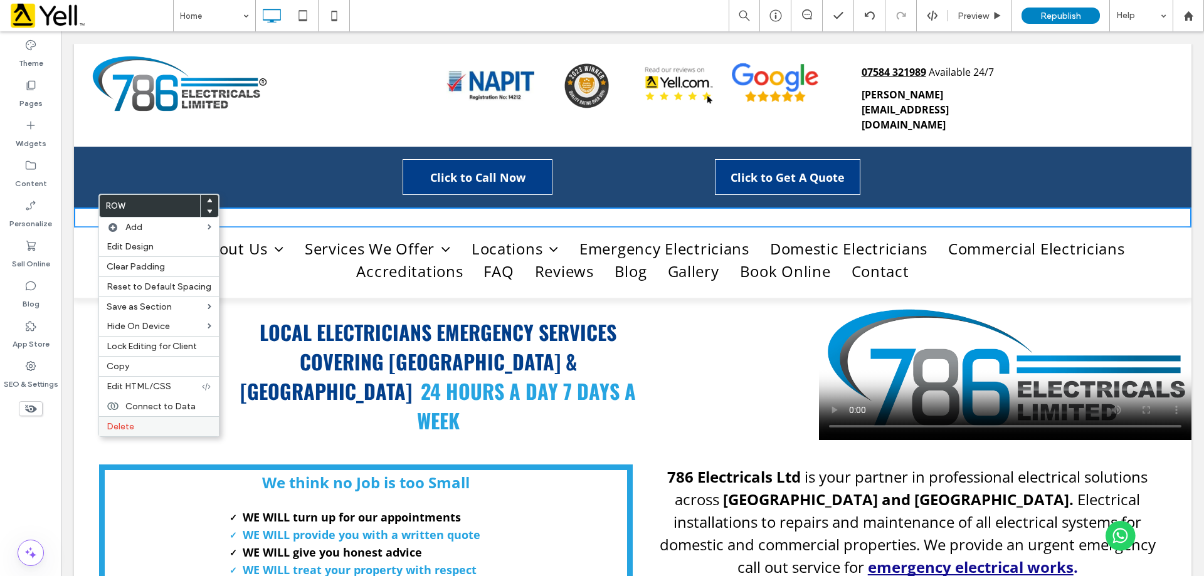
click at [133, 423] on span "Delete" at bounding box center [121, 426] width 28 height 11
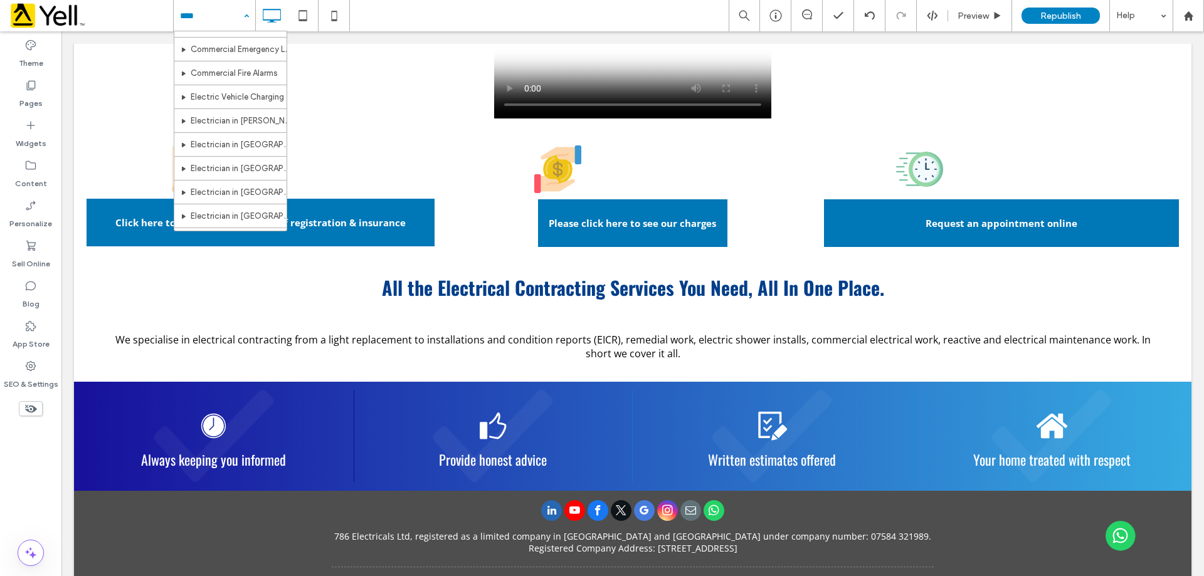
scroll to position [439, 0]
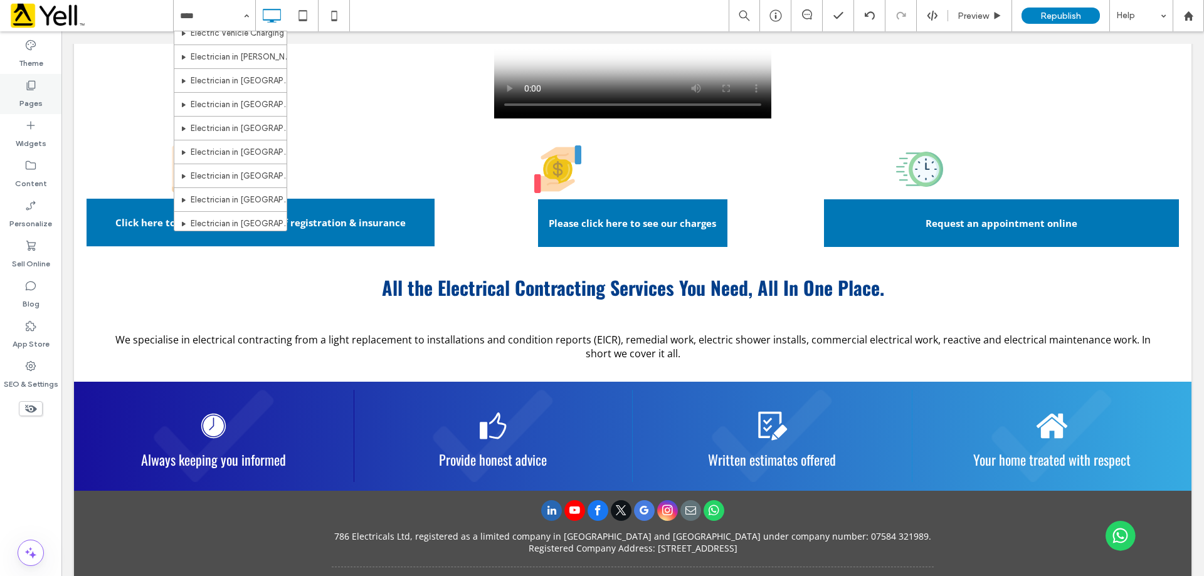
click at [32, 98] on label "Pages" at bounding box center [30, 101] width 23 height 18
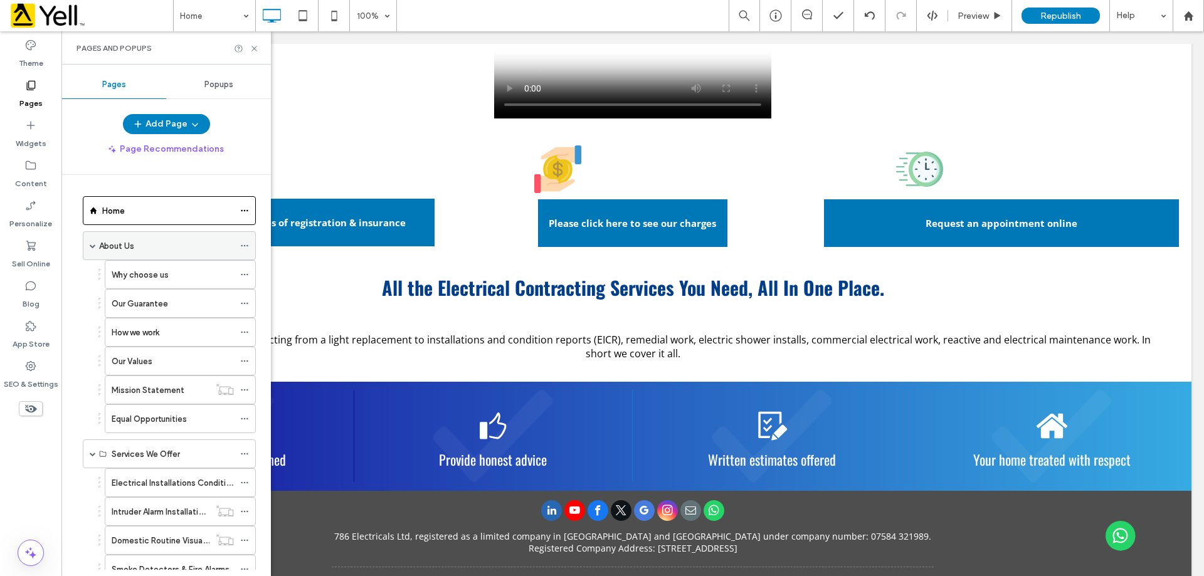
click at [90, 248] on span at bounding box center [93, 246] width 6 height 6
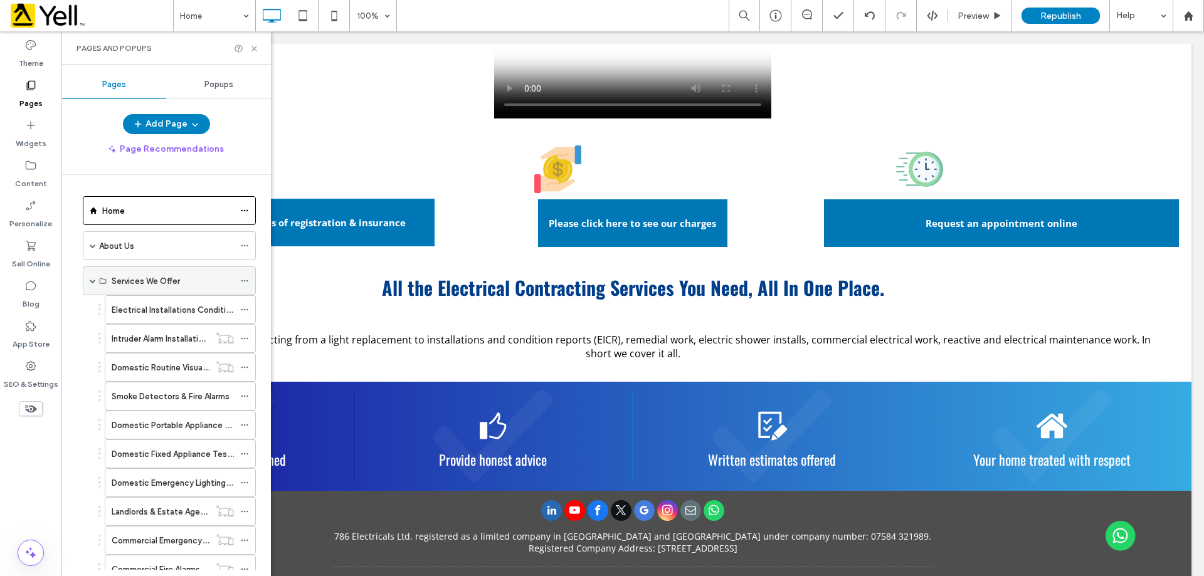
click at [90, 279] on span at bounding box center [93, 281] width 6 height 6
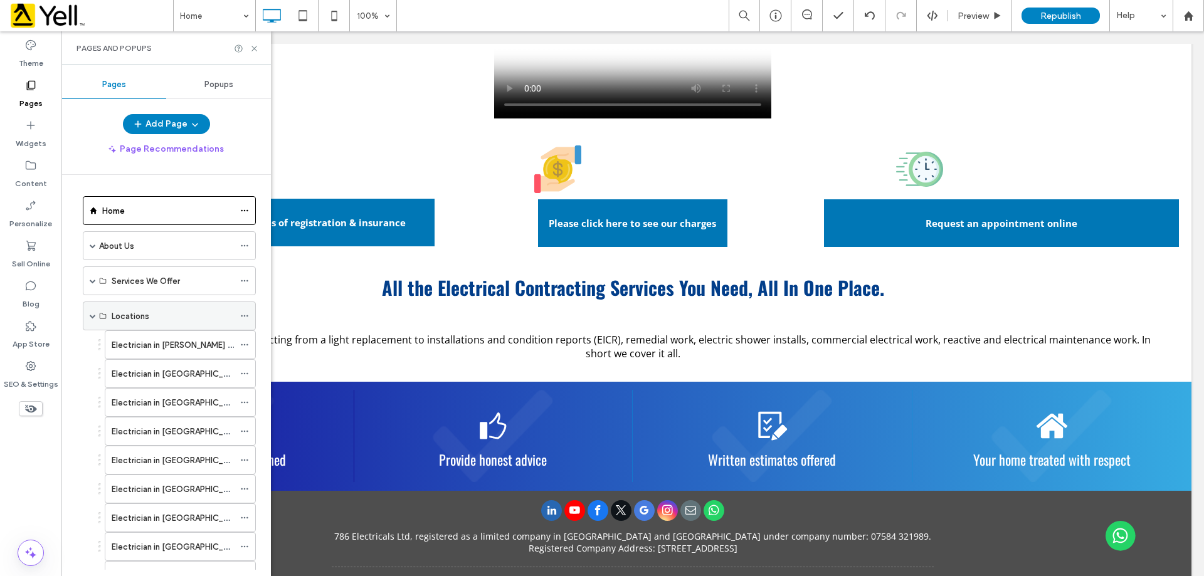
click at [88, 314] on div "Locations" at bounding box center [169, 316] width 173 height 29
click at [91, 317] on span at bounding box center [93, 316] width 6 height 6
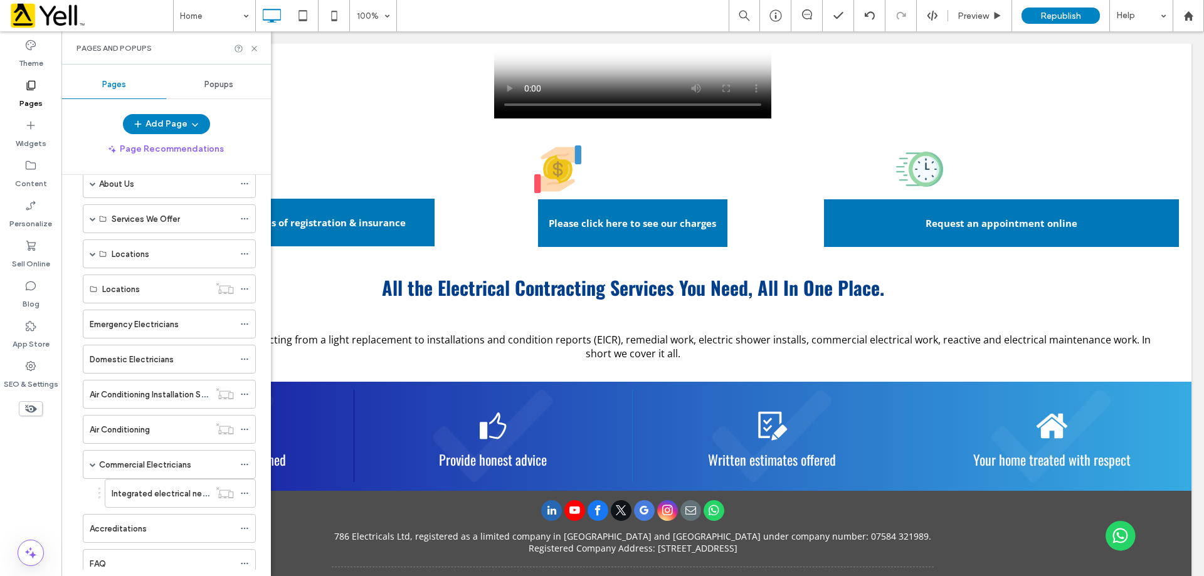
scroll to position [63, 0]
click at [92, 467] on span at bounding box center [93, 464] width 6 height 28
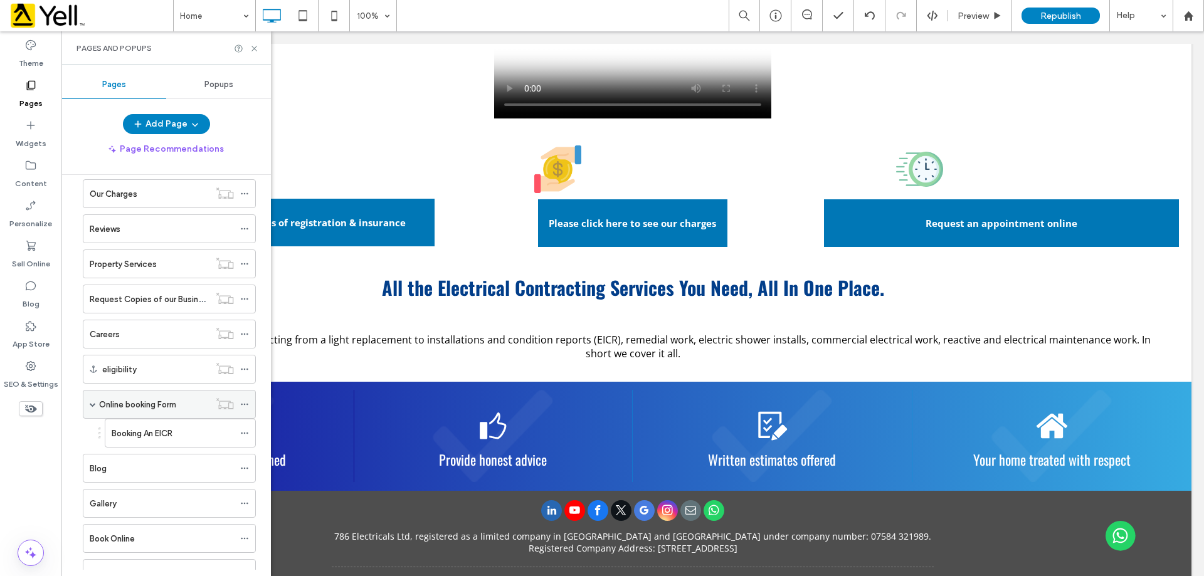
scroll to position [502, 0]
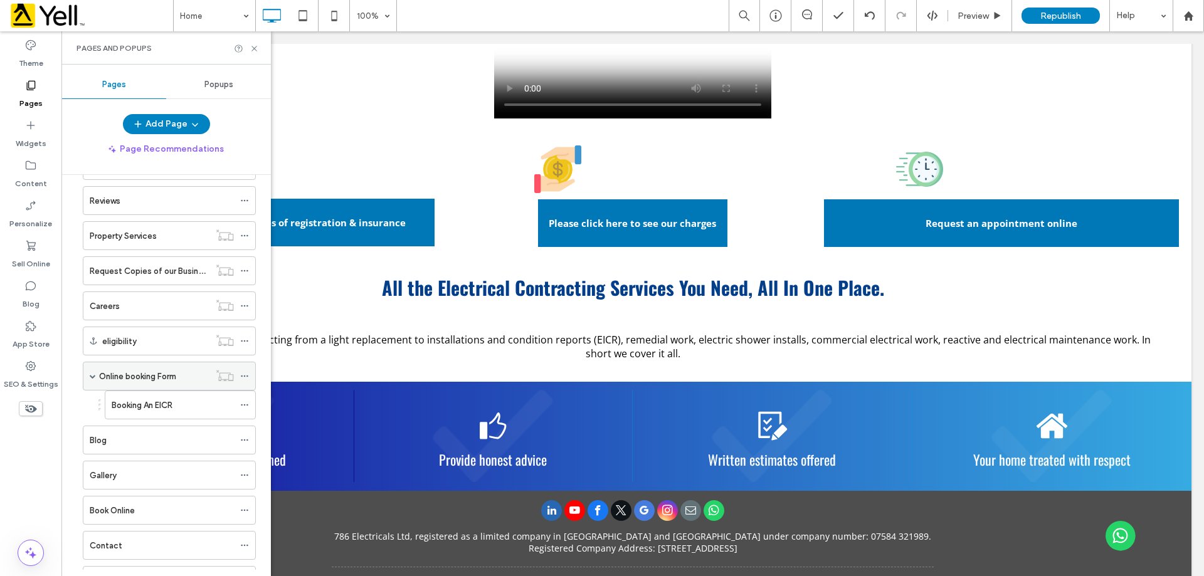
click at [157, 378] on label "Online booking Form" at bounding box center [137, 377] width 77 height 22
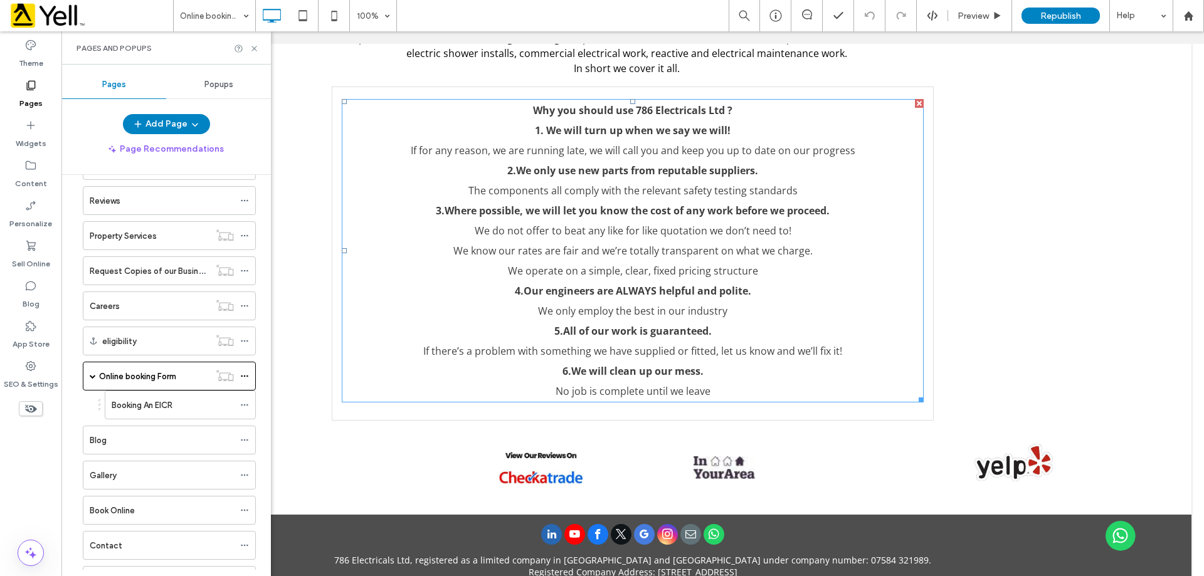
scroll to position [1907, 0]
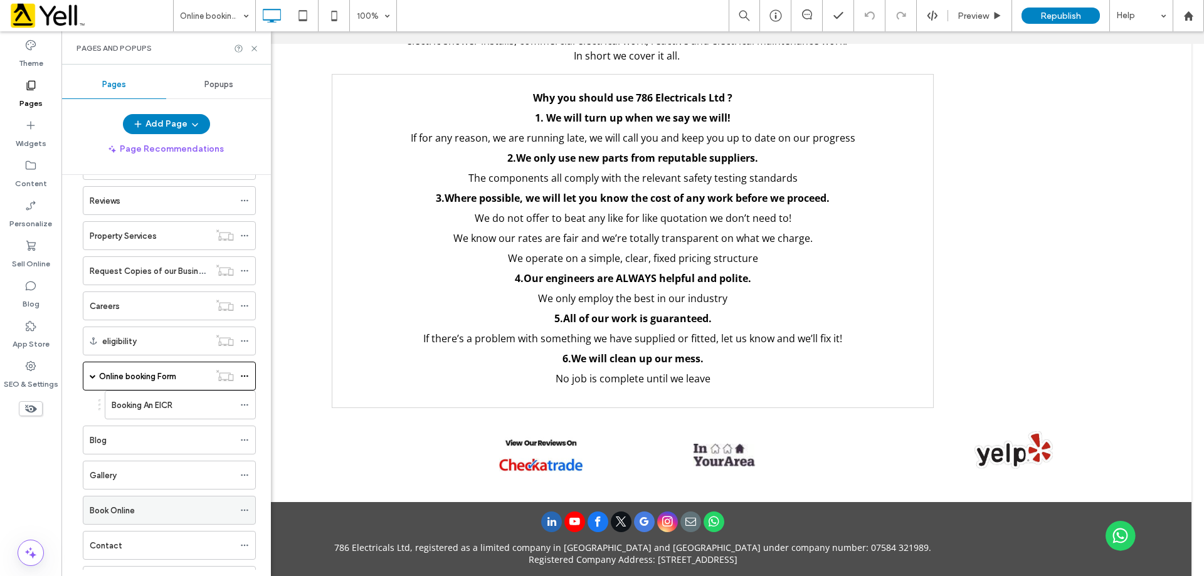
click at [100, 514] on label "Book Online" at bounding box center [112, 511] width 45 height 22
click at [92, 377] on span at bounding box center [93, 376] width 6 height 6
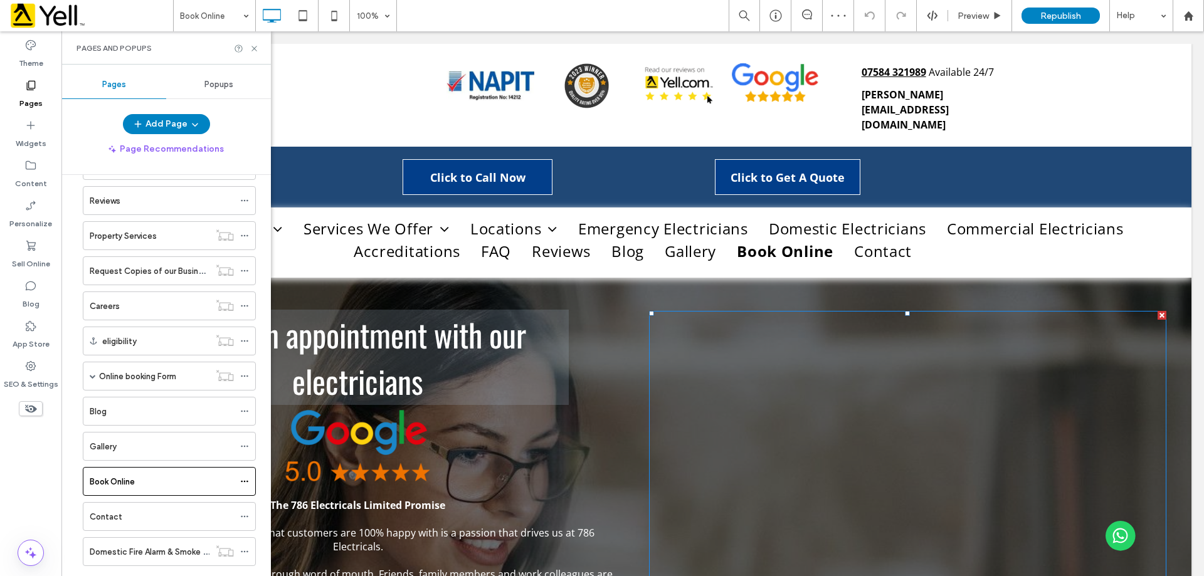
scroll to position [188, 0]
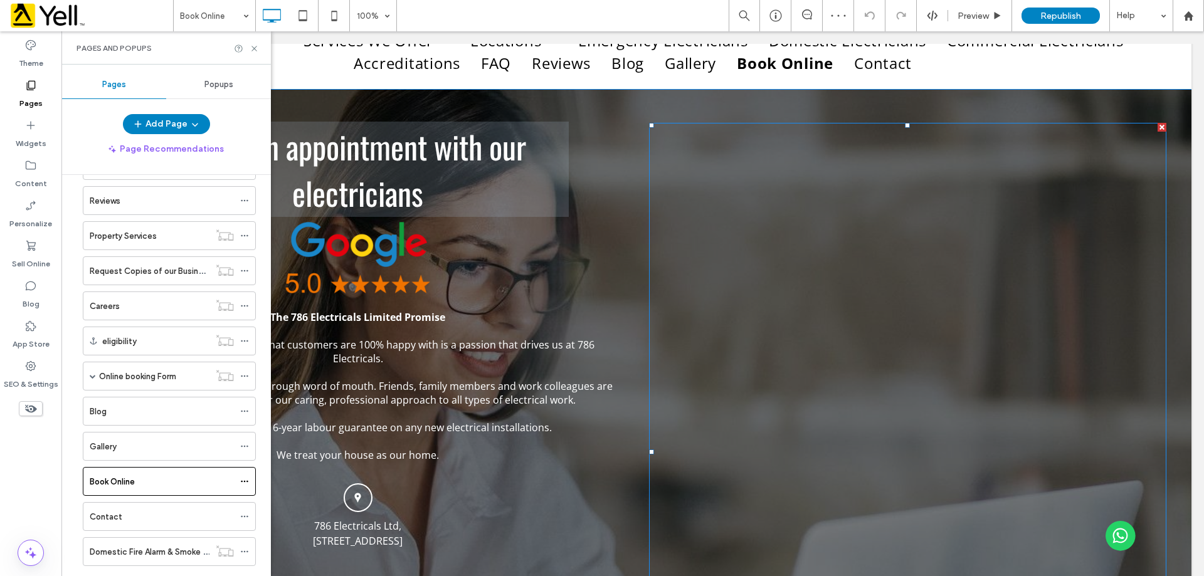
click at [781, 215] on span at bounding box center [907, 452] width 517 height 659
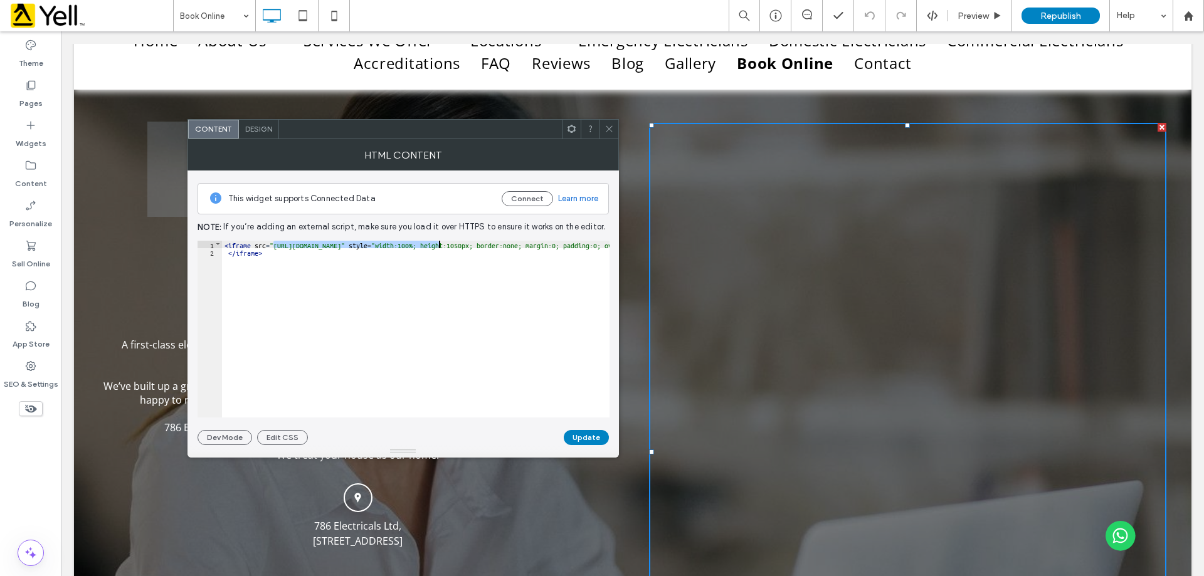
drag, startPoint x: 272, startPoint y: 245, endPoint x: 437, endPoint y: 244, distance: 165.6
click at [437, 244] on div "< iframe src = "https://tradehq.co.uk/786electricals/enquire" style = "width:10…" at bounding box center [527, 332] width 611 height 183
drag, startPoint x: 587, startPoint y: 404, endPoint x: 532, endPoint y: 418, distance: 56.4
click at [532, 418] on div "This widget supports Connected Data Connect Learn more Note: If you’re adding a…" at bounding box center [403, 308] width 411 height 275
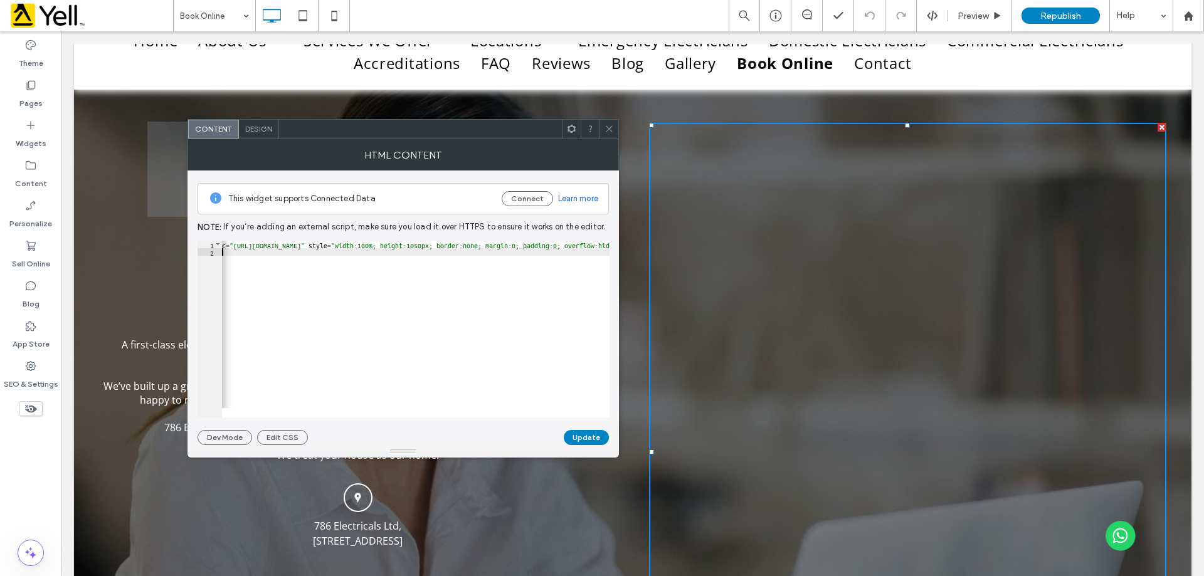
click at [607, 132] on icon at bounding box center [609, 128] width 9 height 9
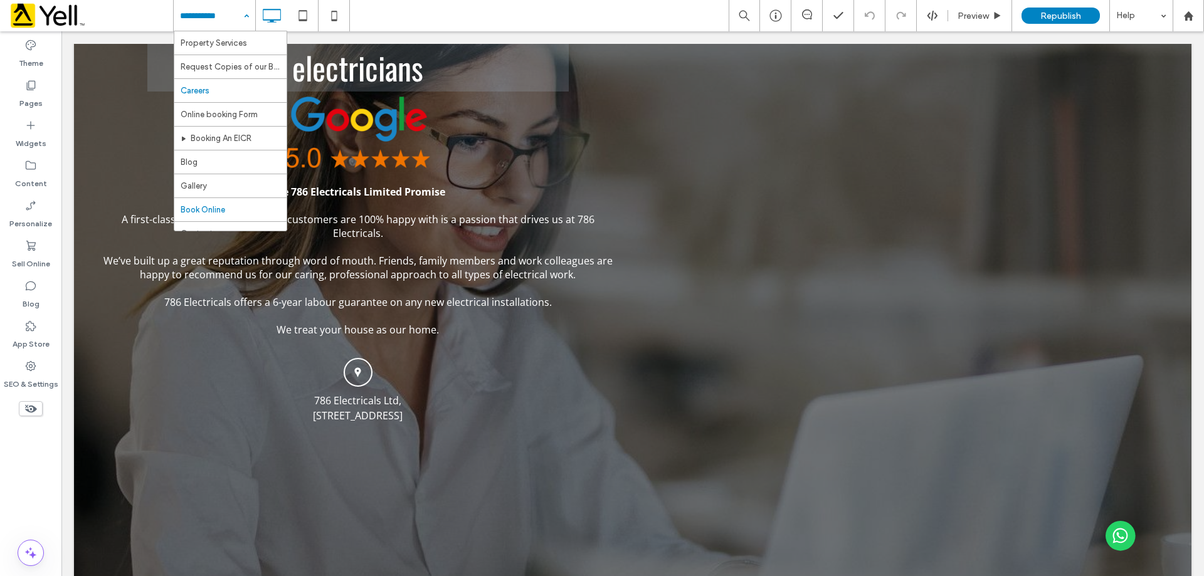
scroll to position [1300, 0]
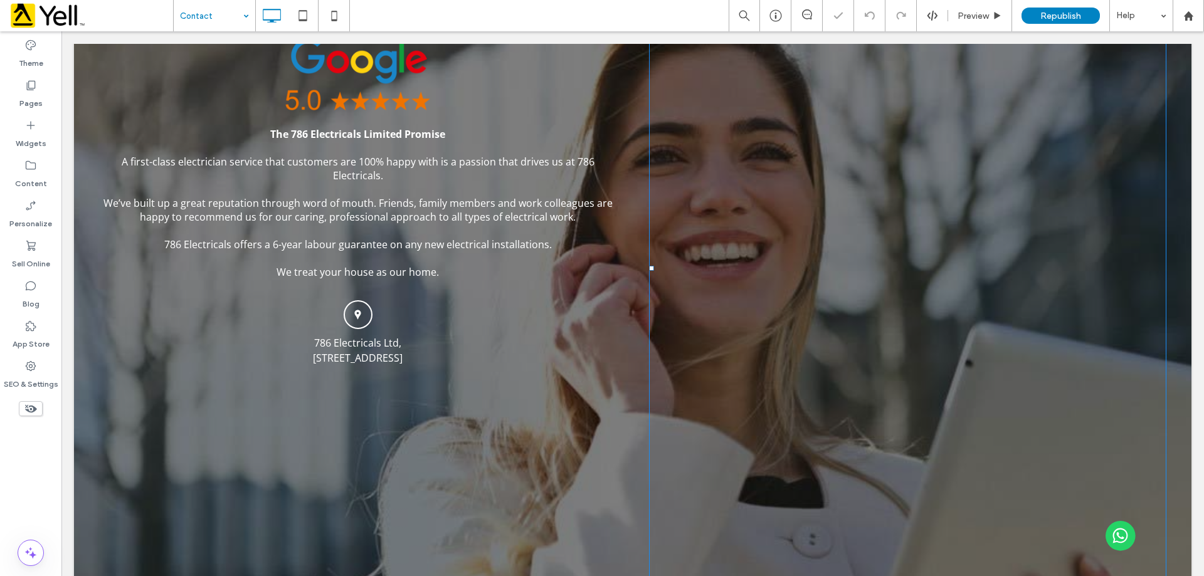
scroll to position [439, 0]
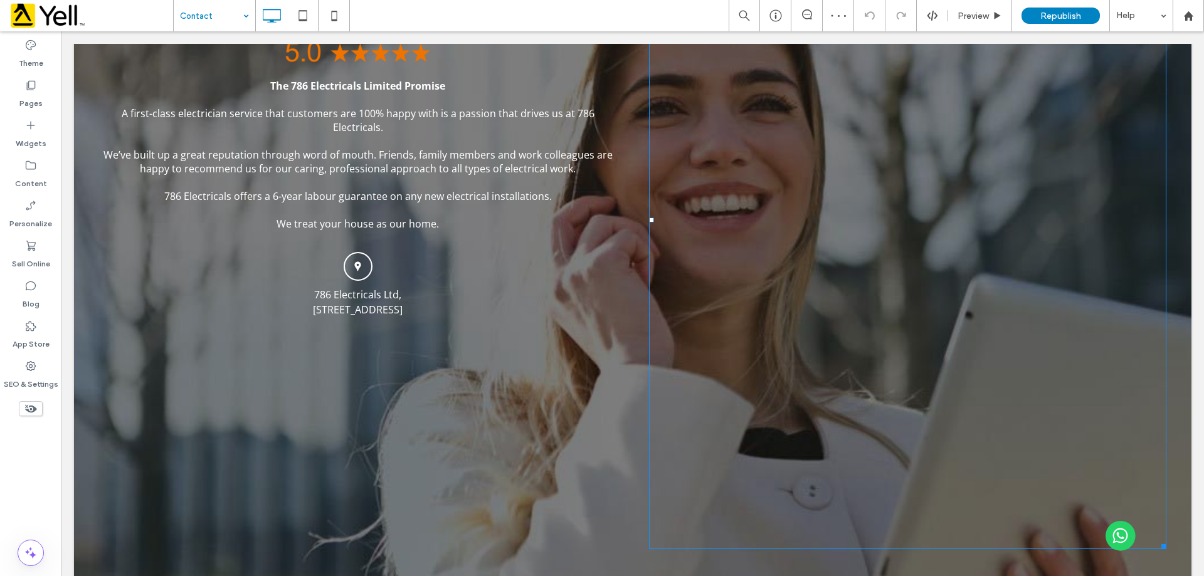
click at [689, 154] on span at bounding box center [907, 220] width 517 height 659
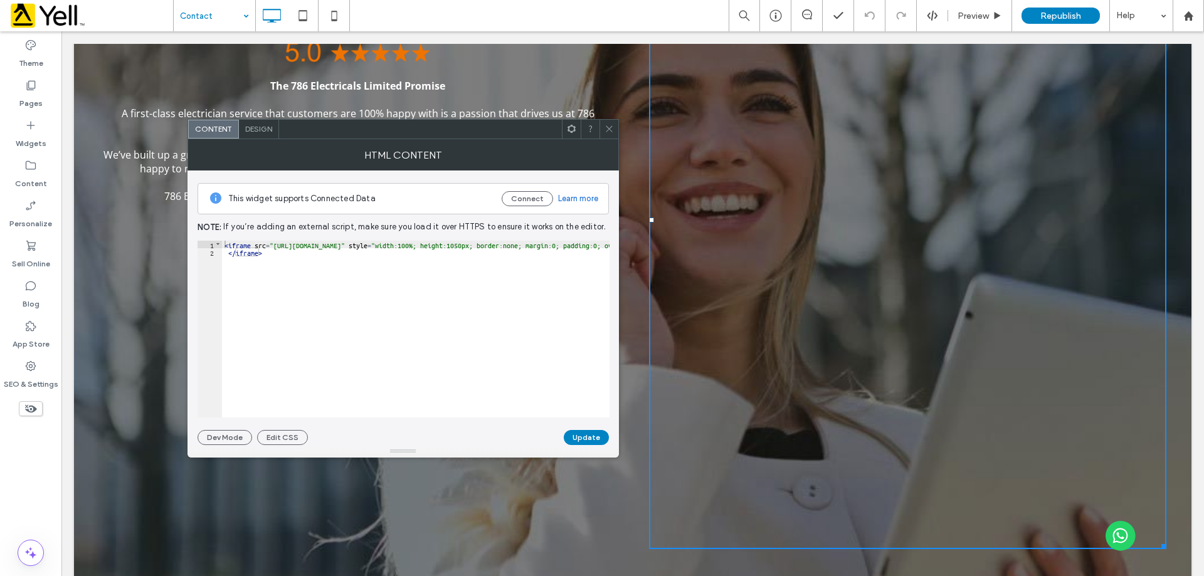
click at [605, 130] on icon at bounding box center [609, 128] width 9 height 9
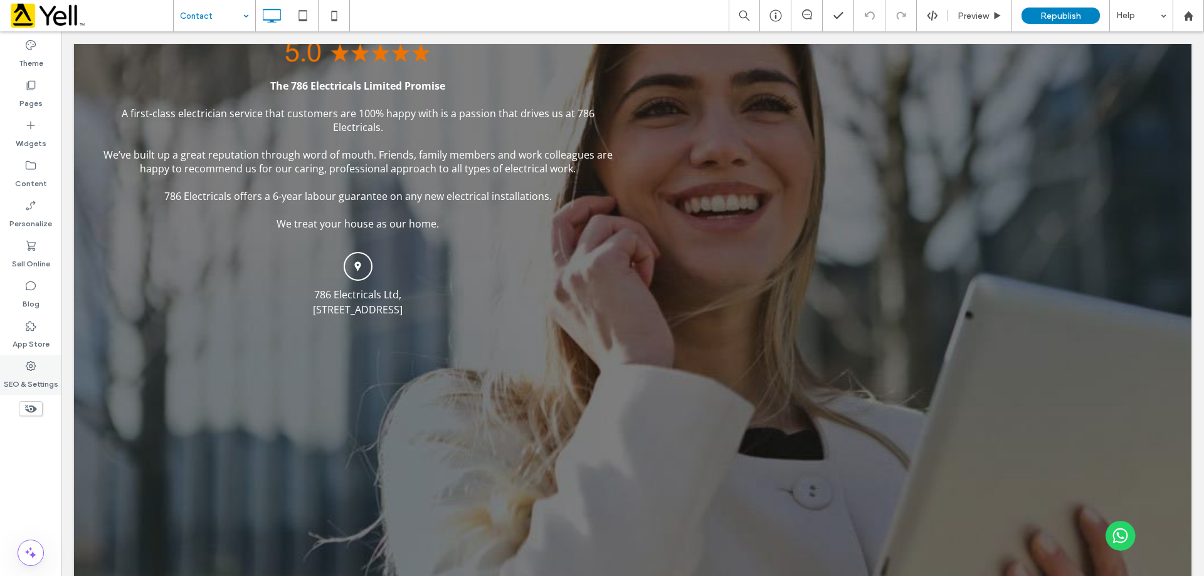
click at [28, 359] on div "SEO & Settings" at bounding box center [30, 375] width 61 height 40
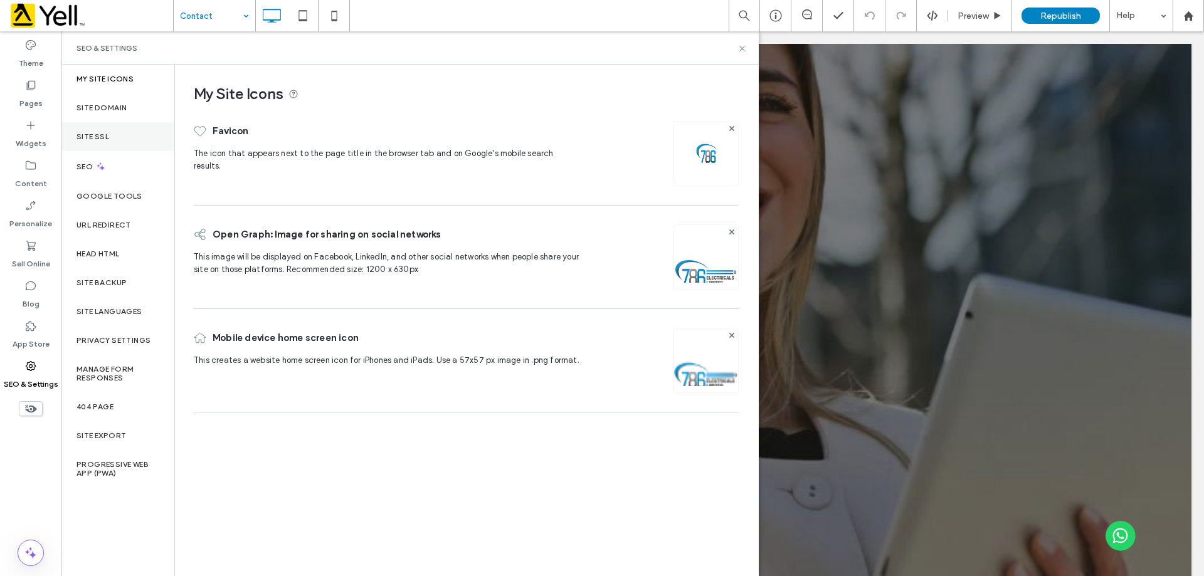
click at [109, 140] on label "Site SSL" at bounding box center [93, 136] width 33 height 9
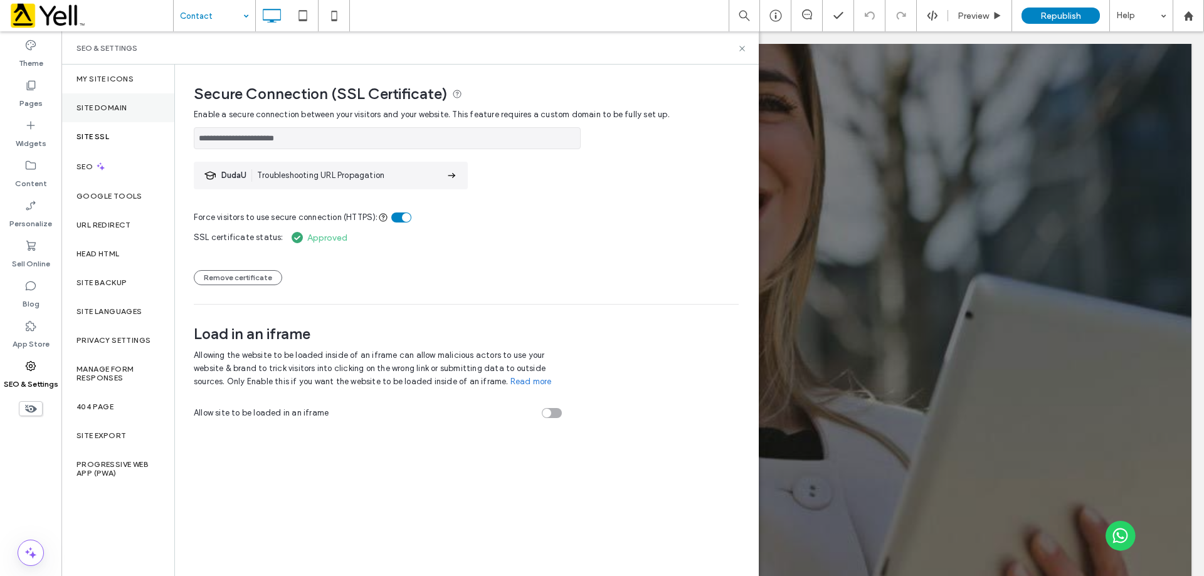
click at [110, 105] on label "Site Domain" at bounding box center [102, 107] width 50 height 9
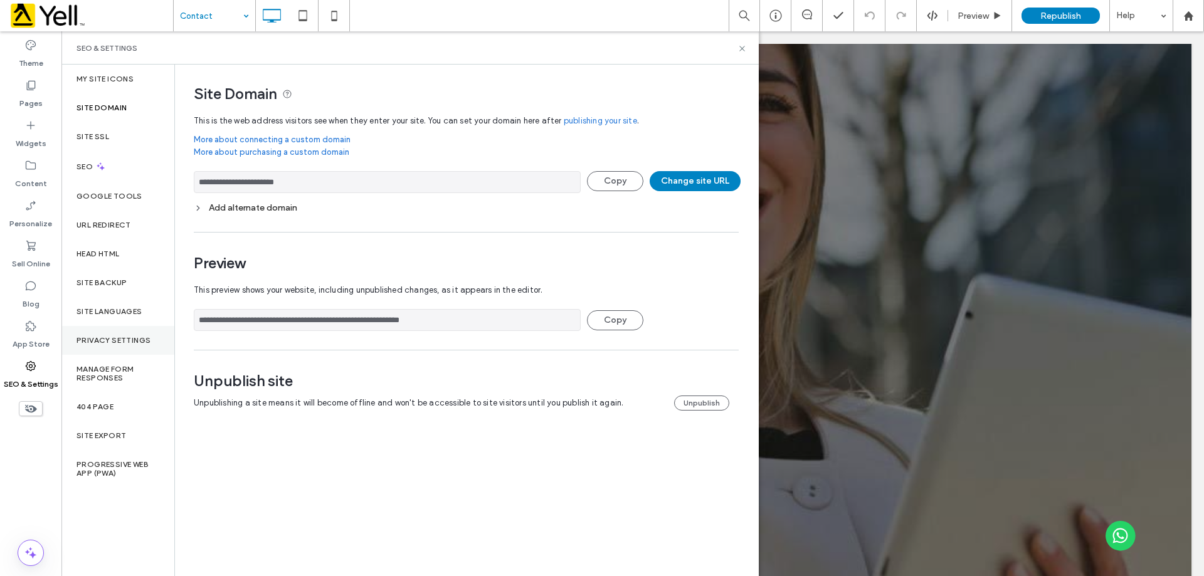
click at [124, 336] on label "Privacy Settings" at bounding box center [114, 340] width 74 height 9
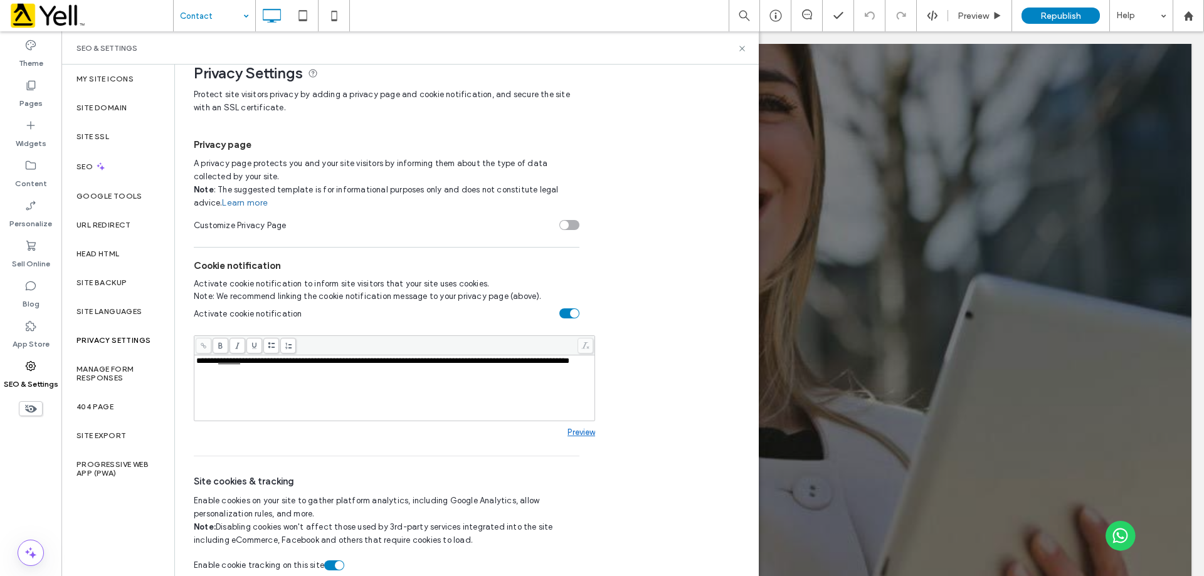
scroll to position [30, 0]
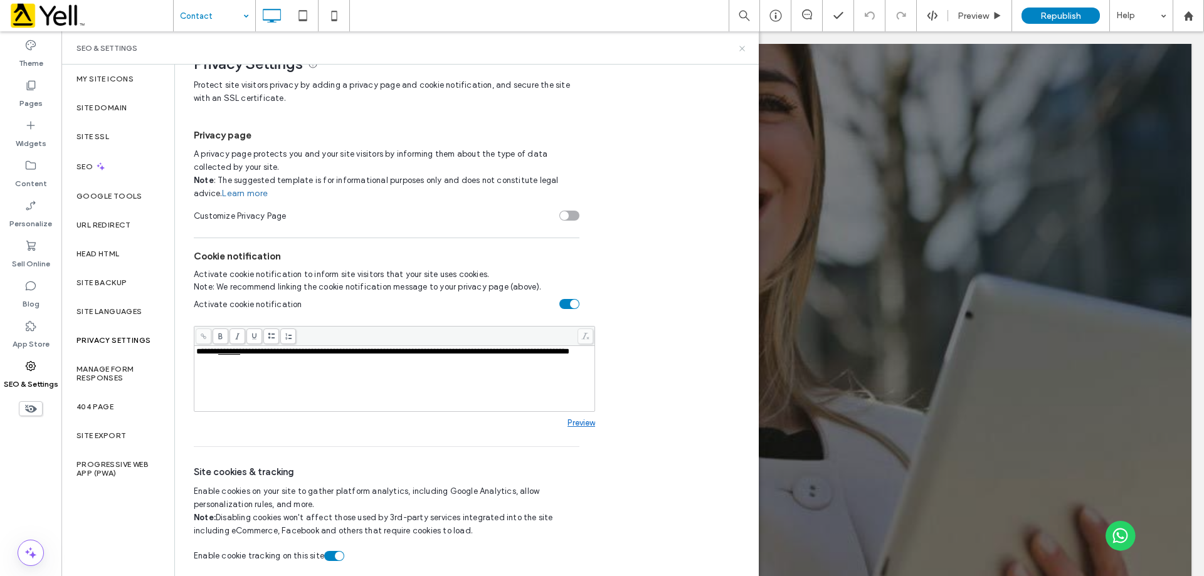
click at [744, 50] on use at bounding box center [741, 48] width 5 height 5
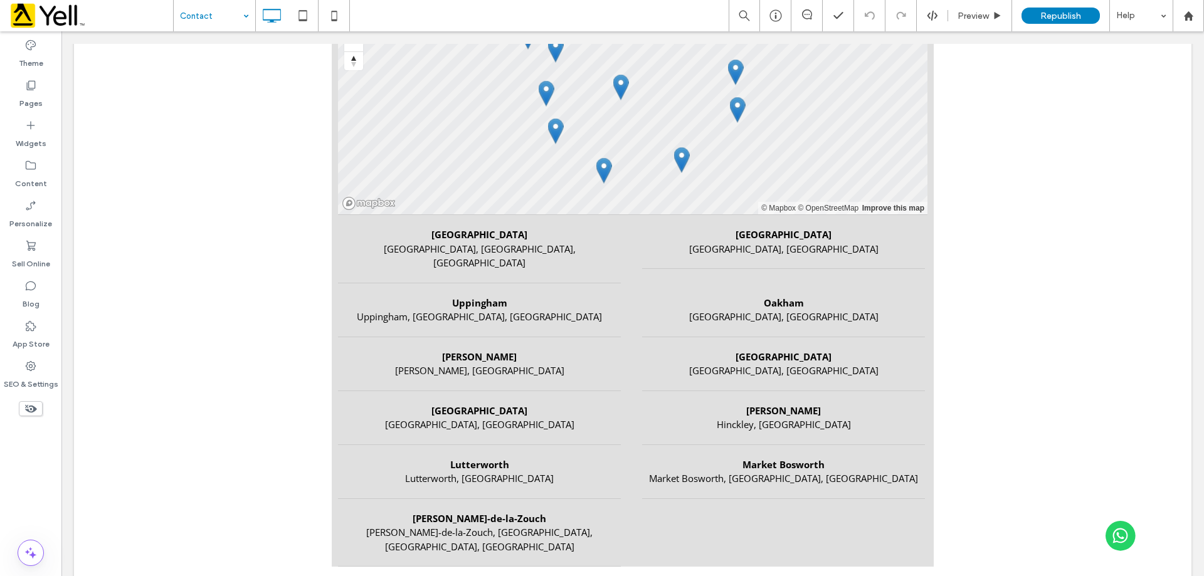
scroll to position [1655, 0]
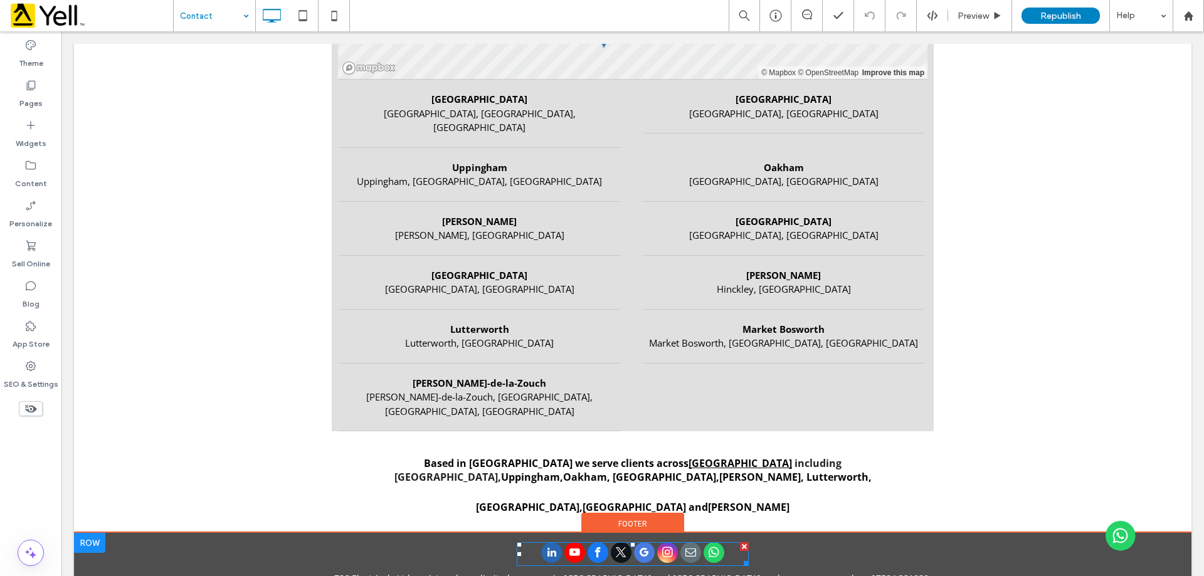
click at [579, 543] on span "youtube" at bounding box center [574, 553] width 21 height 21
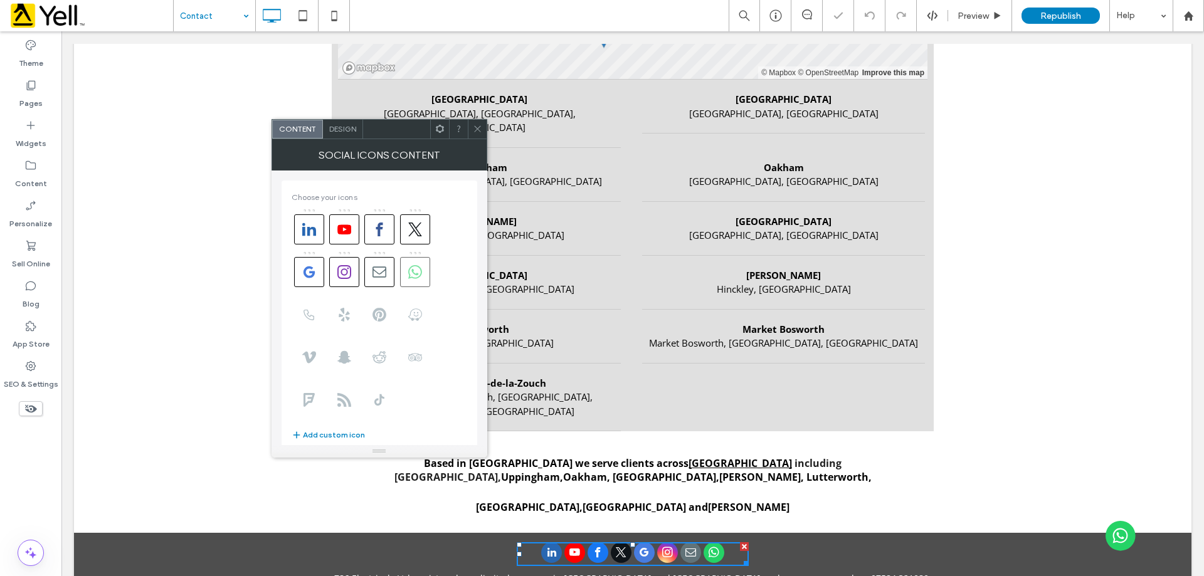
click at [418, 284] on span at bounding box center [415, 272] width 30 height 30
click at [406, 277] on span at bounding box center [415, 272] width 30 height 30
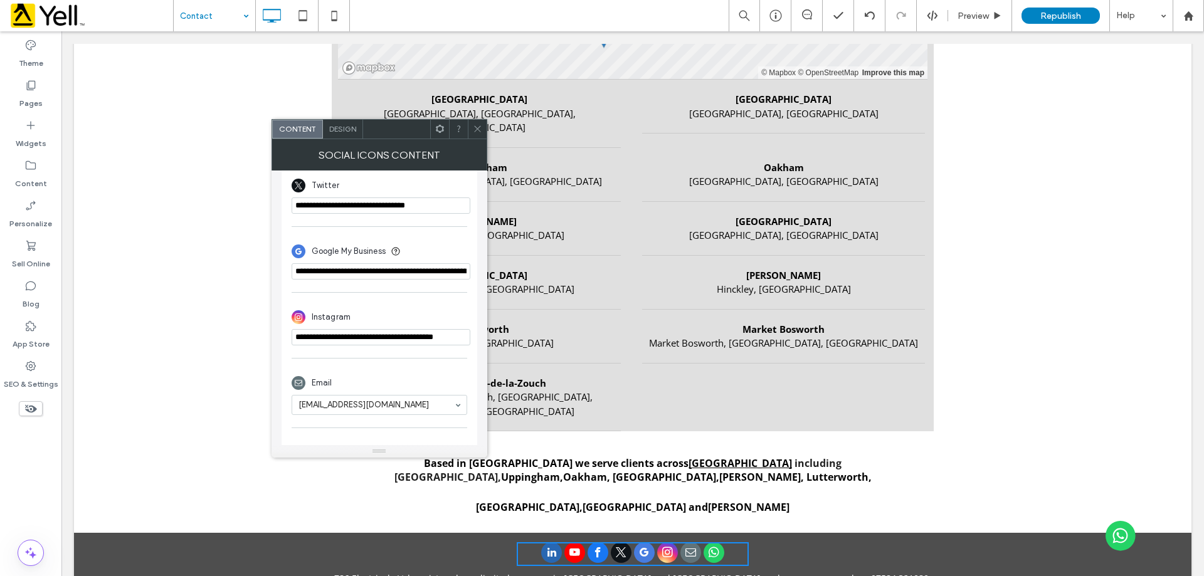
scroll to position [554, 0]
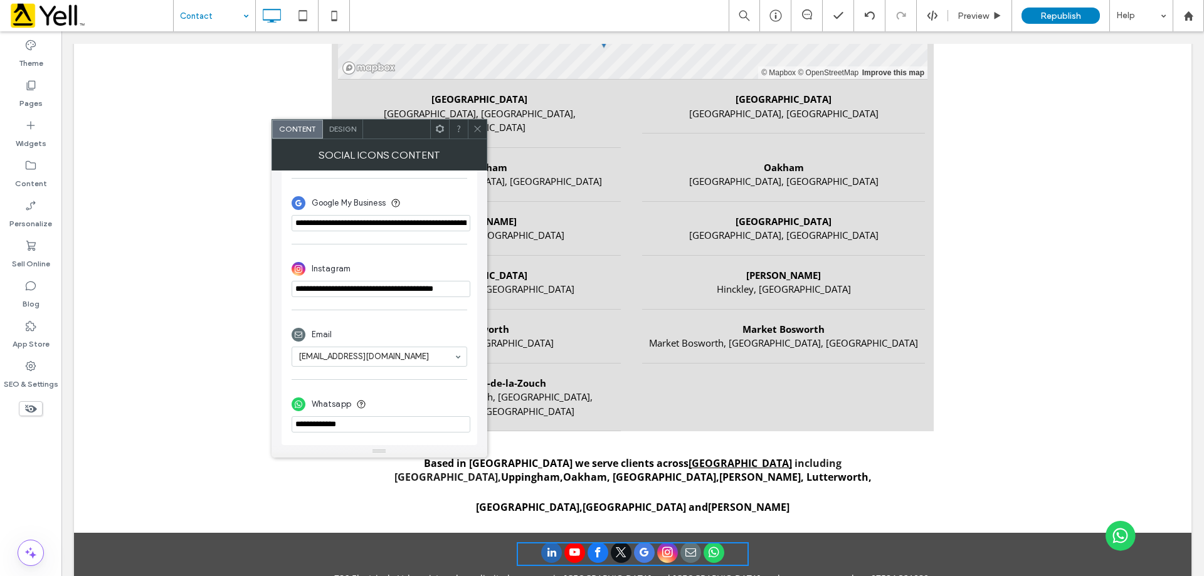
click at [479, 133] on icon at bounding box center [477, 128] width 9 height 9
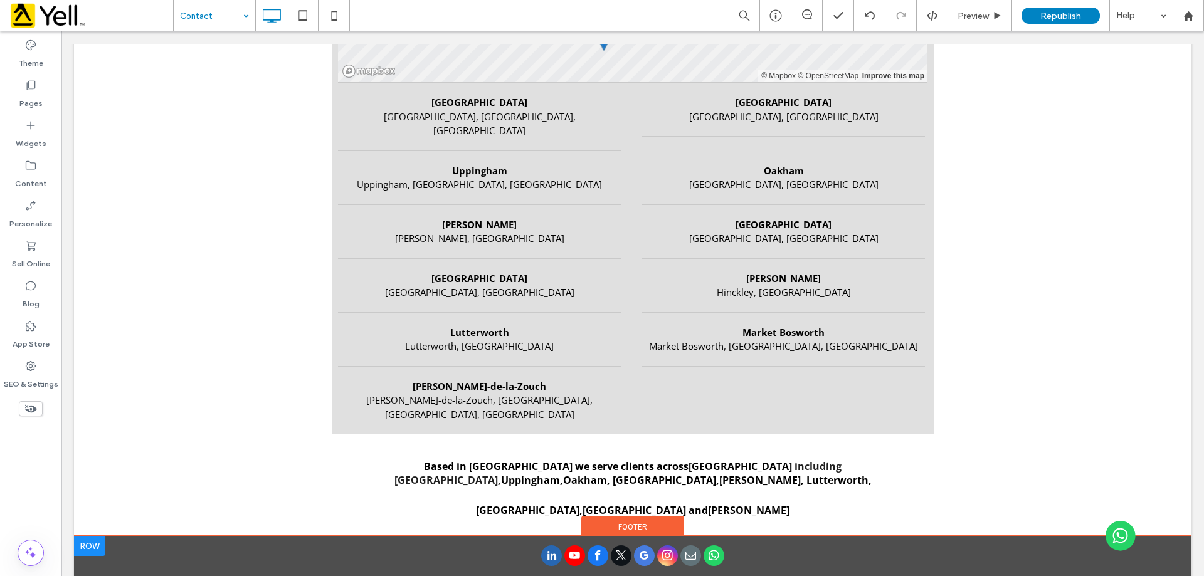
scroll to position [1655, 0]
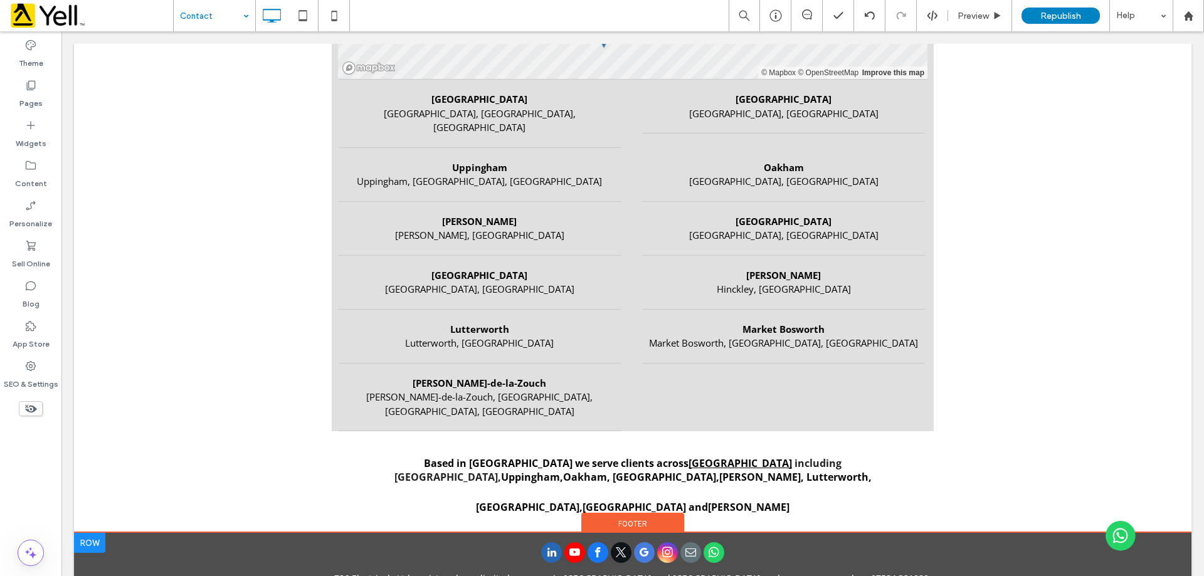
click at [35, 414] on icon at bounding box center [31, 409] width 14 height 14
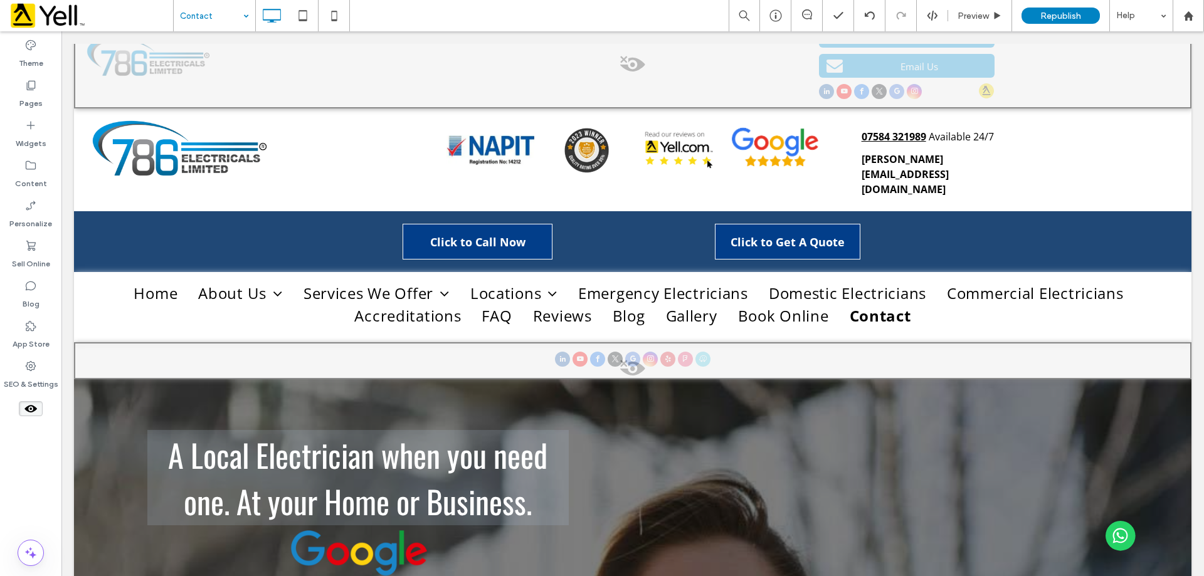
scroll to position [0, 0]
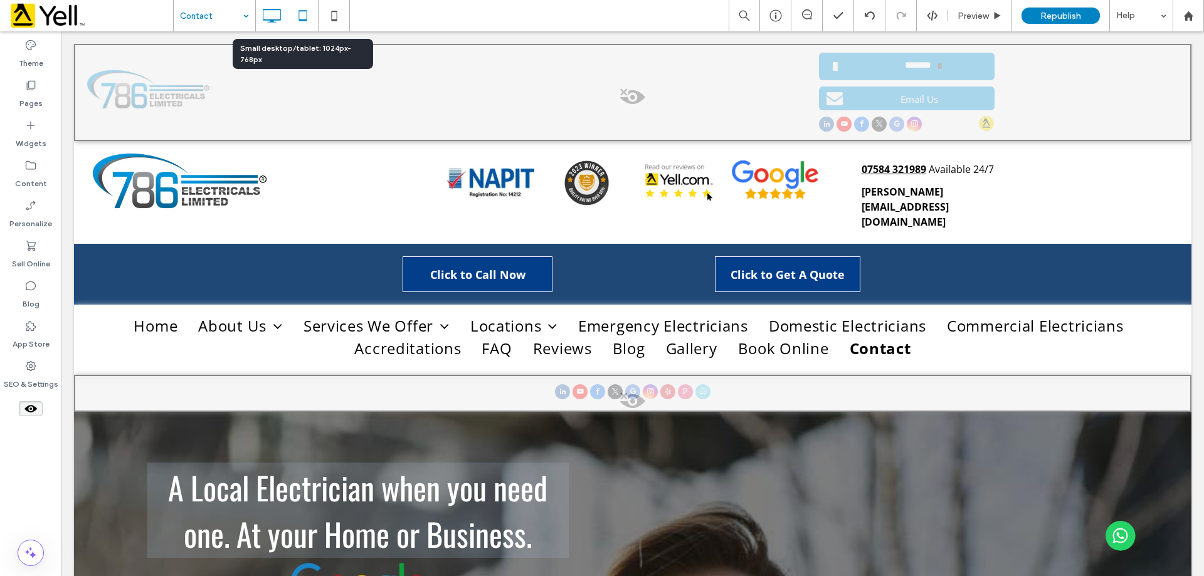
click at [310, 19] on icon at bounding box center [302, 15] width 25 height 25
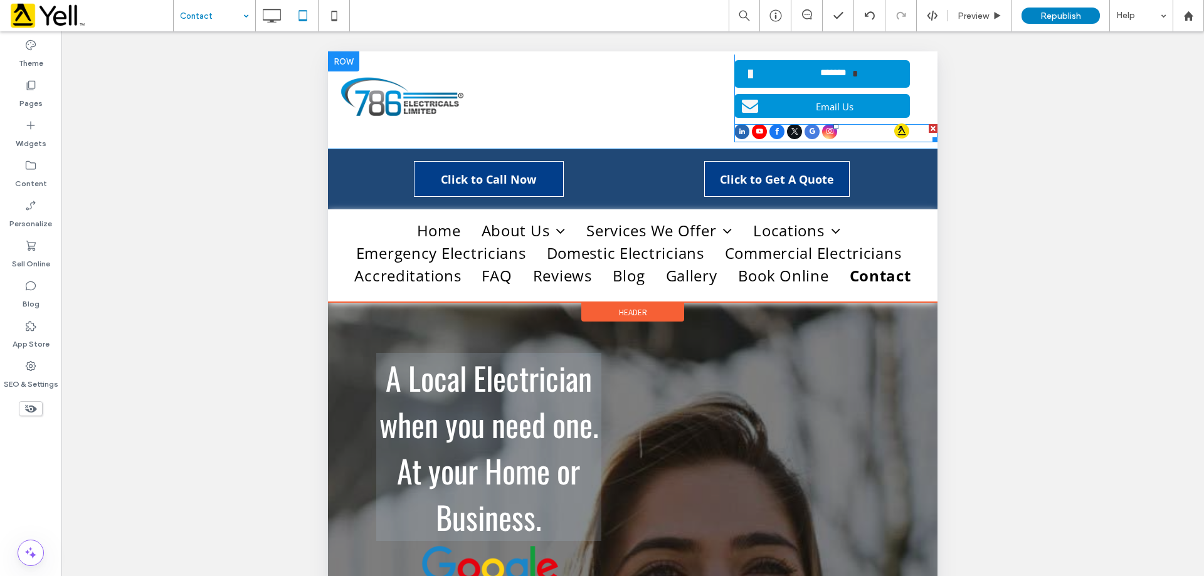
click at [789, 127] on span "twitter" at bounding box center [794, 131] width 15 height 15
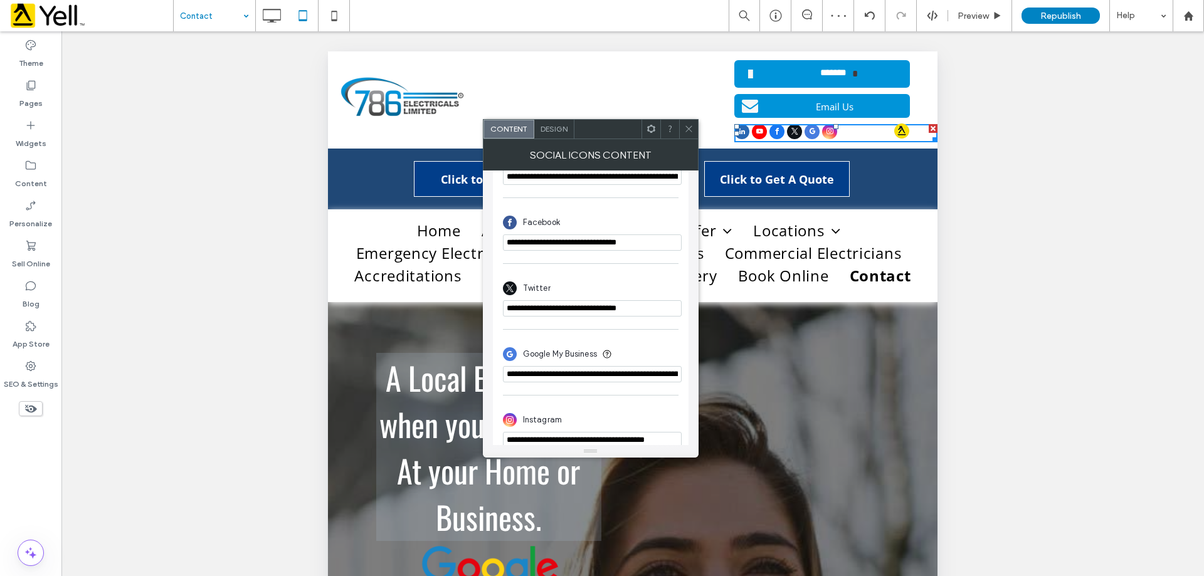
scroll to position [418, 0]
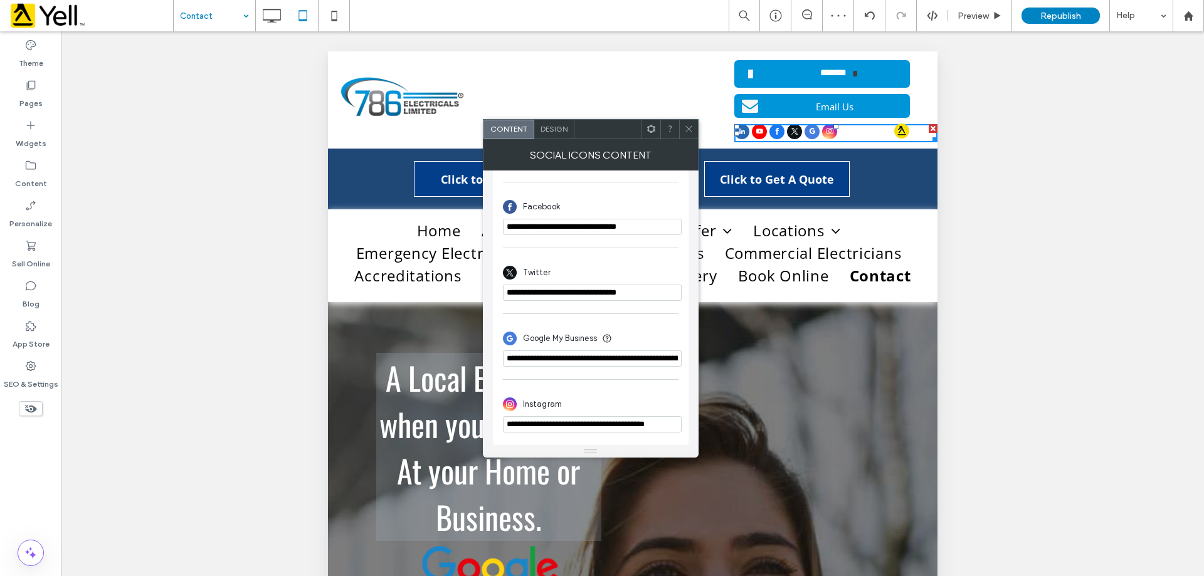
click at [687, 134] on span at bounding box center [688, 129] width 9 height 19
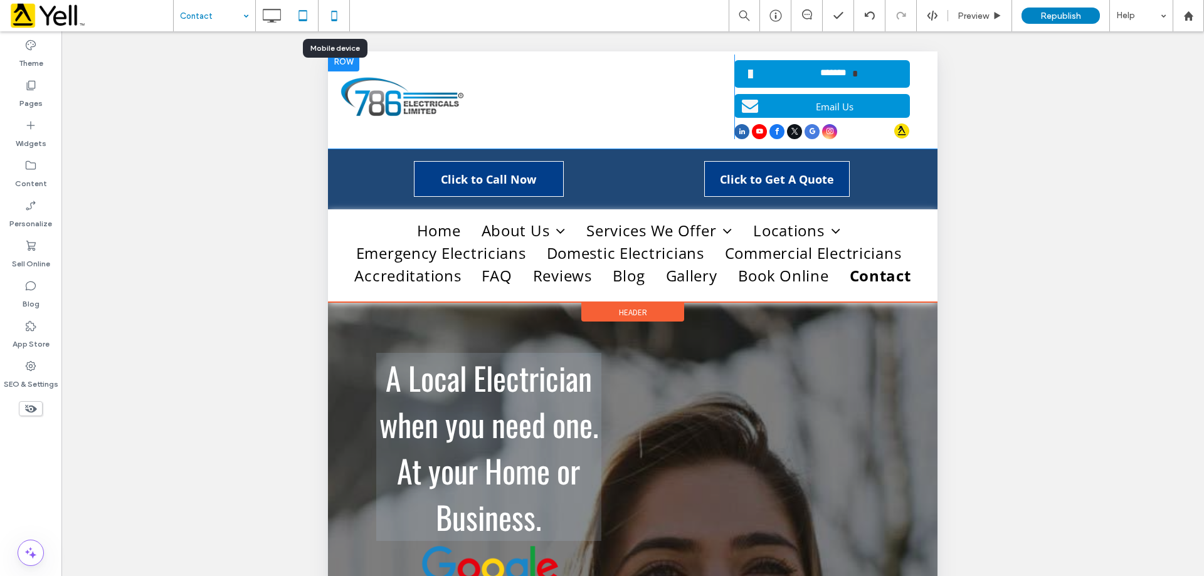
click at [329, 21] on icon at bounding box center [334, 15] width 25 height 25
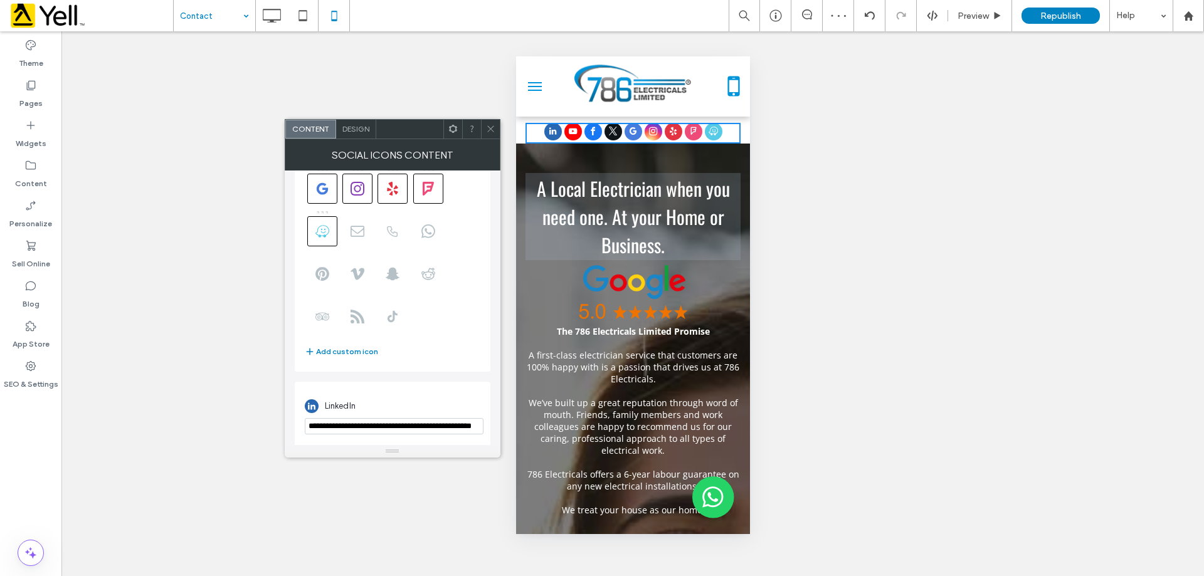
scroll to position [63, 0]
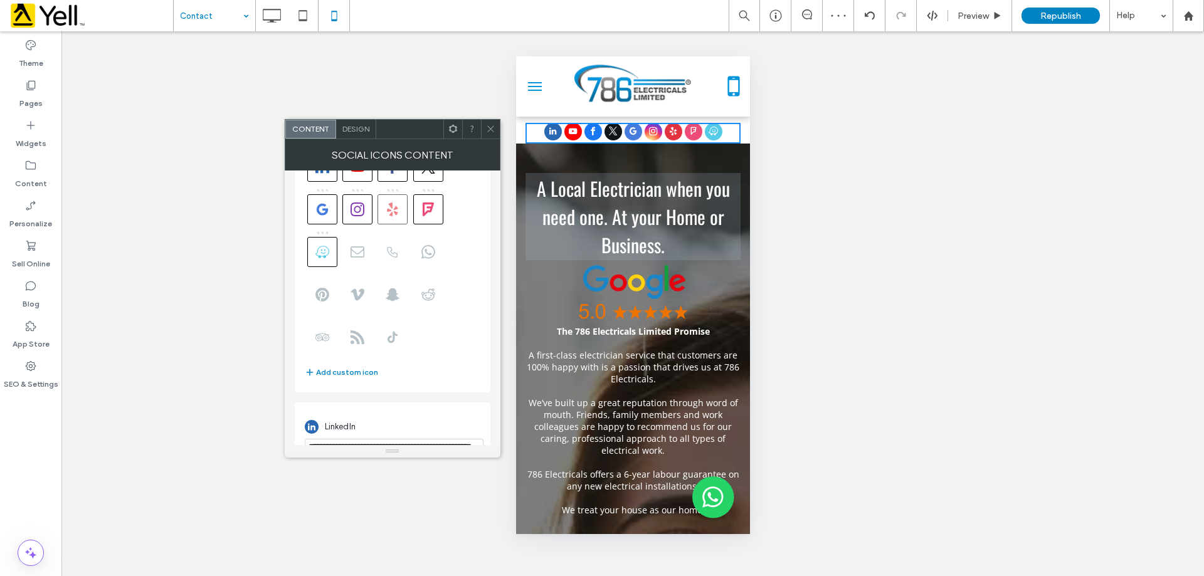
click at [395, 213] on use at bounding box center [393, 209] width 11 height 14
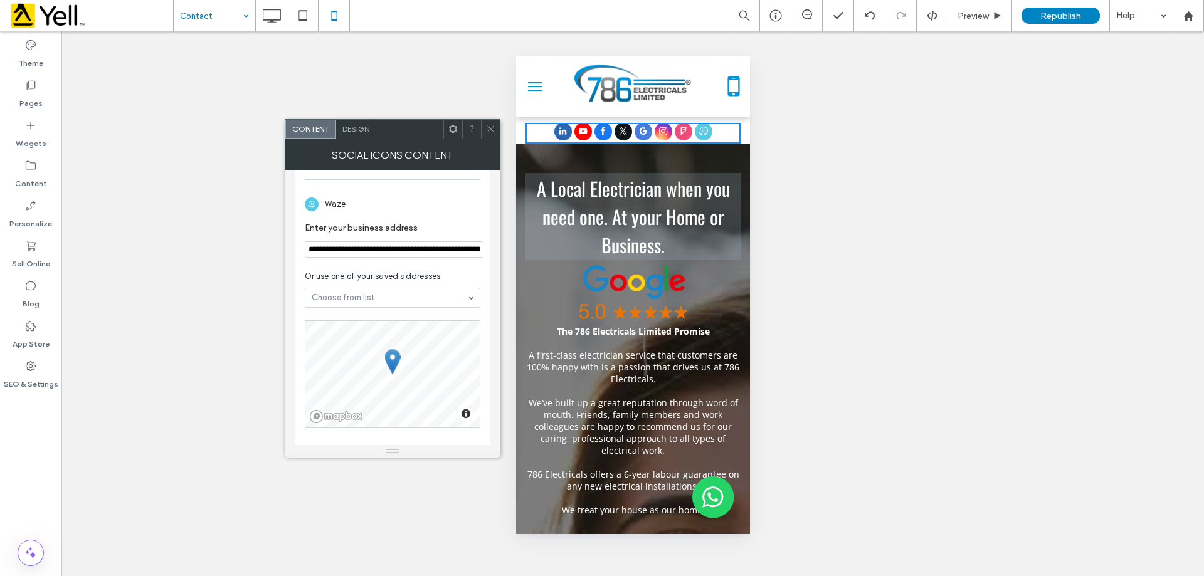
scroll to position [753, 0]
click at [491, 134] on span at bounding box center [490, 129] width 9 height 19
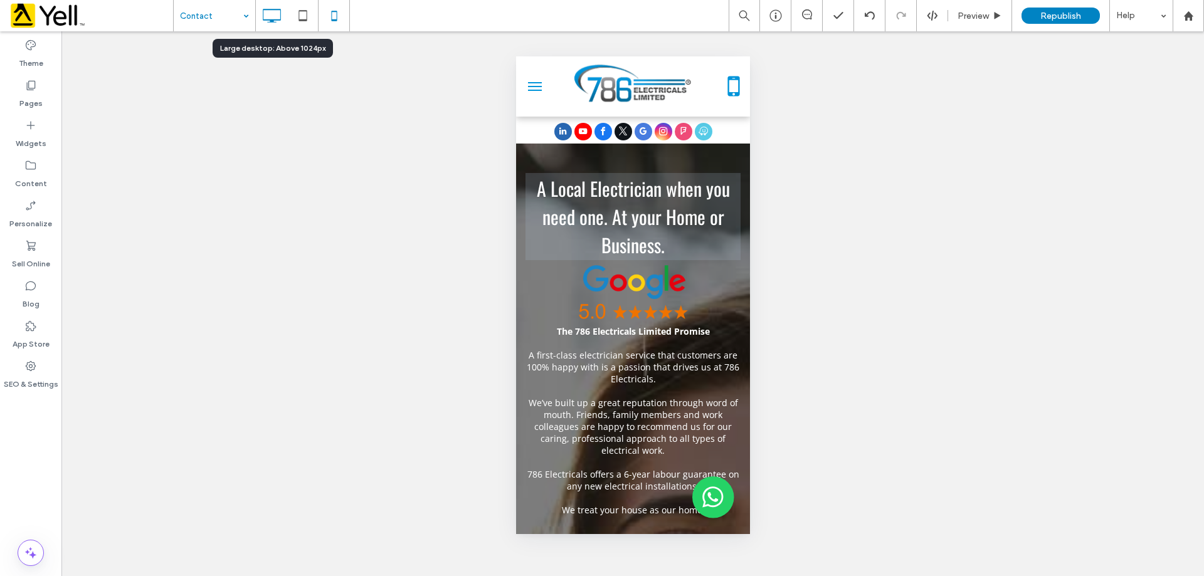
click at [271, 26] on icon at bounding box center [271, 15] width 25 height 25
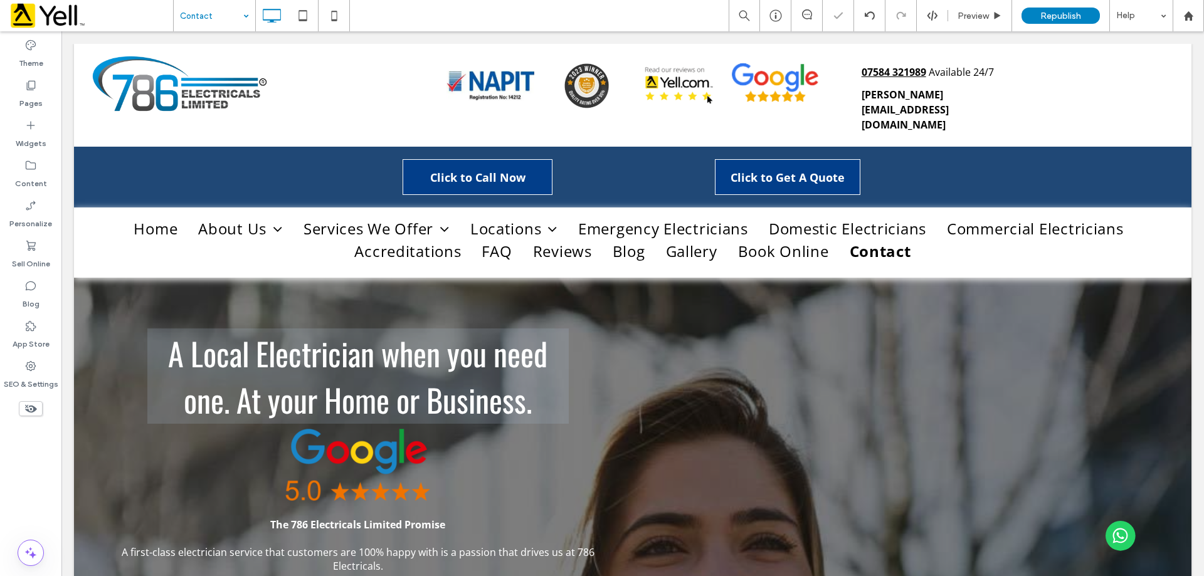
scroll to position [0, 0]
click at [38, 92] on label "Pages" at bounding box center [30, 101] width 23 height 18
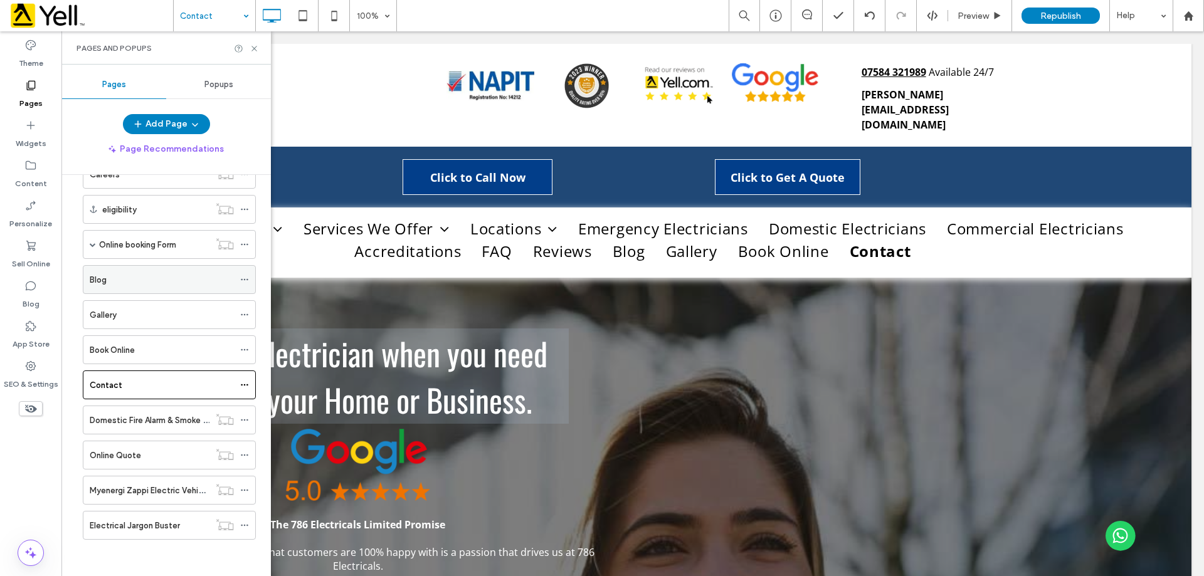
scroll to position [635, 0]
click at [94, 243] on span at bounding box center [93, 243] width 6 height 6
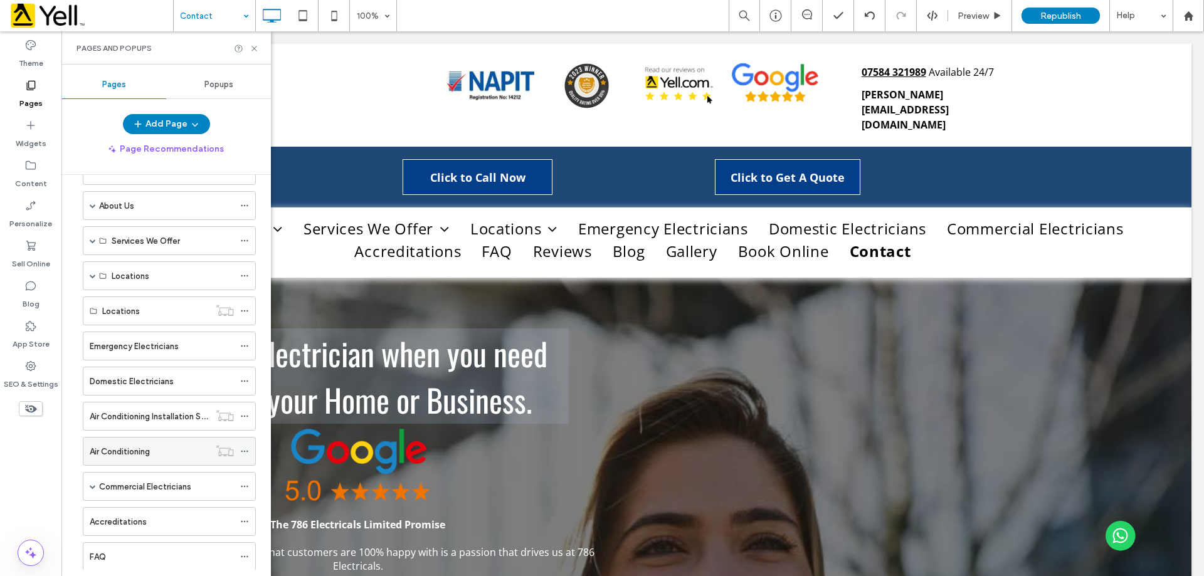
scroll to position [0, 0]
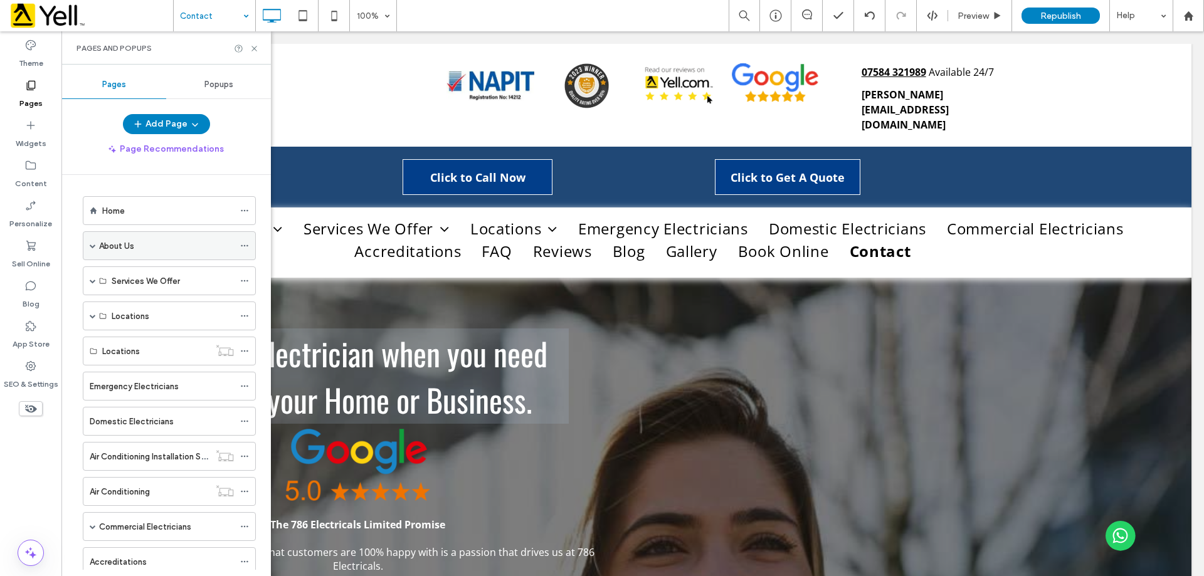
click at [91, 244] on span at bounding box center [93, 246] width 6 height 6
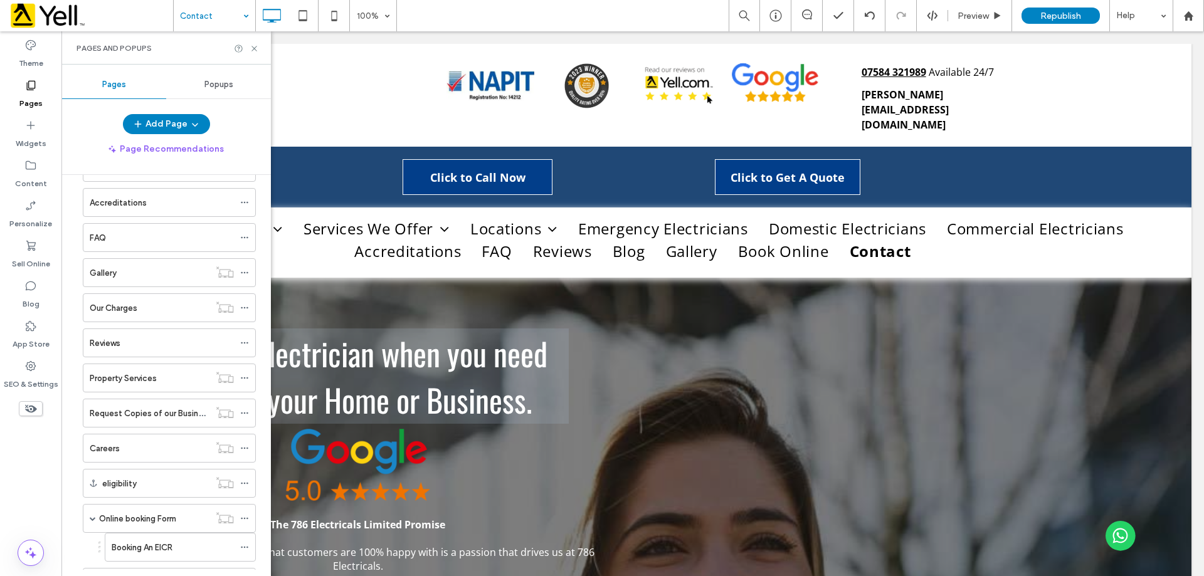
scroll to position [523, 0]
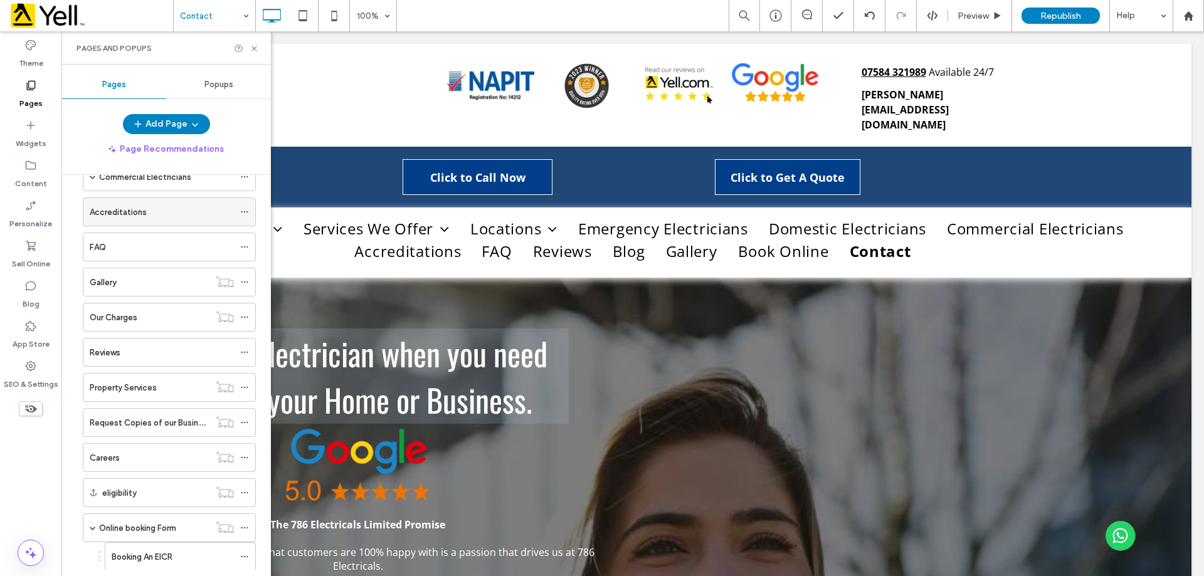
click at [140, 207] on label "Accreditations" at bounding box center [118, 212] width 57 height 22
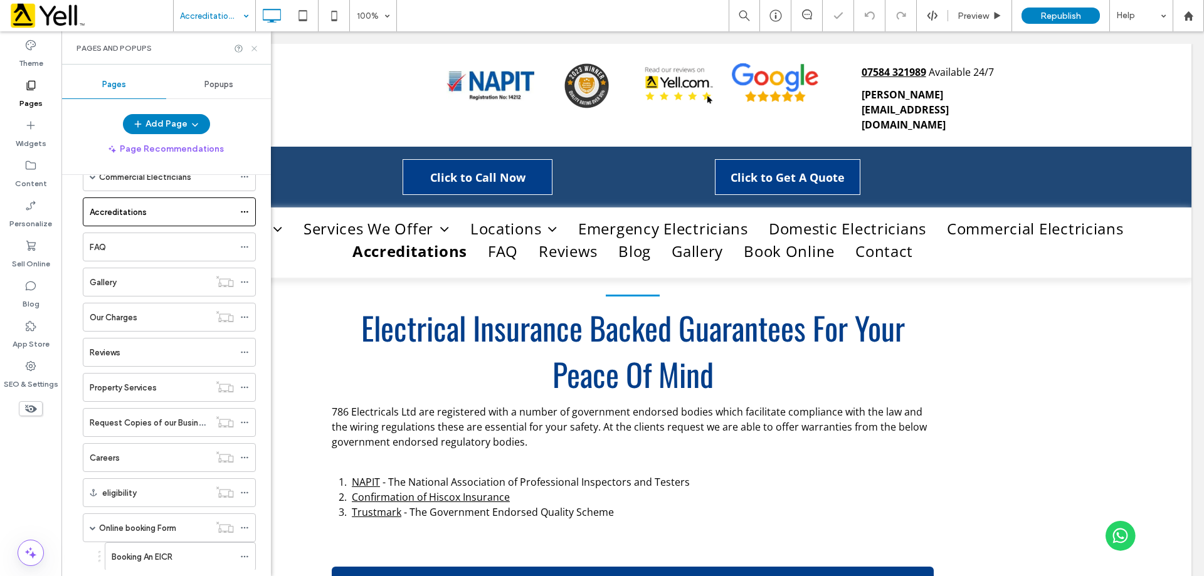
click at [254, 47] on icon at bounding box center [254, 48] width 9 height 9
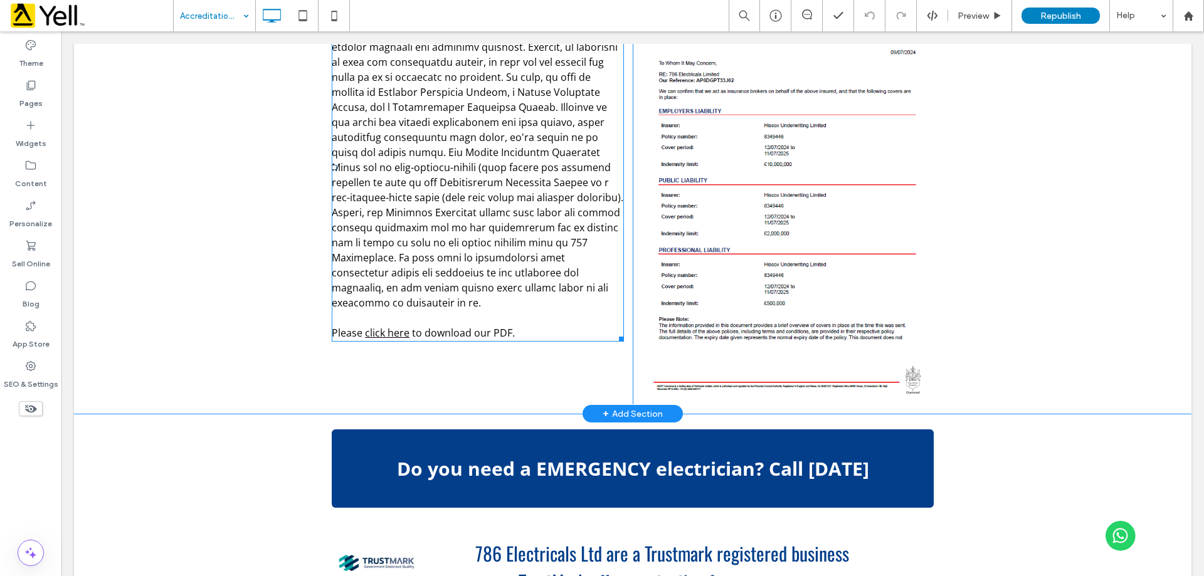
click at [448, 252] on span at bounding box center [478, 167] width 292 height 285
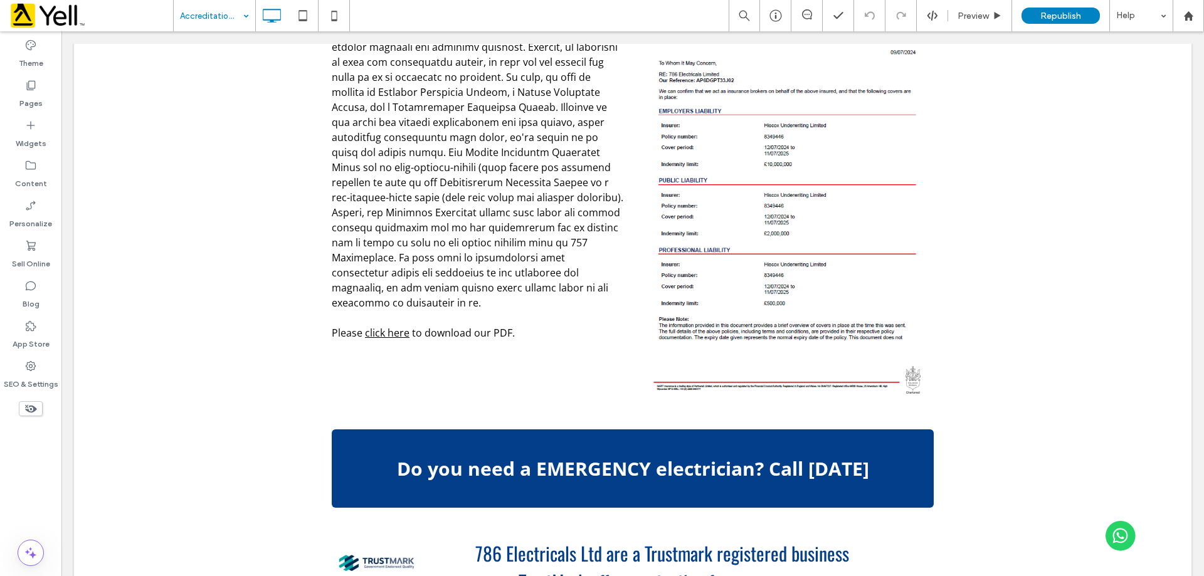
scroll to position [901, 0]
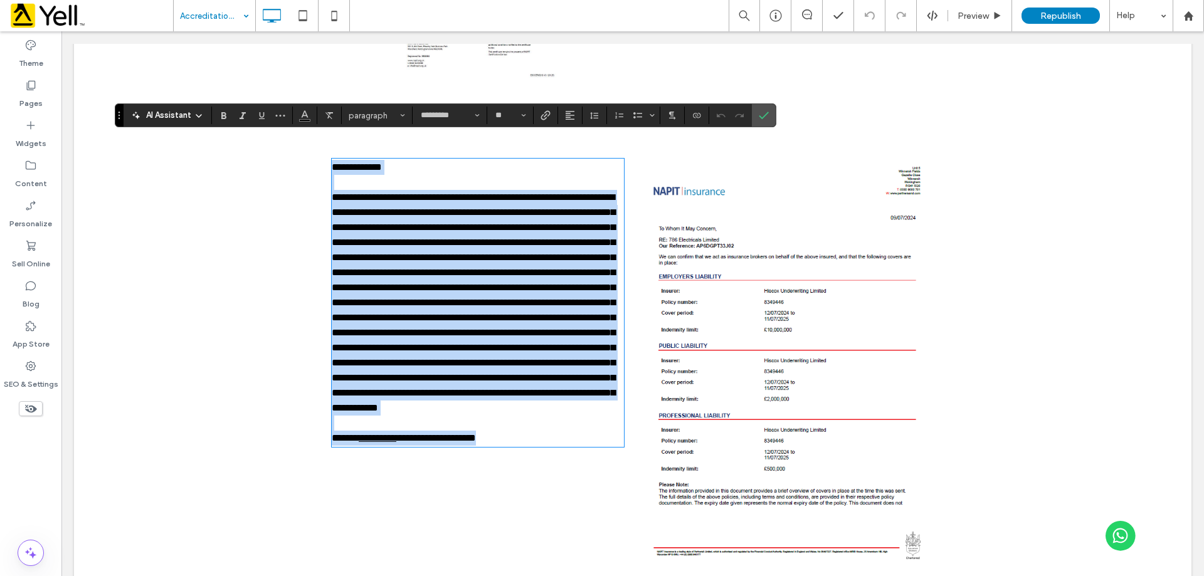
click at [420, 371] on span at bounding box center [473, 303] width 283 height 220
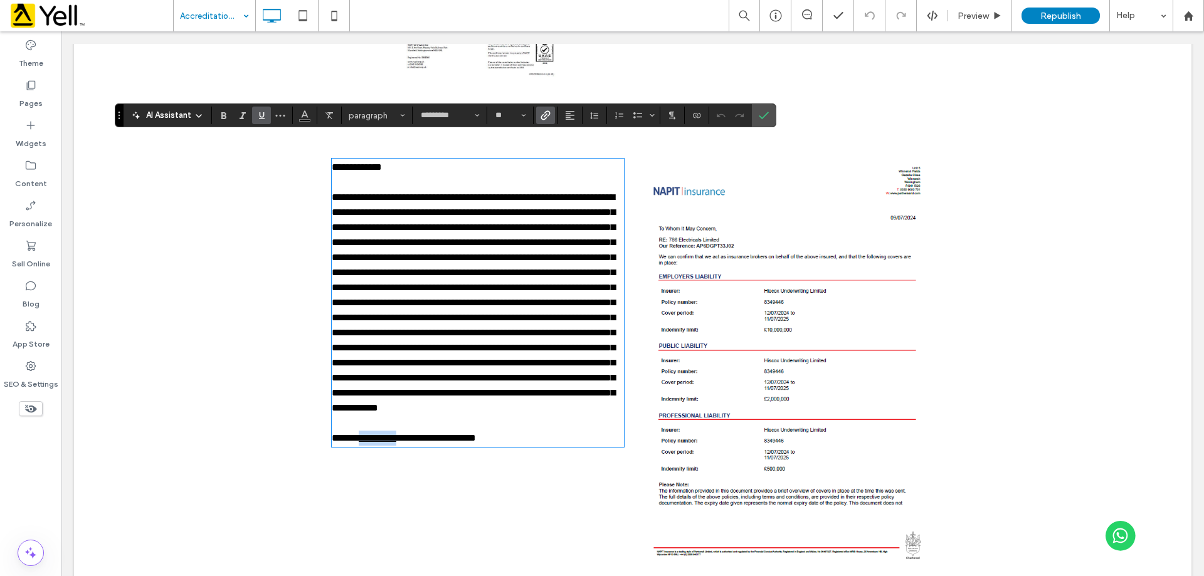
drag, startPoint x: 403, startPoint y: 462, endPoint x: 362, endPoint y: 463, distance: 41.4
click at [362, 443] on link "**********" at bounding box center [378, 437] width 38 height 9
click at [541, 110] on span "Link" at bounding box center [544, 116] width 6 height 18
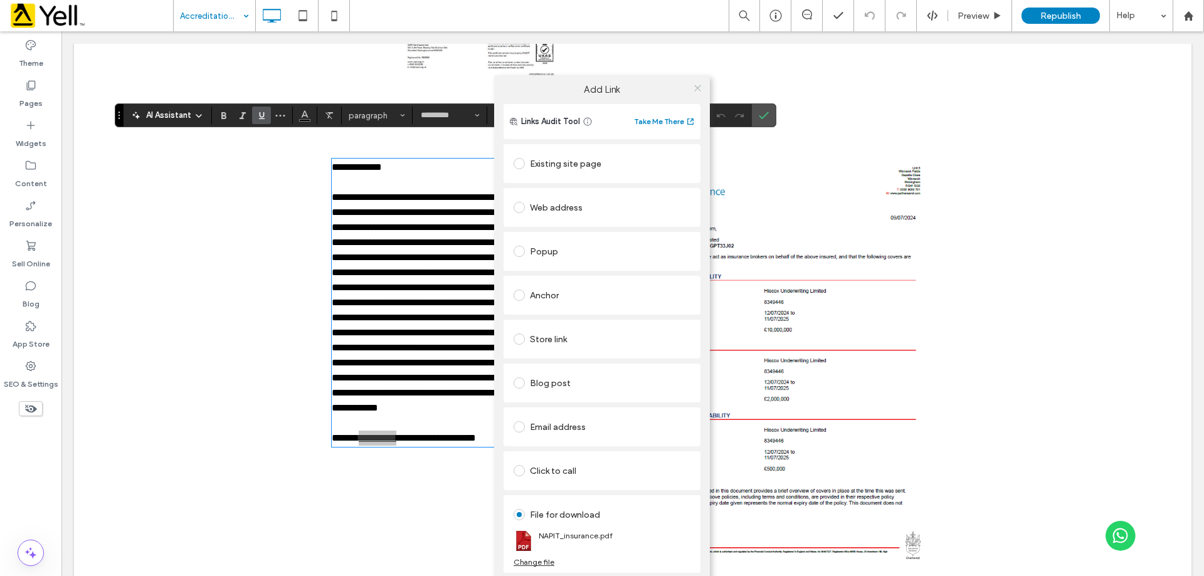
click at [698, 85] on icon at bounding box center [697, 87] width 9 height 9
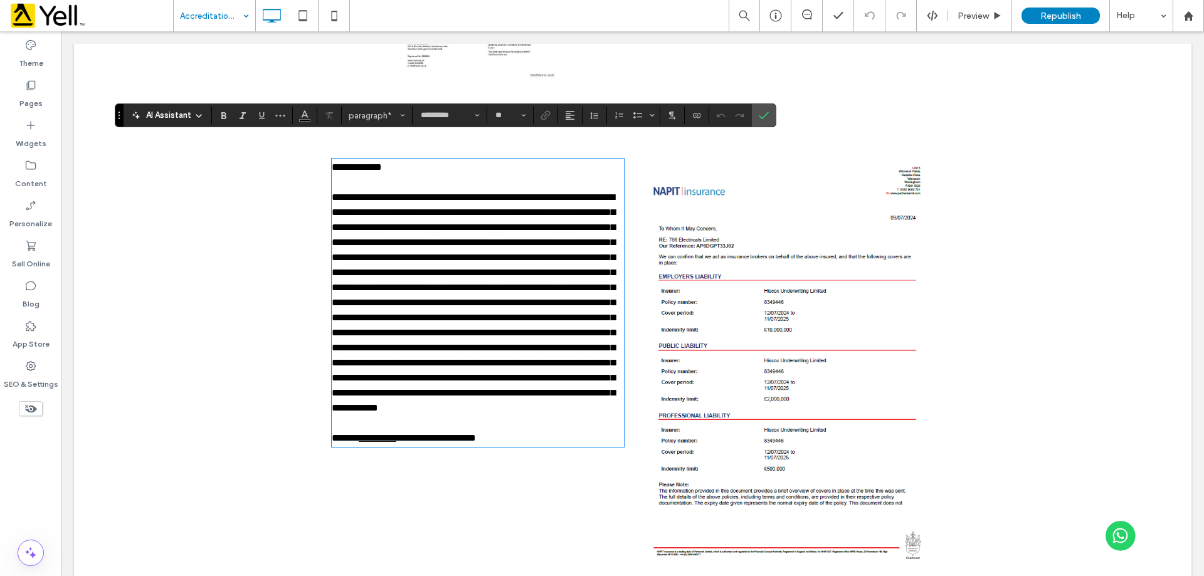
click at [476, 443] on span "**********" at bounding box center [436, 437] width 80 height 9
drag, startPoint x: 504, startPoint y: 462, endPoint x: 312, endPoint y: 469, distance: 192.0
click at [312, 469] on div "**********" at bounding box center [633, 361] width 1118 height 435
click at [544, 125] on div "AI Assistant paragraph ********* **" at bounding box center [446, 115] width 662 height 24
click at [544, 117] on use "Link" at bounding box center [545, 115] width 9 height 9
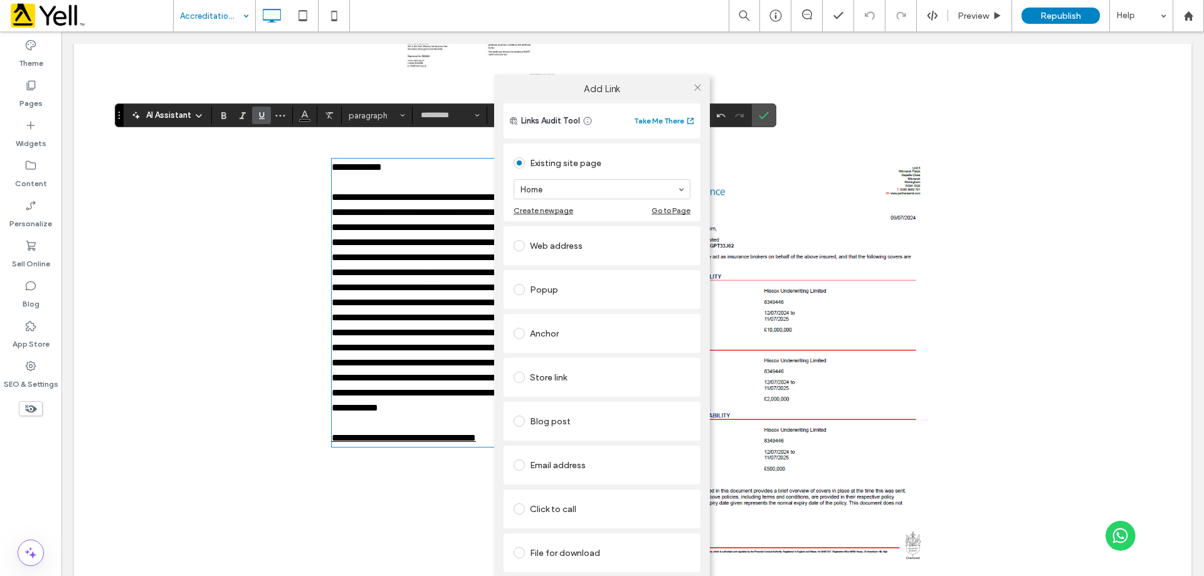
click at [538, 555] on div "File for download" at bounding box center [602, 553] width 177 height 20
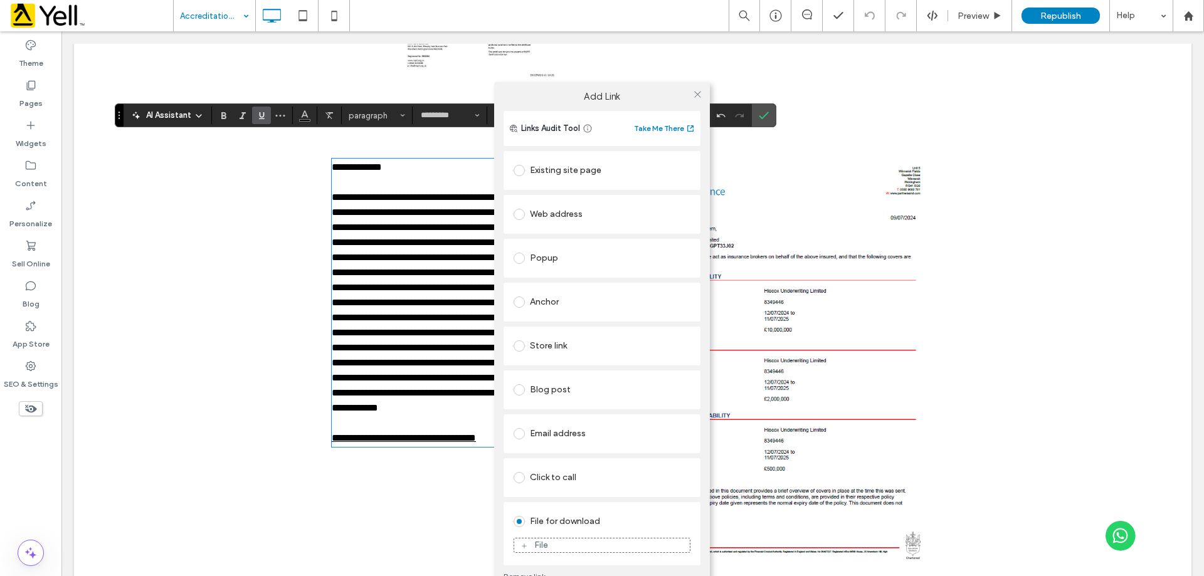
click at [537, 550] on div "File" at bounding box center [541, 545] width 14 height 11
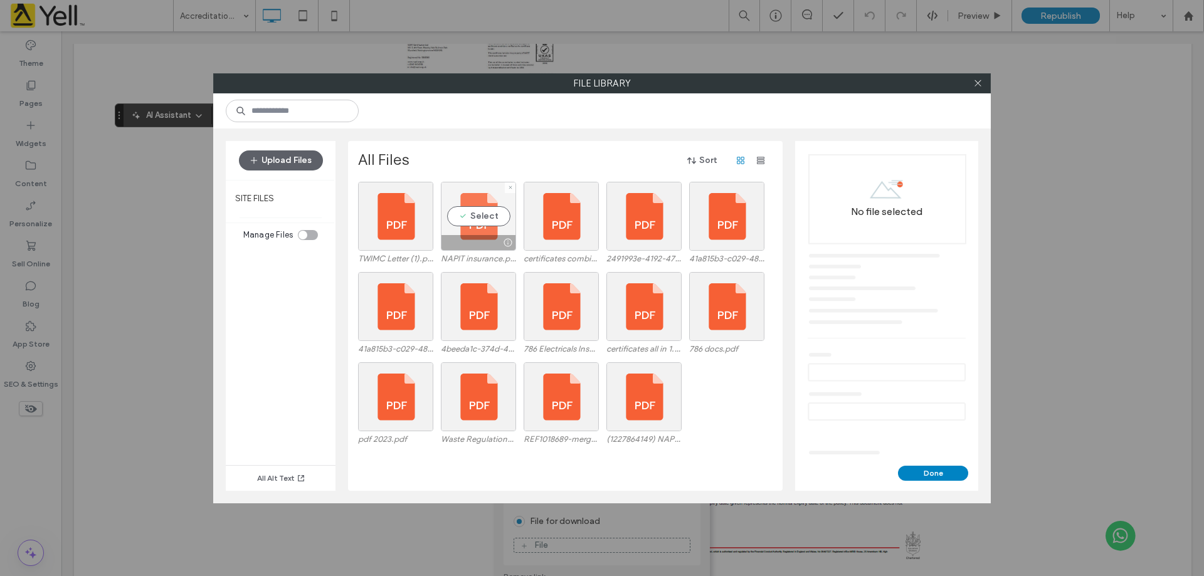
click at [475, 215] on div "Select" at bounding box center [478, 216] width 75 height 69
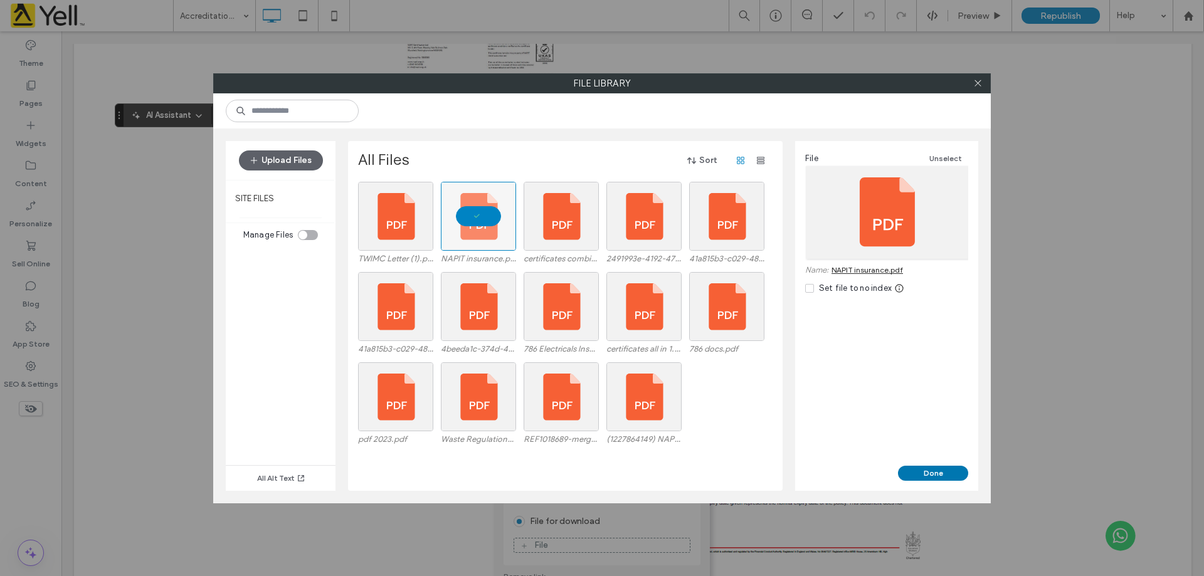
click at [909, 474] on button "Done" at bounding box center [933, 473] width 70 height 15
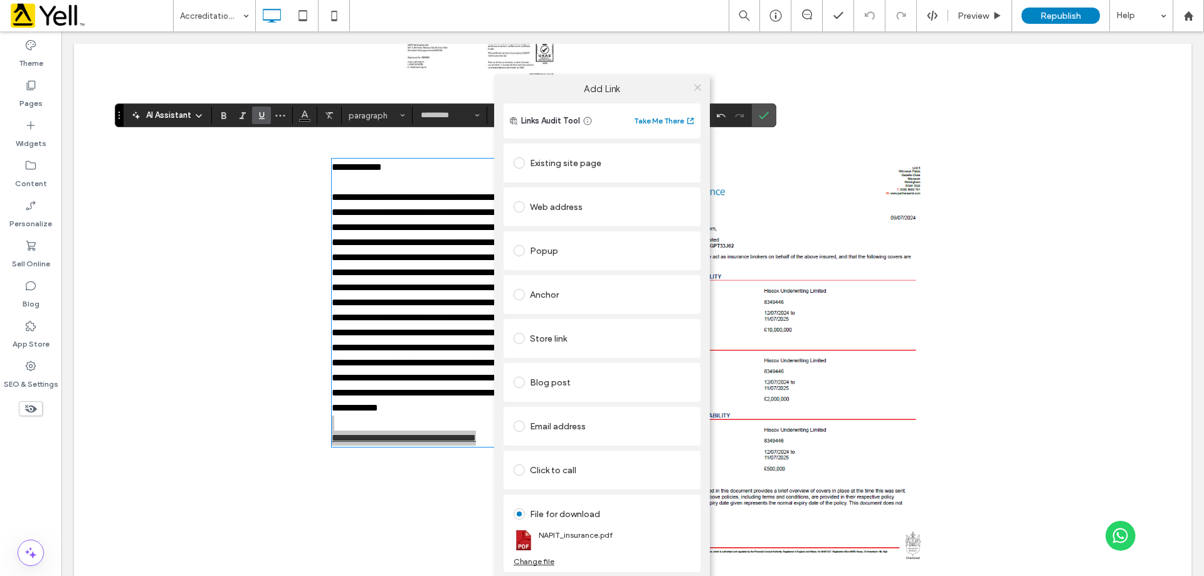
click at [697, 91] on icon at bounding box center [697, 87] width 9 height 9
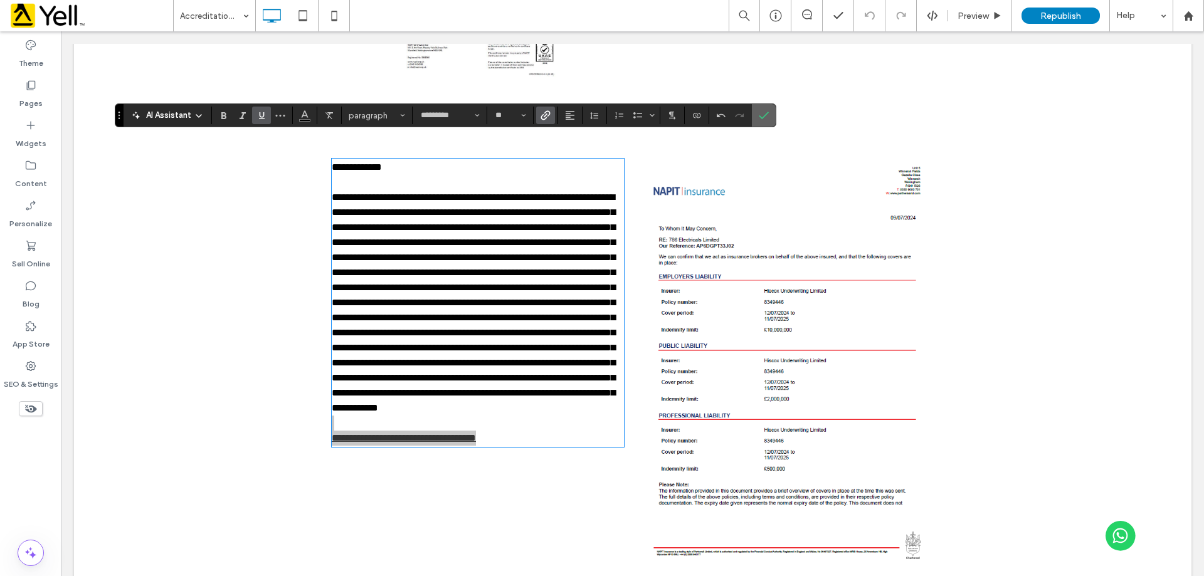
click at [759, 117] on icon "Confirm" at bounding box center [764, 115] width 10 height 10
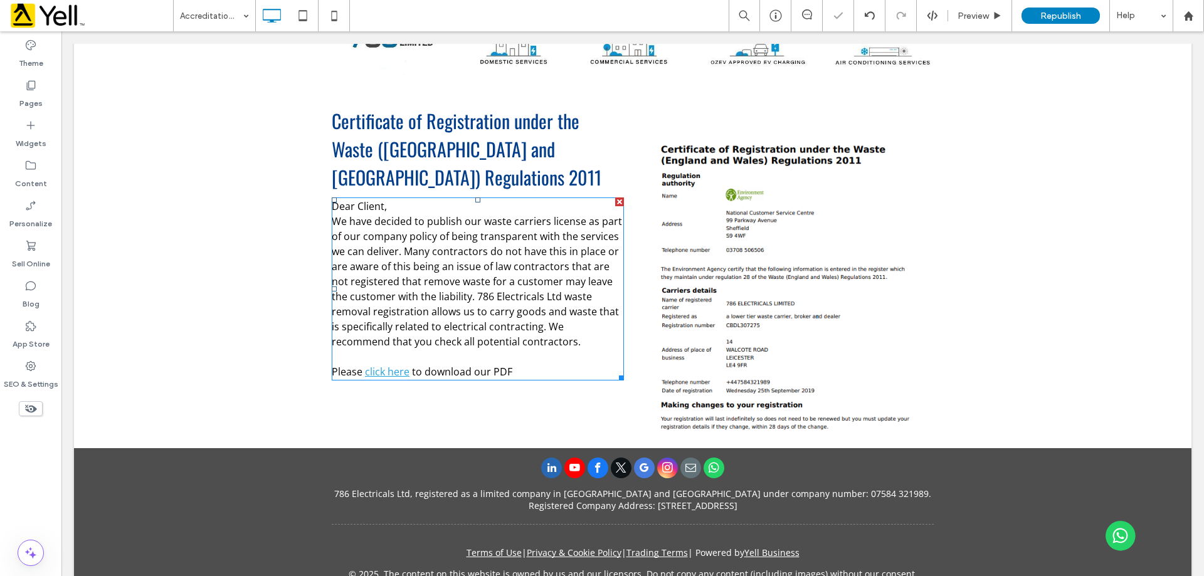
scroll to position [1868, 0]
click at [474, 278] on span "We have decided to publish our waste carriers license as part of our company po…" at bounding box center [477, 281] width 290 height 134
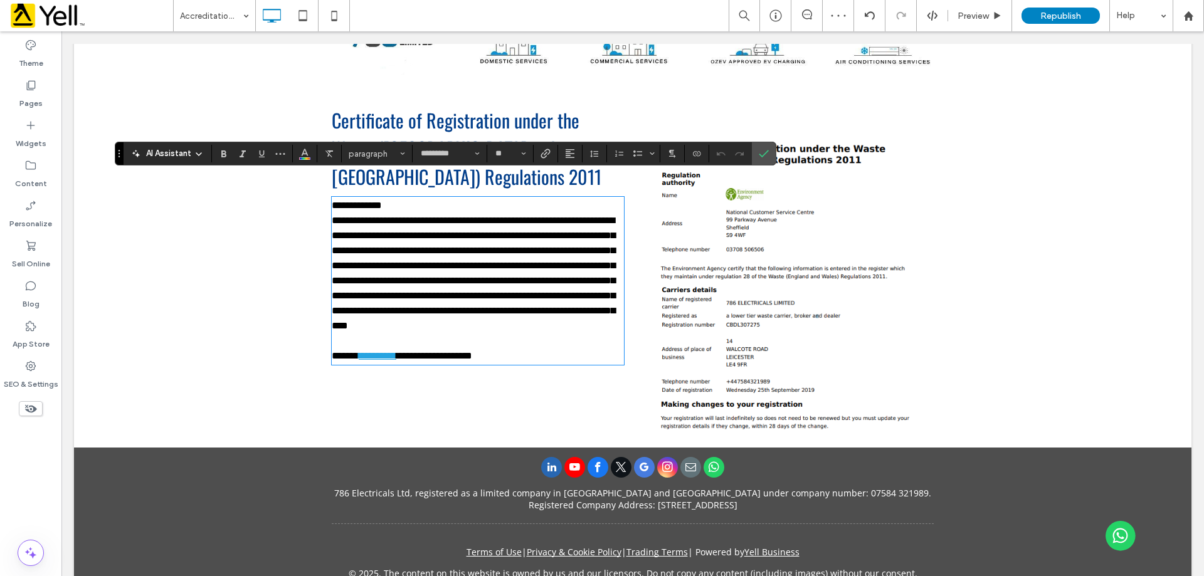
click at [385, 334] on p at bounding box center [478, 341] width 292 height 15
drag, startPoint x: 398, startPoint y: 351, endPoint x: 386, endPoint y: 351, distance: 11.9
click at [381, 352] on link "**********" at bounding box center [378, 355] width 38 height 9
click at [548, 153] on icon "Link" at bounding box center [546, 154] width 10 height 10
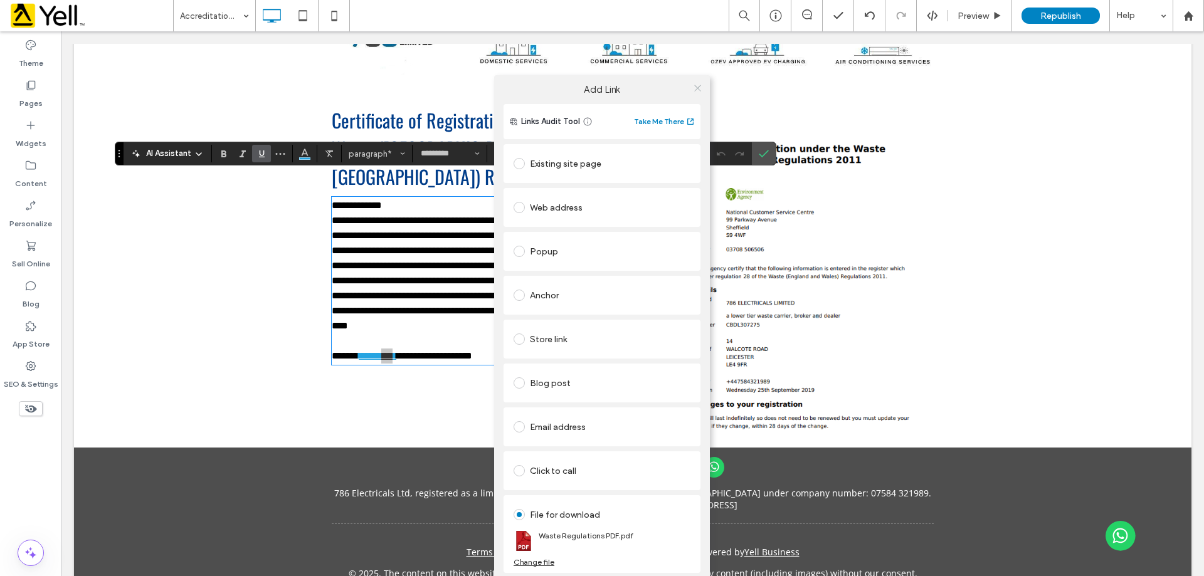
click at [697, 90] on icon at bounding box center [697, 87] width 9 height 9
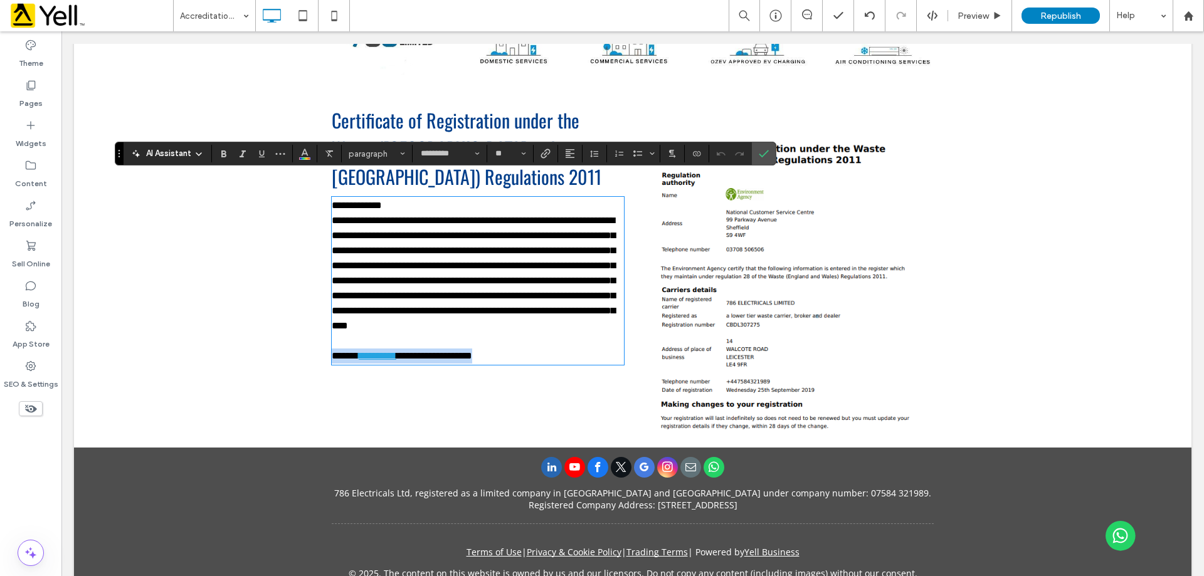
drag, startPoint x: 508, startPoint y: 352, endPoint x: 312, endPoint y: 357, distance: 195.7
click at [312, 357] on div "**********" at bounding box center [633, 272] width 1118 height 351
click at [541, 153] on icon "Link" at bounding box center [546, 154] width 10 height 10
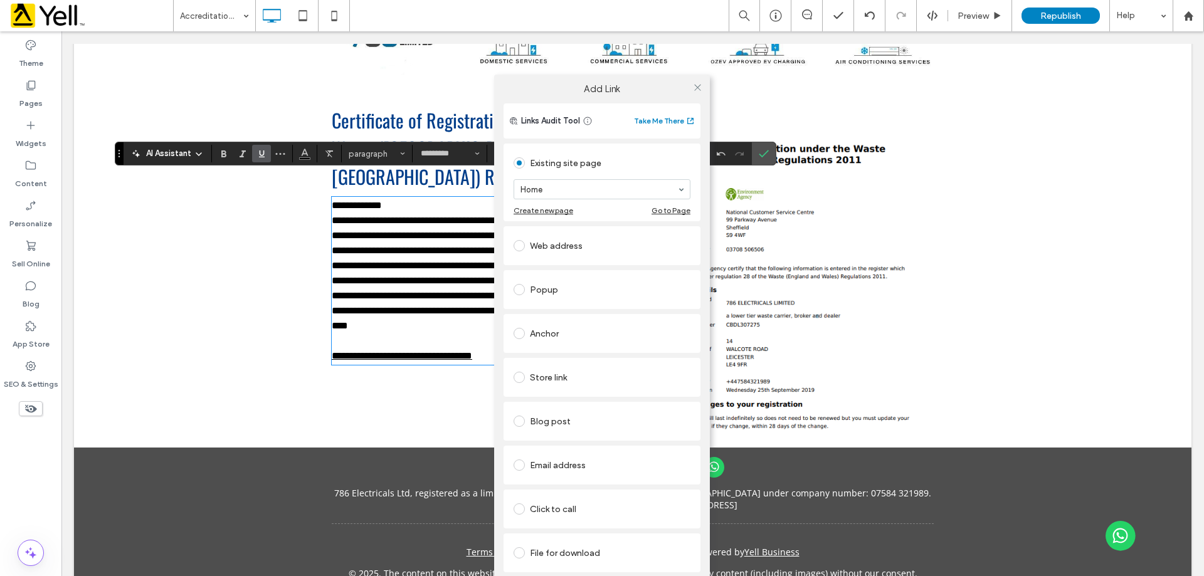
click at [546, 552] on div "File for download" at bounding box center [602, 553] width 177 height 20
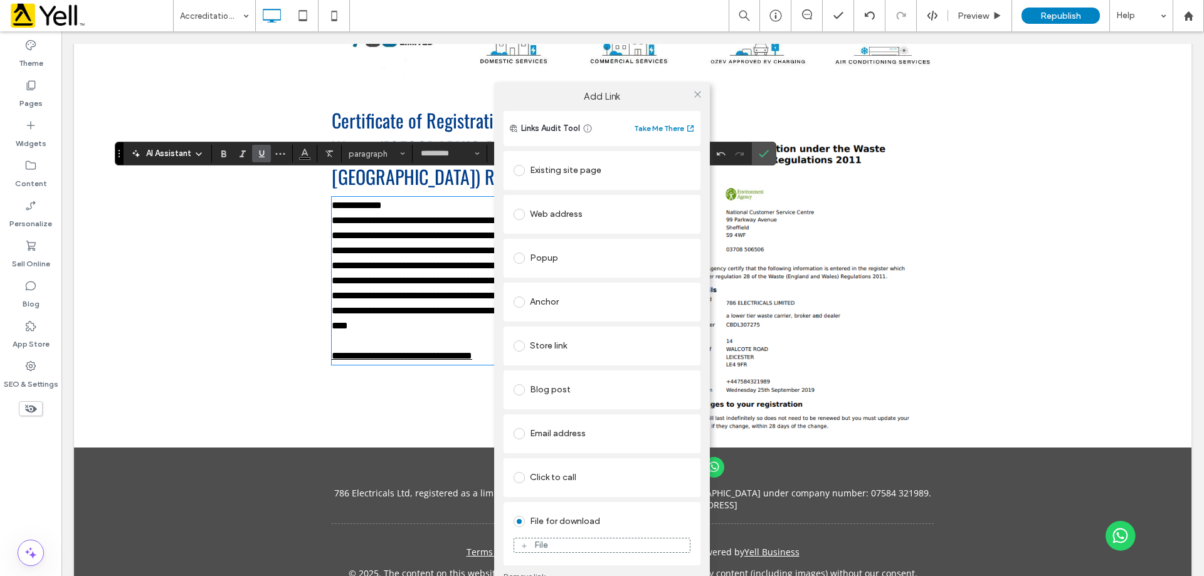
click at [551, 548] on div "File" at bounding box center [602, 545] width 176 height 11
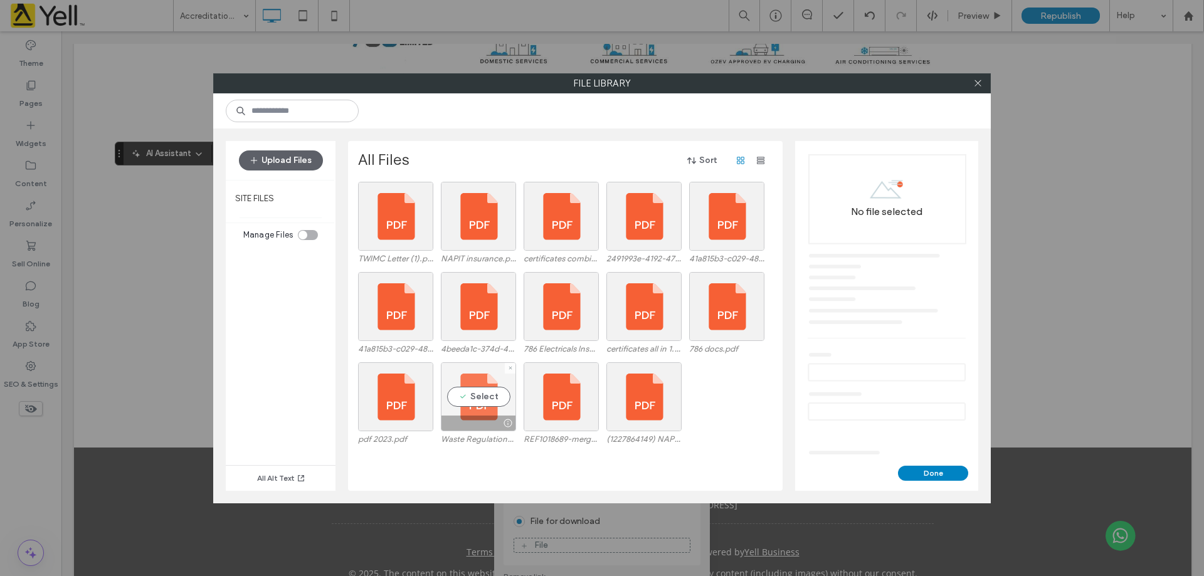
click at [481, 401] on div "Select" at bounding box center [478, 397] width 75 height 69
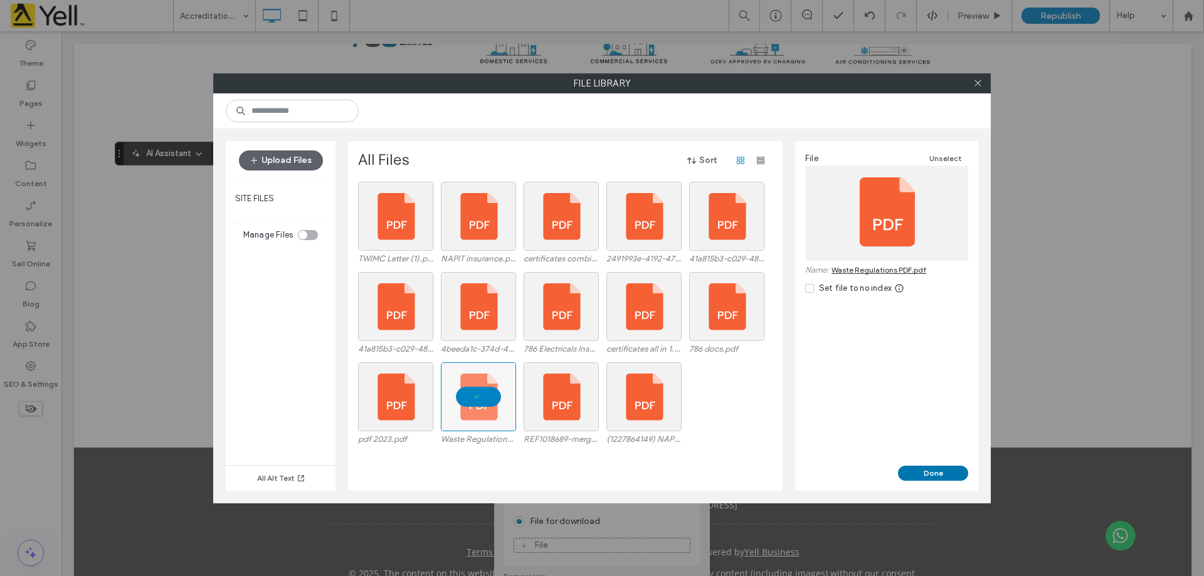
click at [924, 473] on button "Done" at bounding box center [933, 473] width 70 height 15
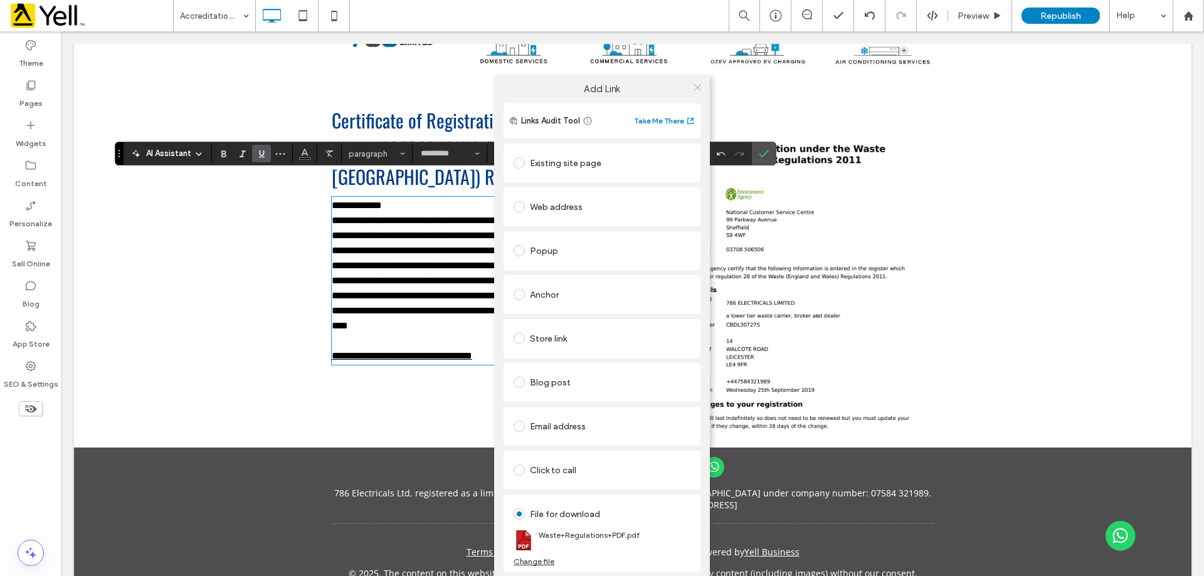
click at [699, 84] on icon at bounding box center [697, 87] width 9 height 9
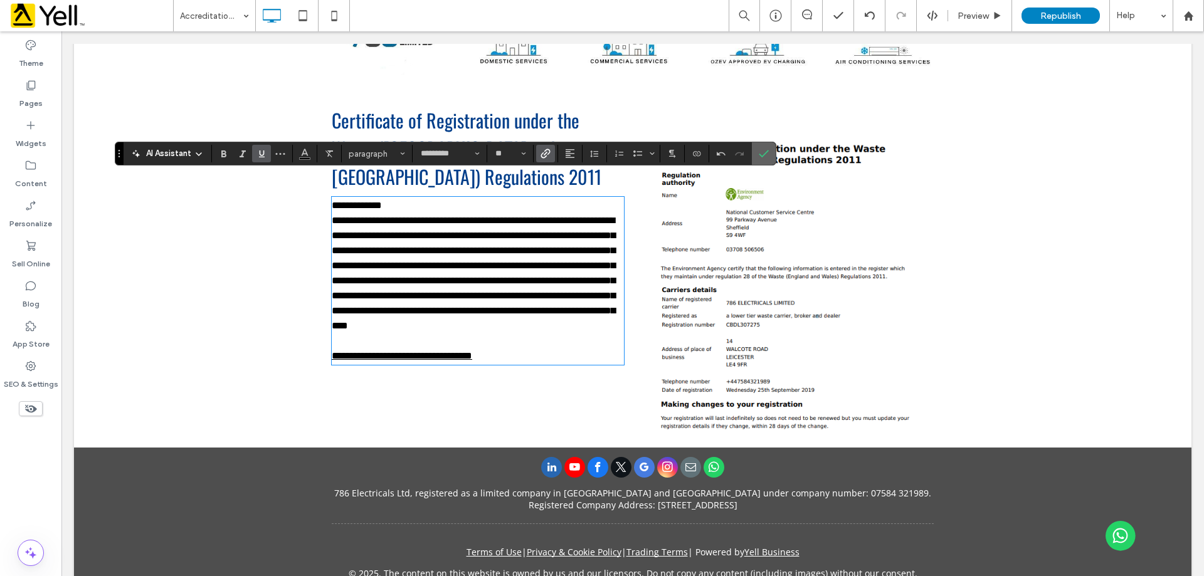
click at [762, 153] on icon "Confirm" at bounding box center [764, 154] width 10 height 10
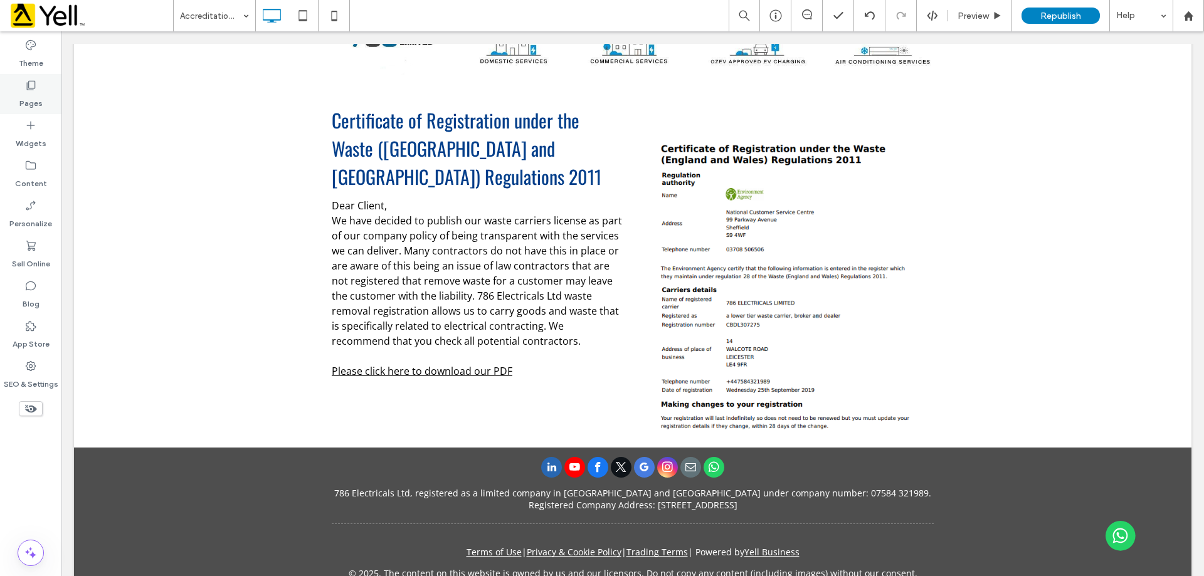
click at [43, 101] on div "Pages" at bounding box center [30, 94] width 61 height 40
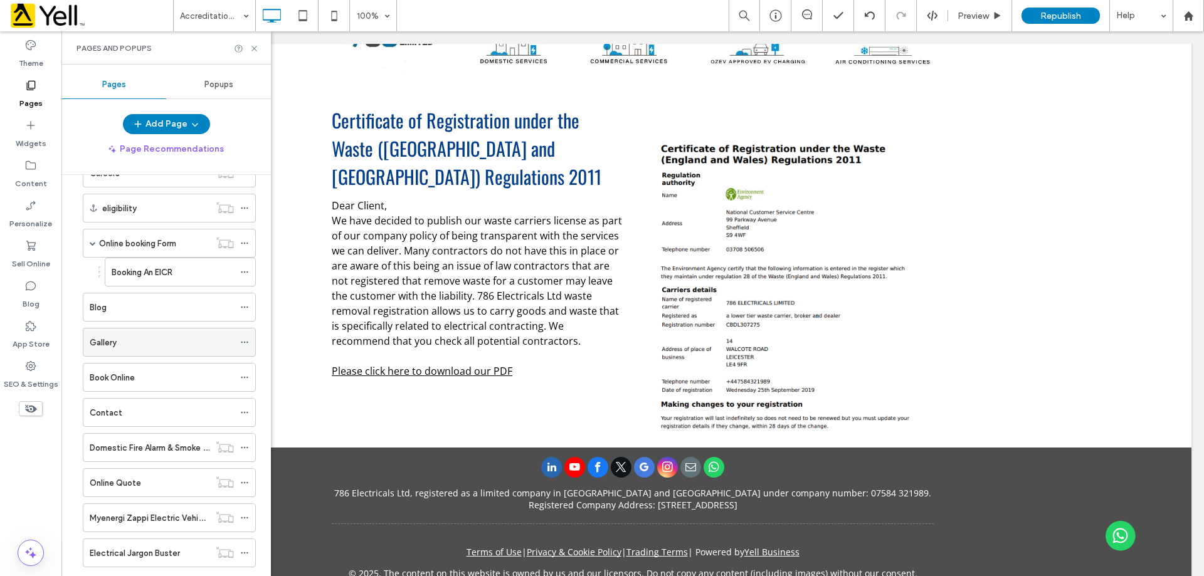
scroll to position [837, 0]
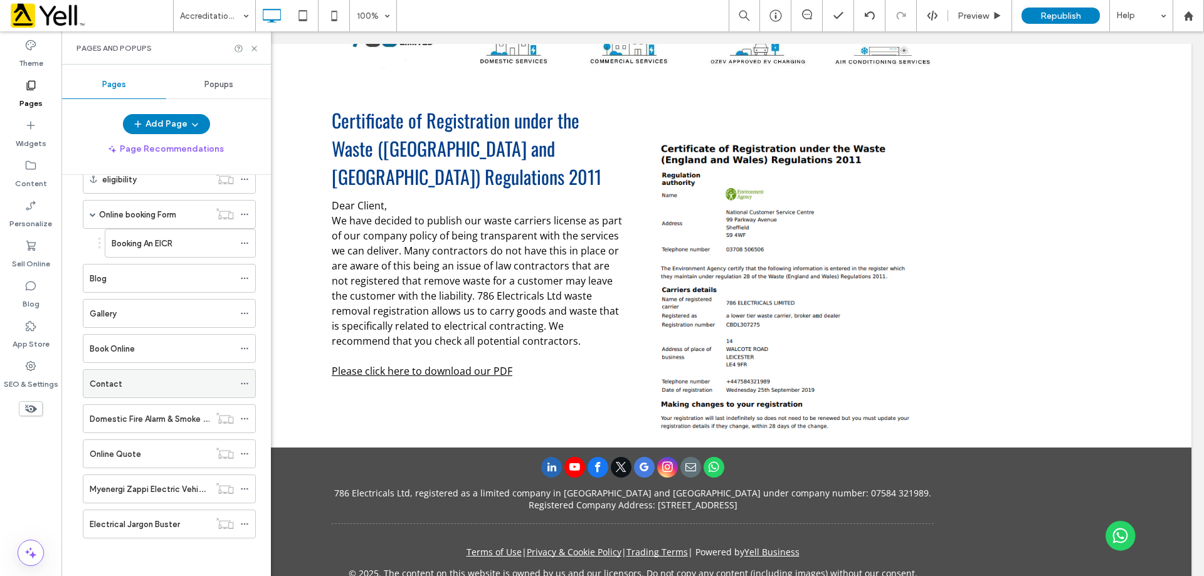
click at [245, 384] on use at bounding box center [244, 384] width 7 height 2
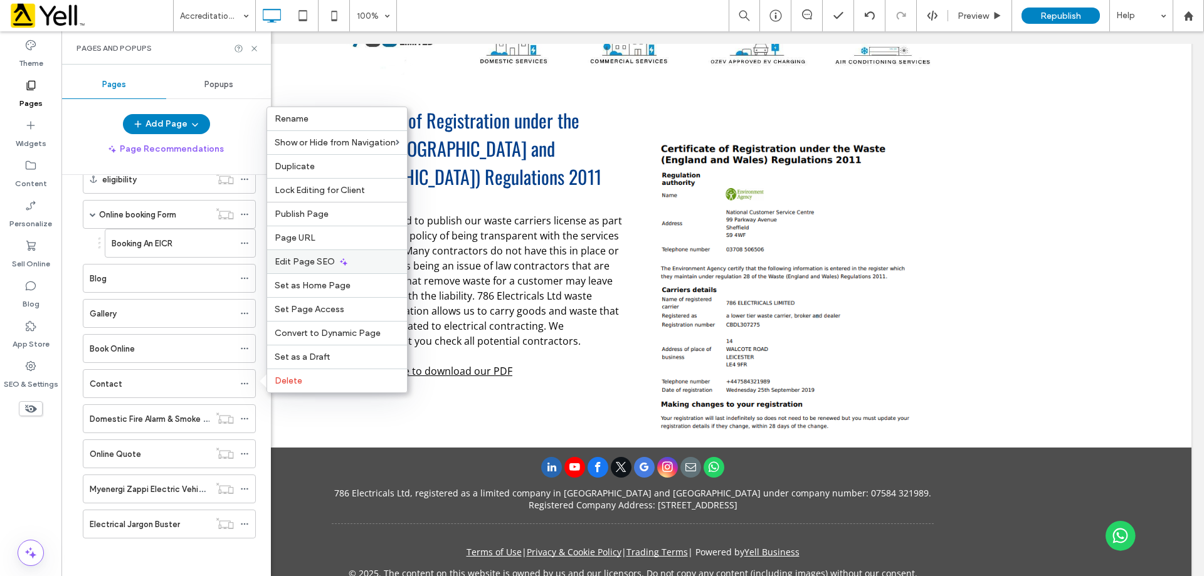
click at [309, 260] on span "Edit Page SEO" at bounding box center [305, 262] width 60 height 11
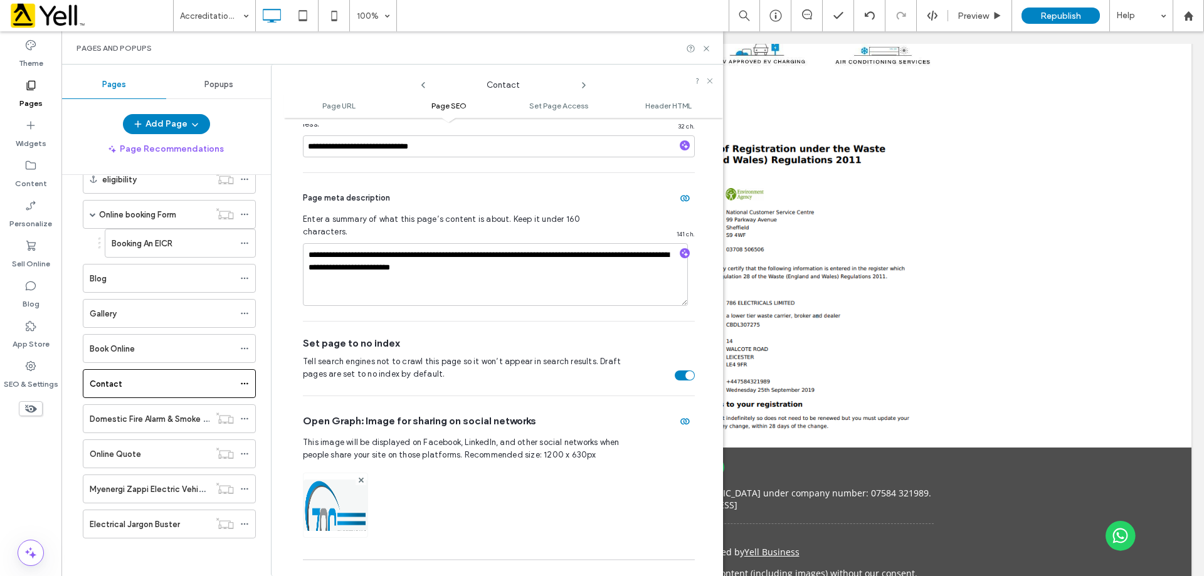
scroll to position [423, 0]
